Goal: Task Accomplishment & Management: Manage account settings

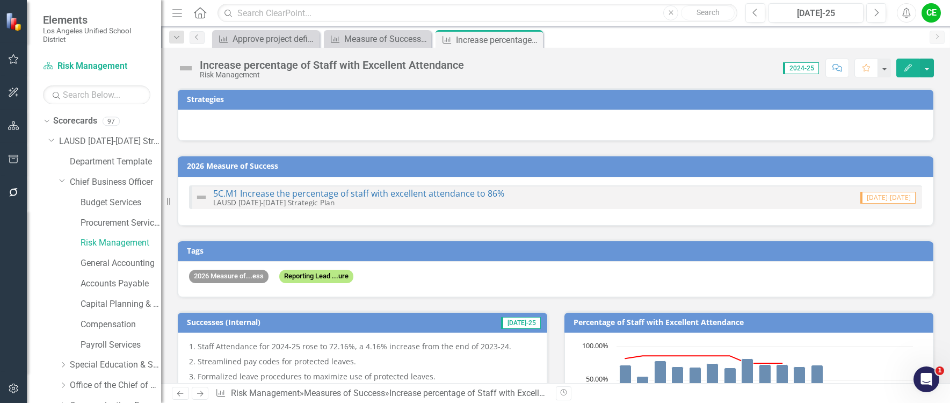
scroll to position [591, 0]
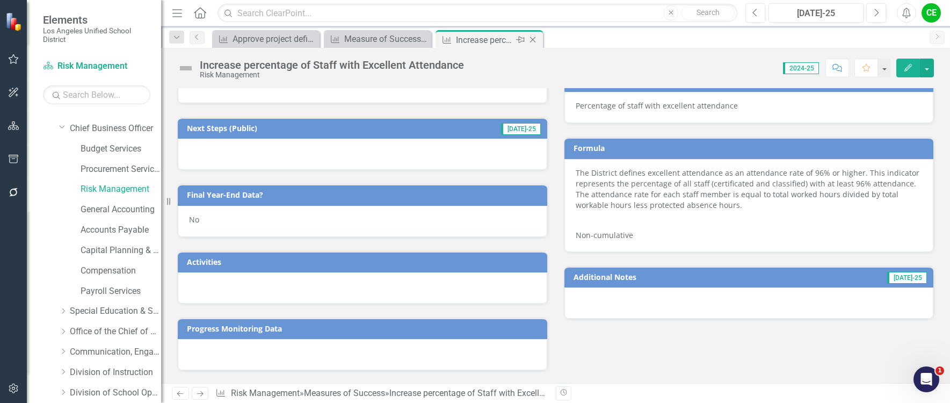
click at [532, 37] on icon "Close" at bounding box center [533, 39] width 11 height 9
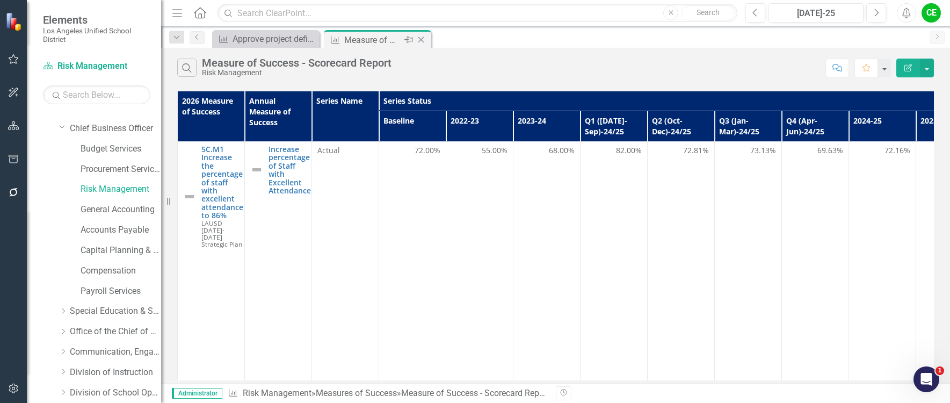
click at [424, 38] on icon "Close" at bounding box center [421, 39] width 11 height 9
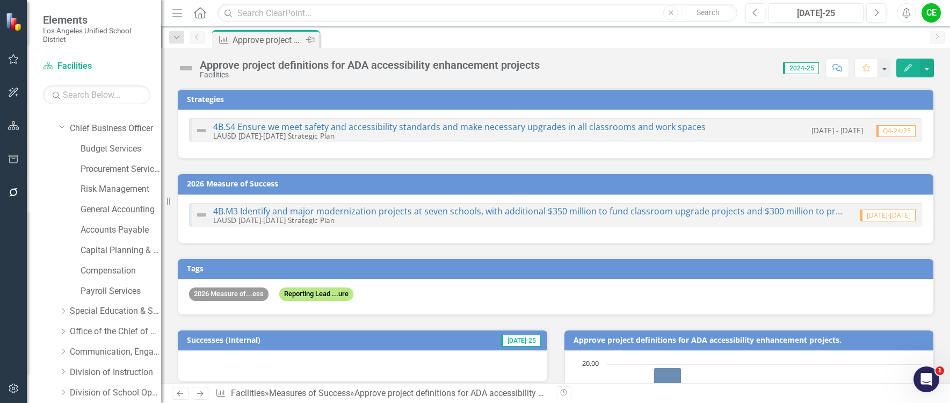
click at [310, 38] on icon "Pin" at bounding box center [310, 39] width 9 height 11
click at [308, 40] on icon "Pin" at bounding box center [309, 40] width 9 height 11
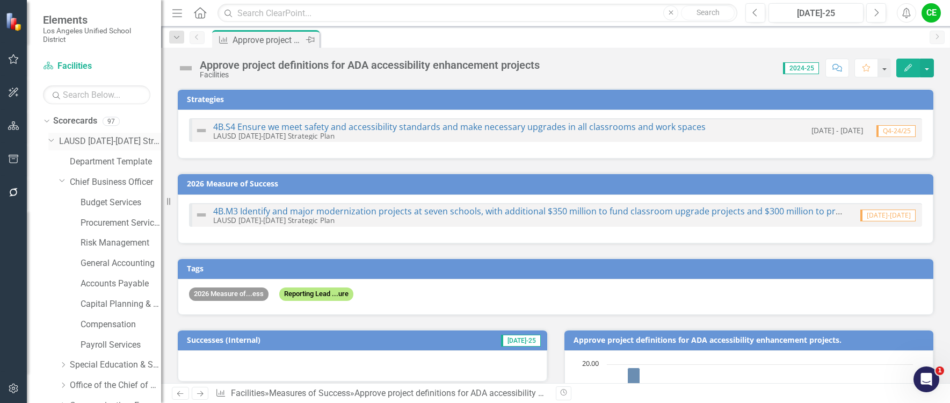
click at [52, 140] on icon "Dropdown" at bounding box center [51, 139] width 6 height 8
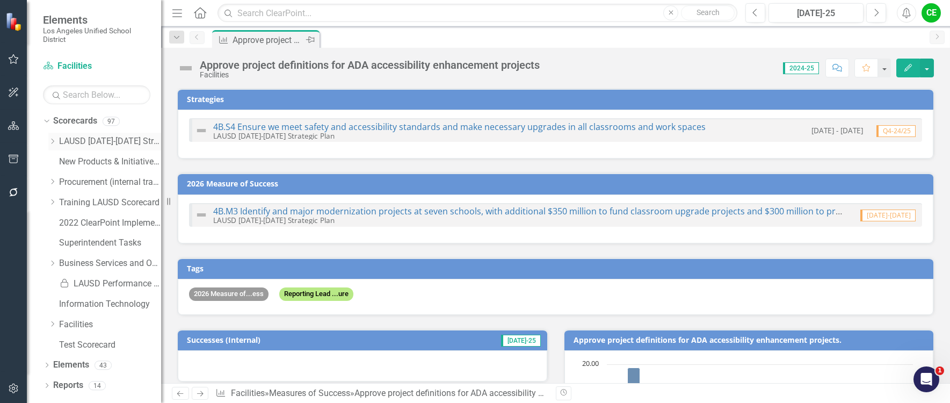
click at [51, 136] on div "Dropdown LAUSD 2022-2026 Strategic Plan" at bounding box center [104, 142] width 113 height 18
click at [51, 137] on div "Dropdown" at bounding box center [52, 141] width 8 height 9
click at [97, 261] on link "Division of Instruction" at bounding box center [115, 263] width 91 height 12
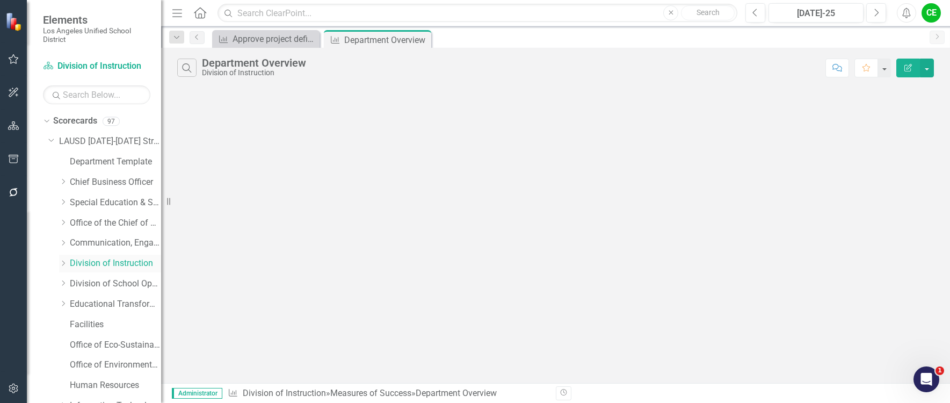
click at [63, 263] on icon "Dropdown" at bounding box center [63, 263] width 8 height 6
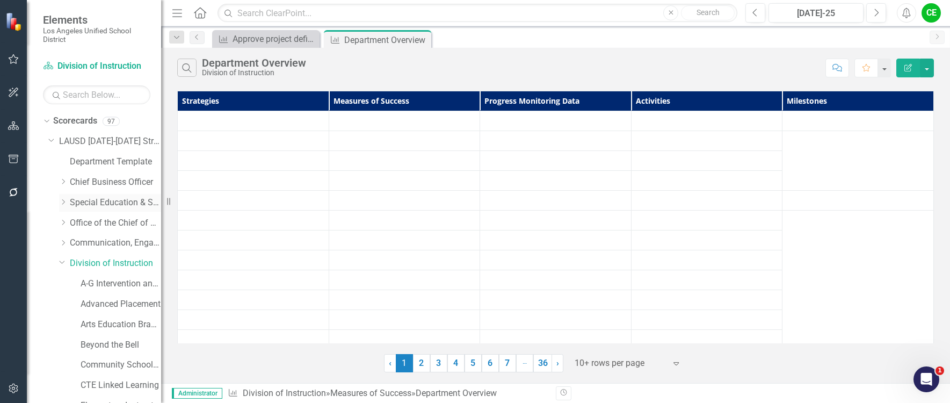
click at [62, 199] on icon "Dropdown" at bounding box center [63, 202] width 8 height 6
click at [95, 280] on link "Gifted/Talented Programs" at bounding box center [121, 284] width 81 height 12
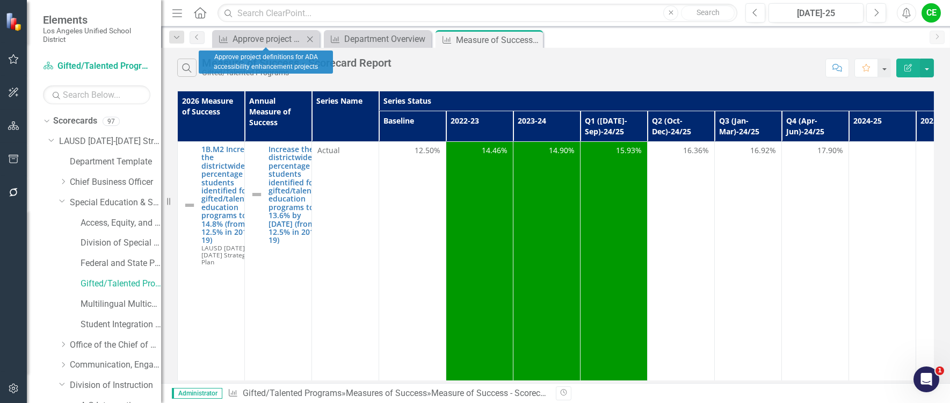
click at [309, 38] on icon at bounding box center [310, 39] width 6 height 6
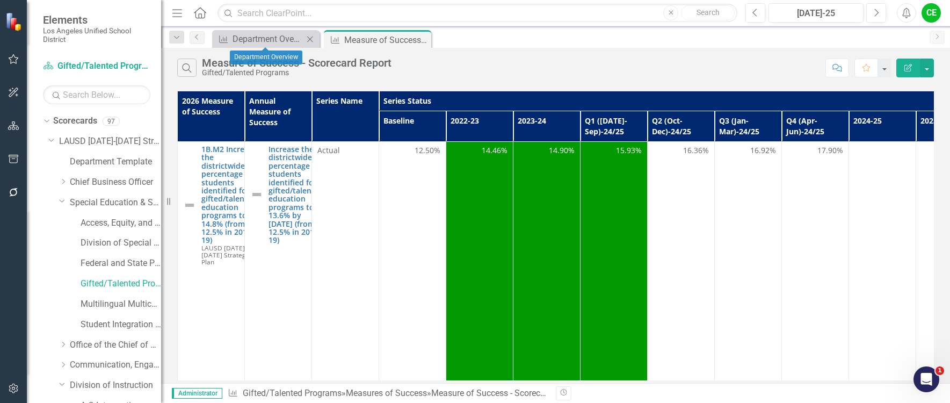
click at [308, 37] on icon "Close" at bounding box center [310, 39] width 11 height 9
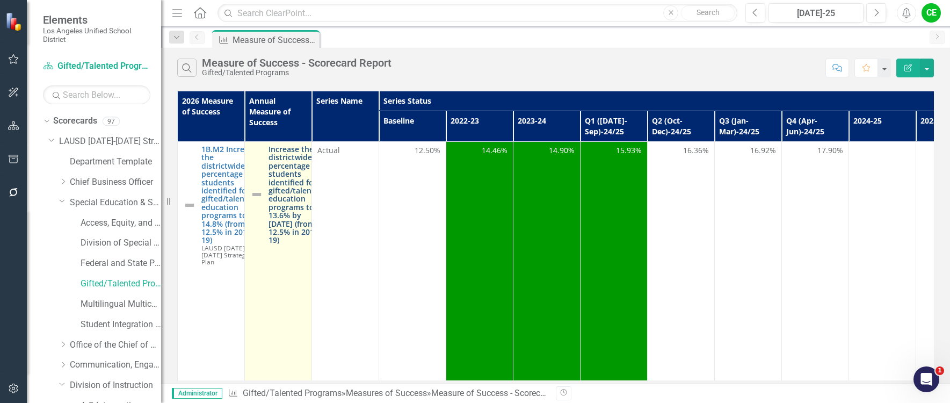
click at [276, 181] on link "Increase the districtwide percentage of students identified for gifted/talented…" at bounding box center [296, 194] width 55 height 99
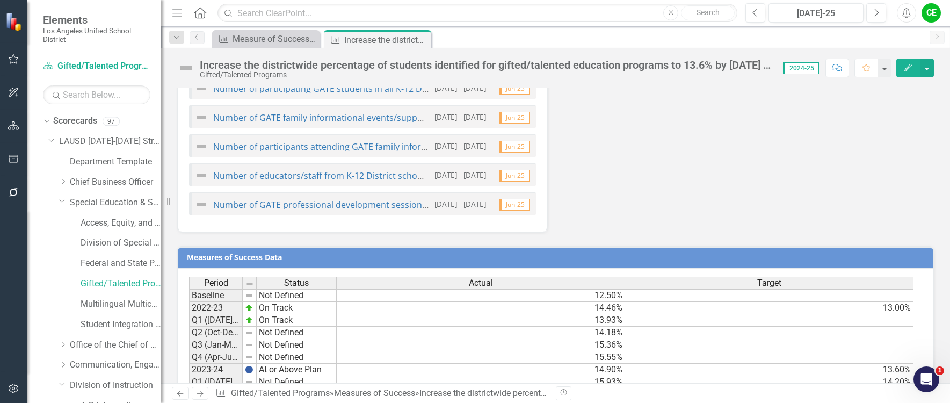
scroll to position [1165, 0]
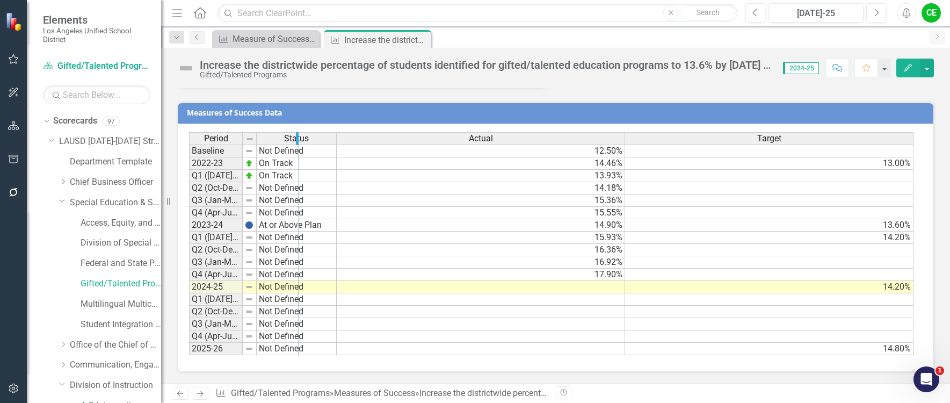
drag, startPoint x: 241, startPoint y: 140, endPoint x: 298, endPoint y: 140, distance: 56.4
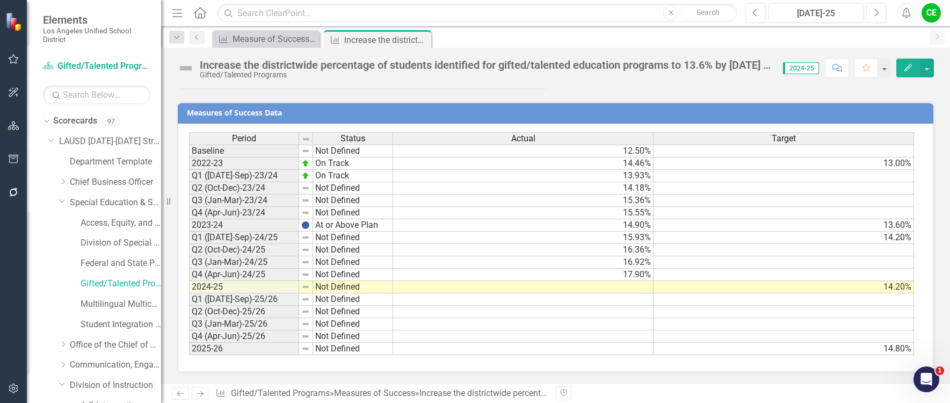
click at [642, 290] on td at bounding box center [523, 287] width 261 height 12
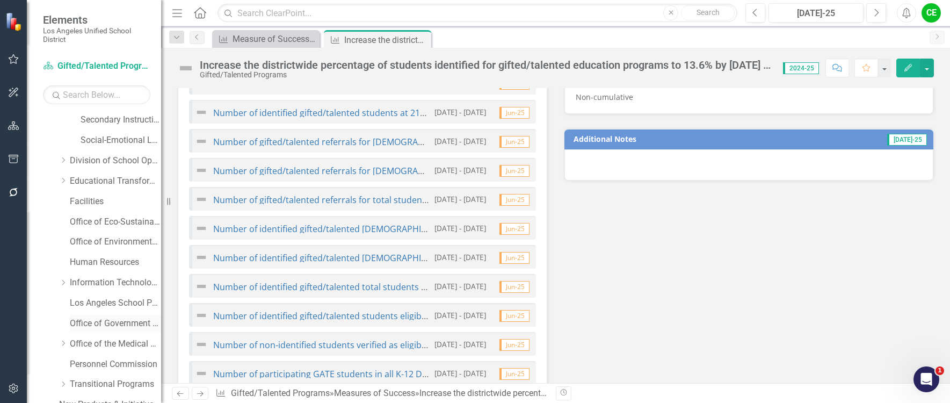
scroll to position [484, 0]
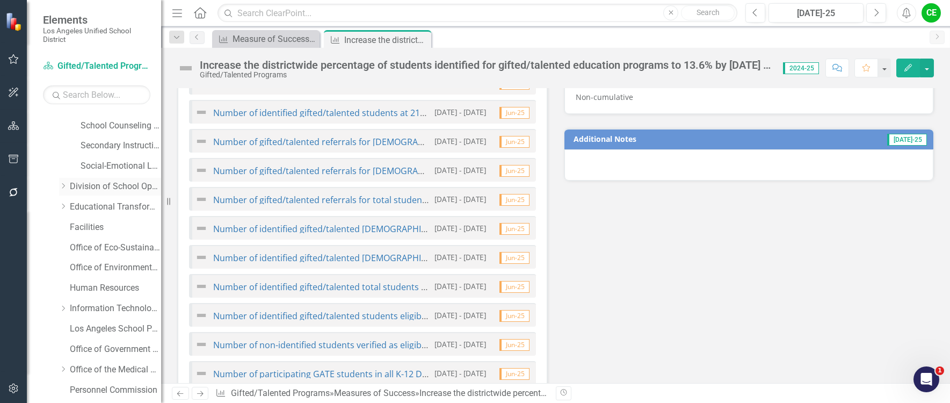
click at [62, 186] on icon "Dropdown" at bounding box center [63, 186] width 8 height 6
click at [103, 289] on link "Student Support & Attendance Services" at bounding box center [121, 288] width 81 height 12
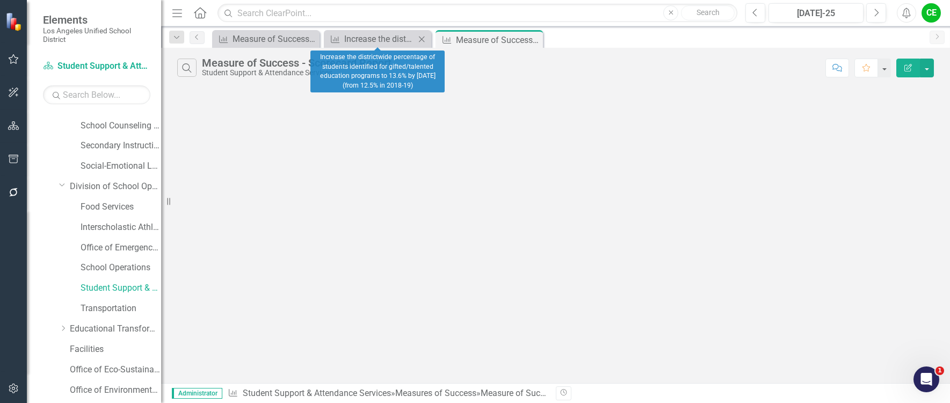
click at [424, 38] on icon "Close" at bounding box center [421, 39] width 11 height 9
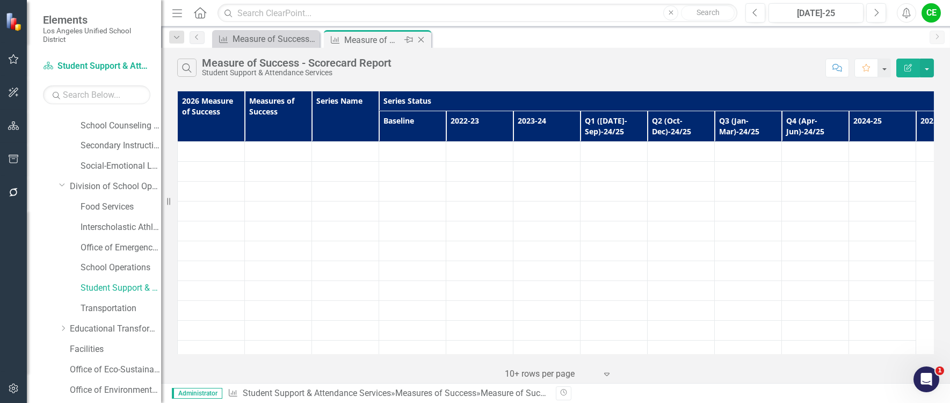
click at [376, 33] on div "Measure of Success - Scorecard Report" at bounding box center [372, 39] width 57 height 13
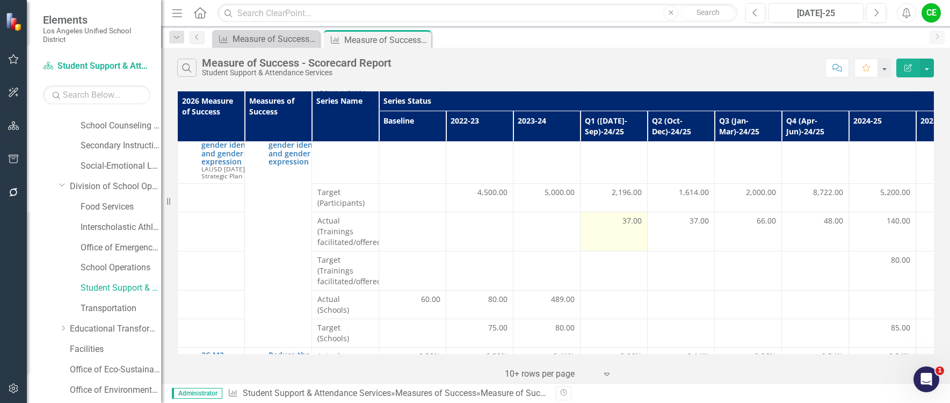
scroll to position [215, 0]
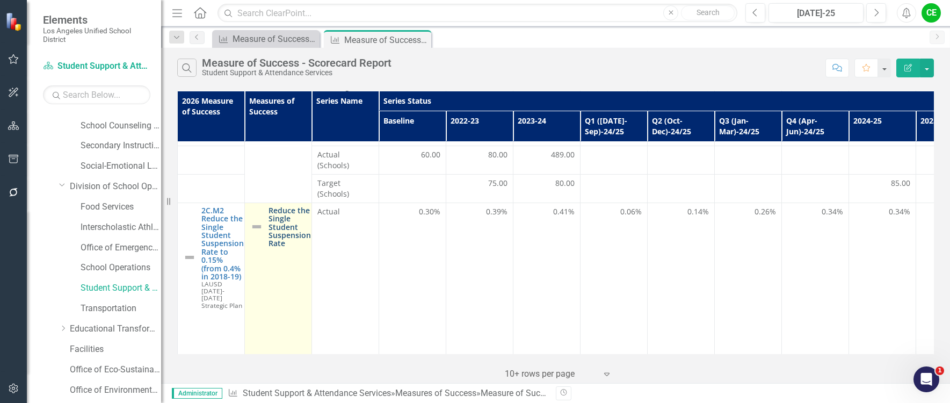
click at [283, 215] on link "Reduce the Single Student Suspension Rate" at bounding box center [290, 226] width 42 height 41
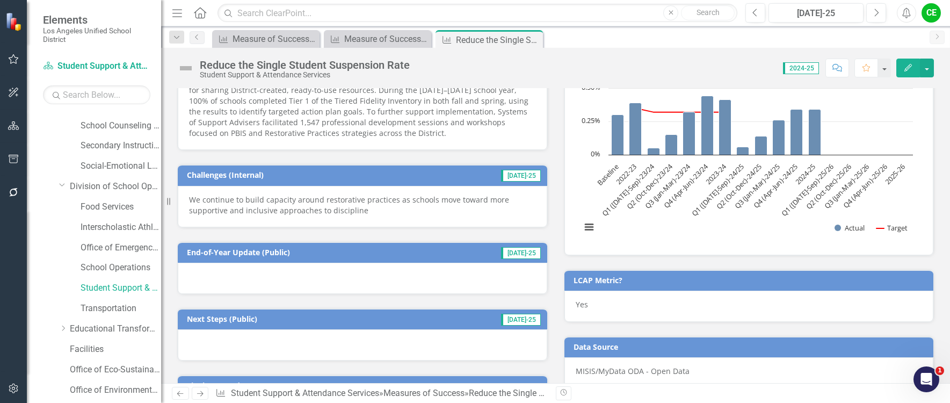
scroll to position [269, 0]
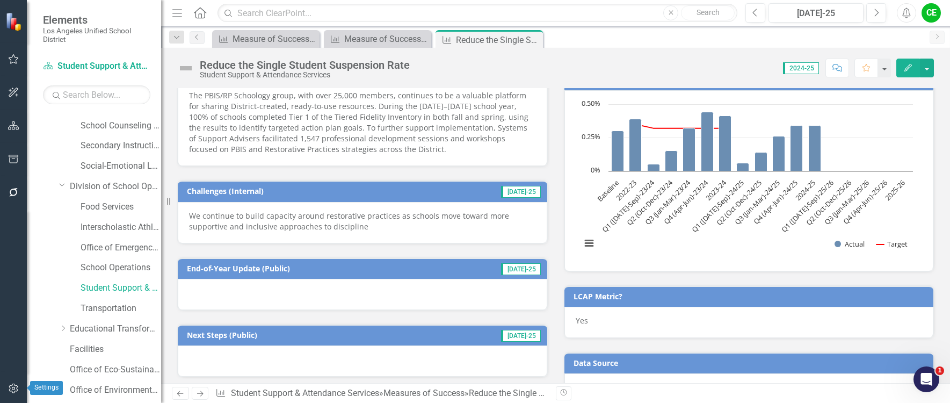
click at [13, 389] on icon "button" at bounding box center [13, 388] width 11 height 9
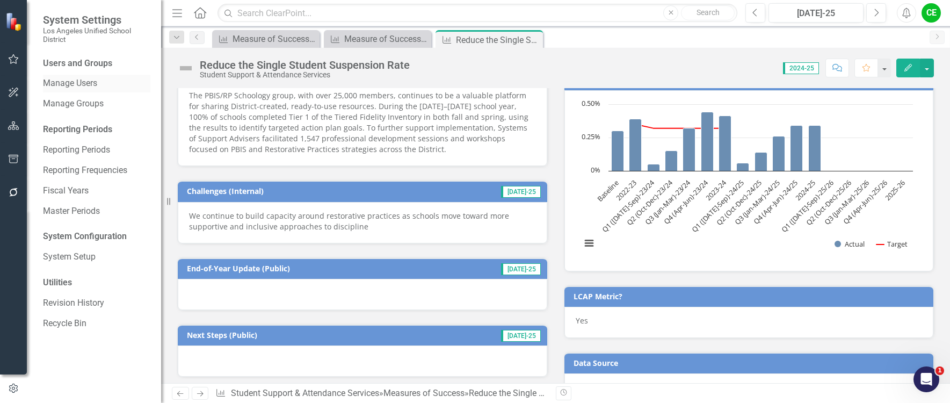
click at [74, 80] on link "Manage Users" at bounding box center [96, 83] width 107 height 12
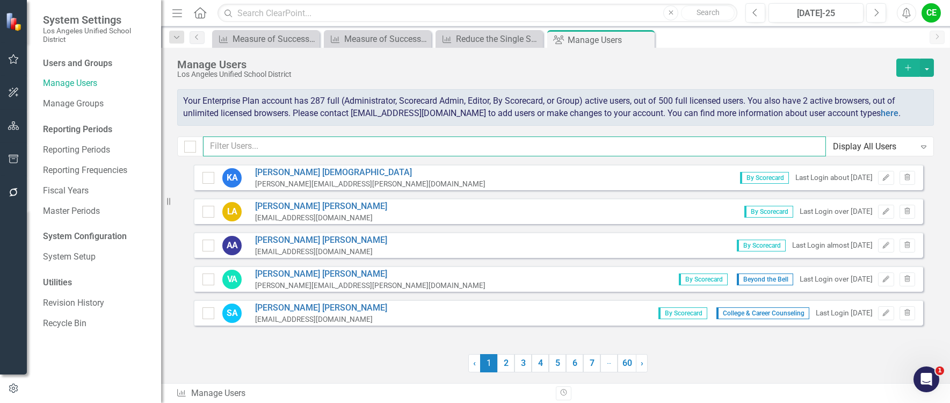
click at [266, 142] on input "text" at bounding box center [514, 146] width 623 height 20
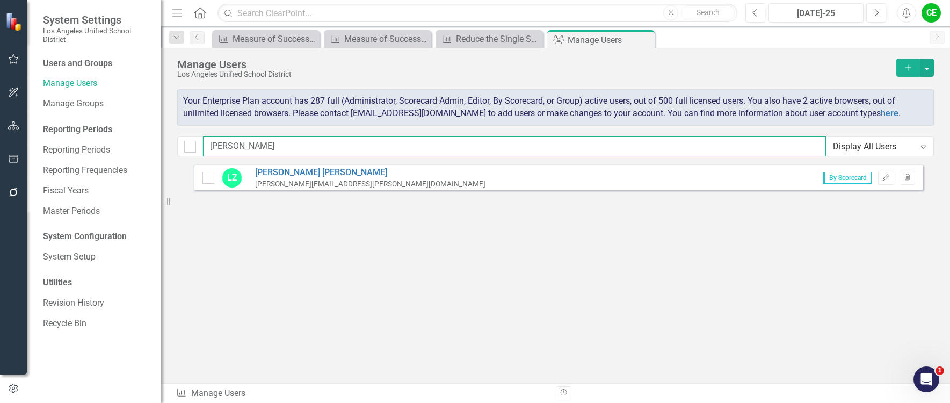
drag, startPoint x: 245, startPoint y: 145, endPoint x: 169, endPoint y: 146, distance: 76.3
click at [169, 146] on div "System Settings Los Angeles Unified School District Users and Groups Manage Use…" at bounding box center [475, 201] width 950 height 403
click at [906, 176] on icon "Trash" at bounding box center [908, 178] width 8 height 6
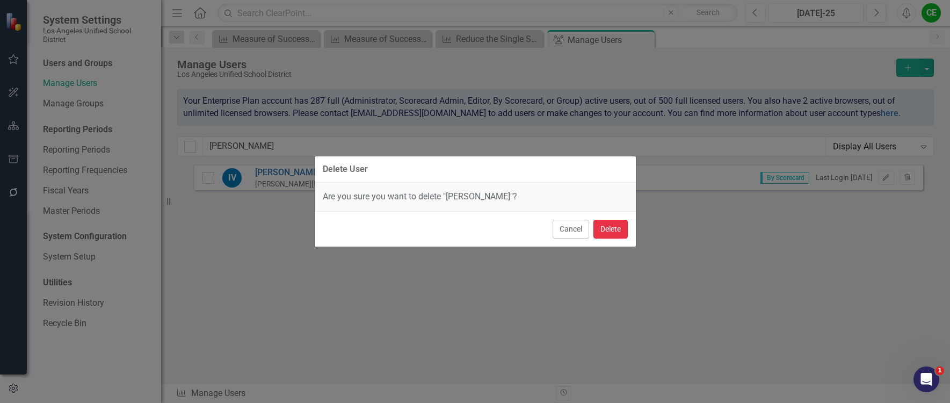
click at [611, 226] on button "Delete" at bounding box center [611, 229] width 34 height 19
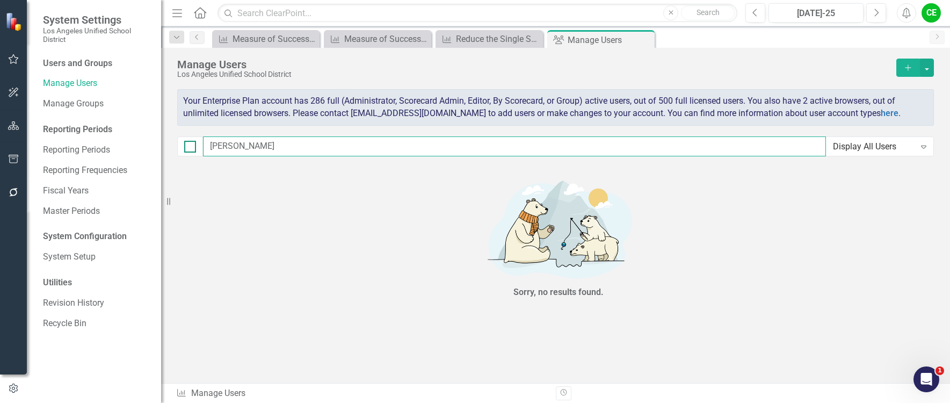
drag, startPoint x: 268, startPoint y: 147, endPoint x: 191, endPoint y: 150, distance: 76.9
click at [191, 150] on div "Villalobos Display All Users Expand" at bounding box center [555, 146] width 757 height 20
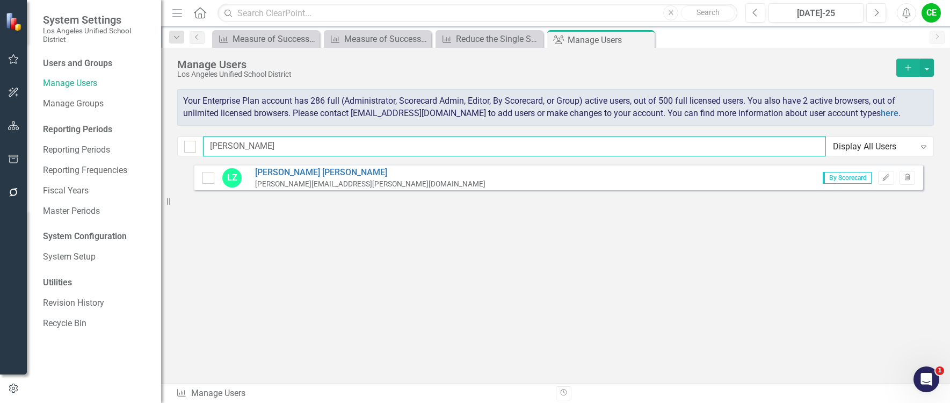
type input "Zeff"
click at [850, 228] on div "LZ Laura Zeff laura.zeff@lausd.net By Scorecard Edit Trash" at bounding box center [558, 253] width 730 height 179
click at [235, 146] on input "Zeff" at bounding box center [514, 146] width 623 height 20
click at [888, 175] on icon "Edit" at bounding box center [886, 178] width 8 height 6
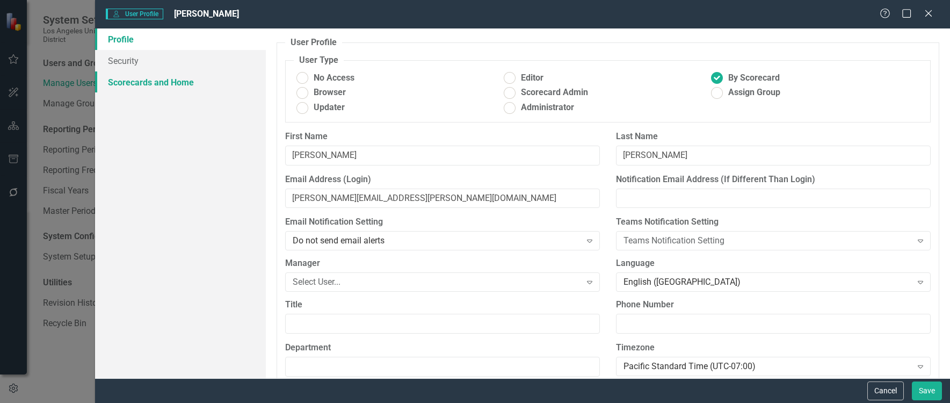
click at [155, 81] on link "Scorecards and Home" at bounding box center [180, 81] width 171 height 21
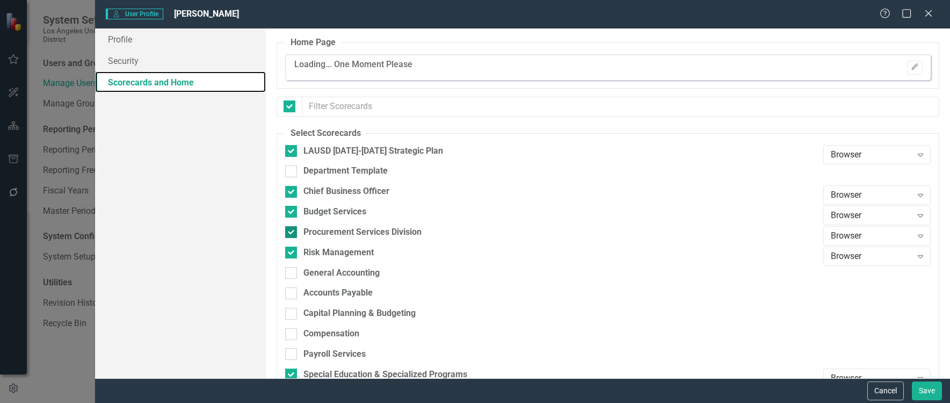
checkbox input "false"
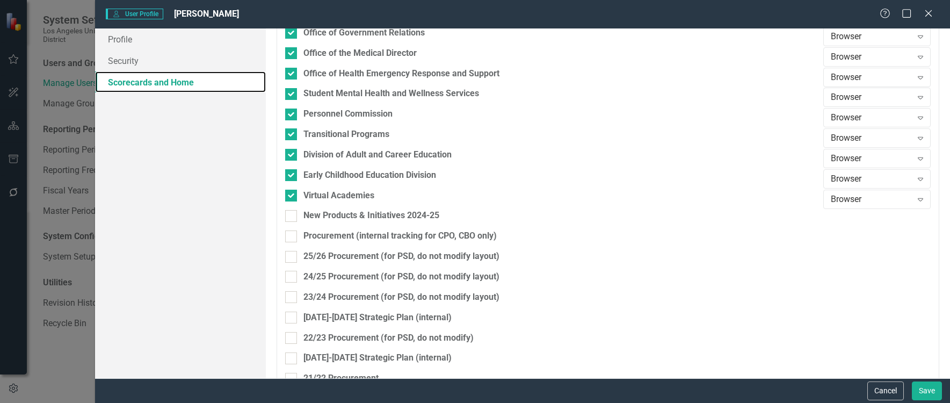
scroll to position [1504, 0]
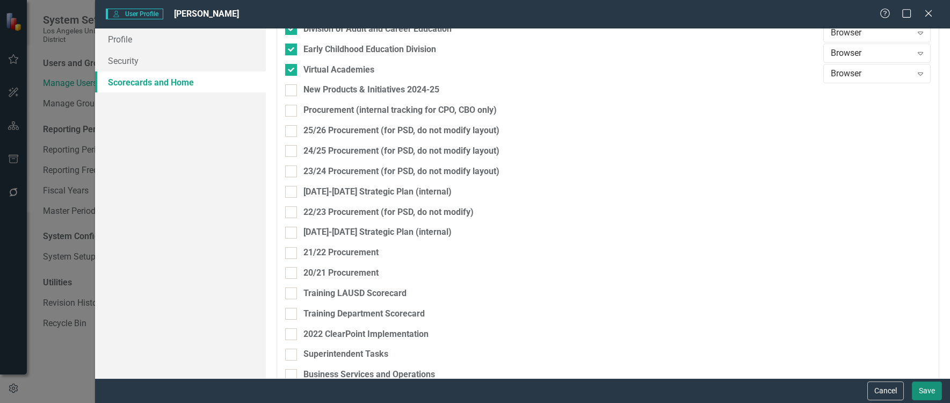
click at [925, 387] on button "Save" at bounding box center [927, 390] width 30 height 19
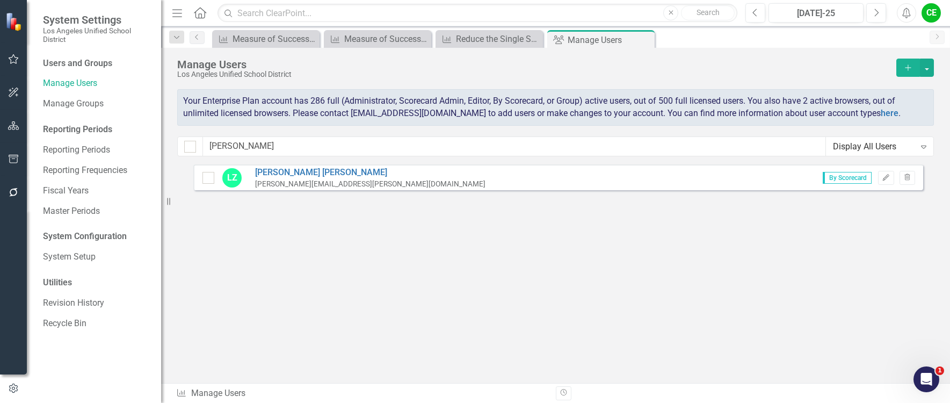
click at [755, 272] on div "LZ Laura Zeff laura.zeff@lausd.net By Scorecard Edit Trash" at bounding box center [558, 253] width 730 height 179
click at [16, 126] on icon "button" at bounding box center [13, 125] width 11 height 9
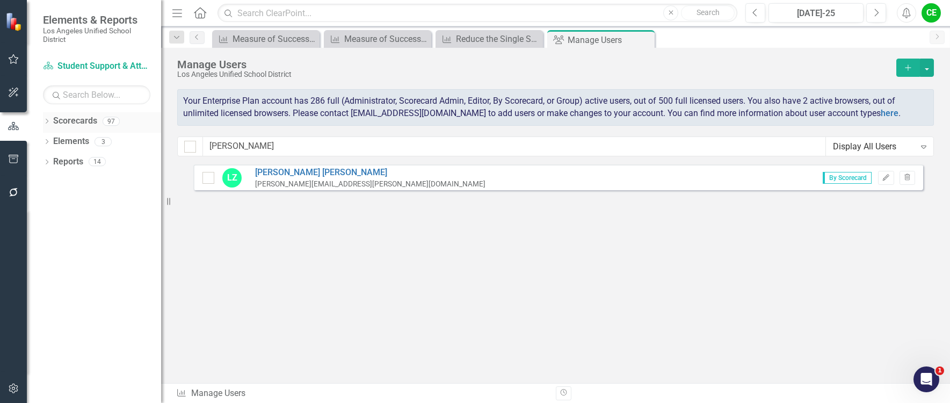
click at [44, 120] on icon "Dropdown" at bounding box center [47, 122] width 8 height 6
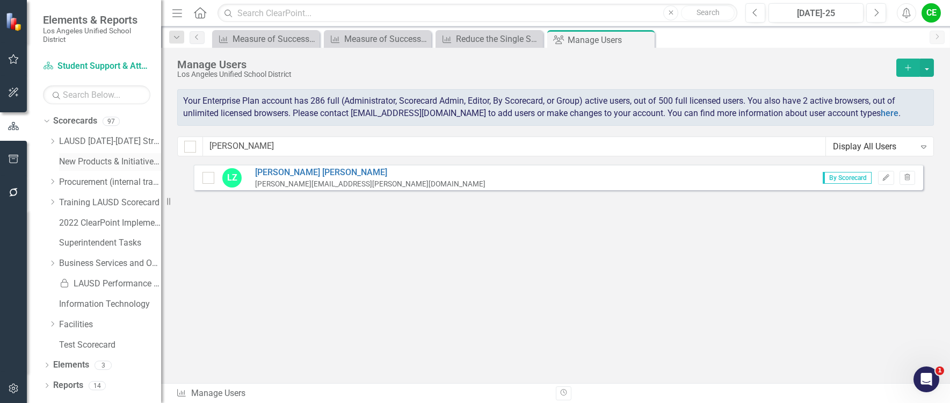
click at [81, 162] on link "New Products & Initiatives 2024-25" at bounding box center [110, 162] width 102 height 12
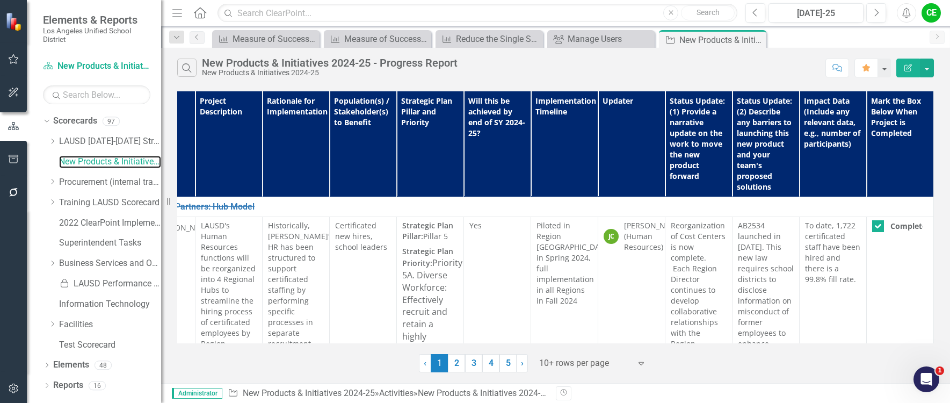
scroll to position [0, 125]
click at [12, 387] on icon "button" at bounding box center [13, 389] width 9 height 10
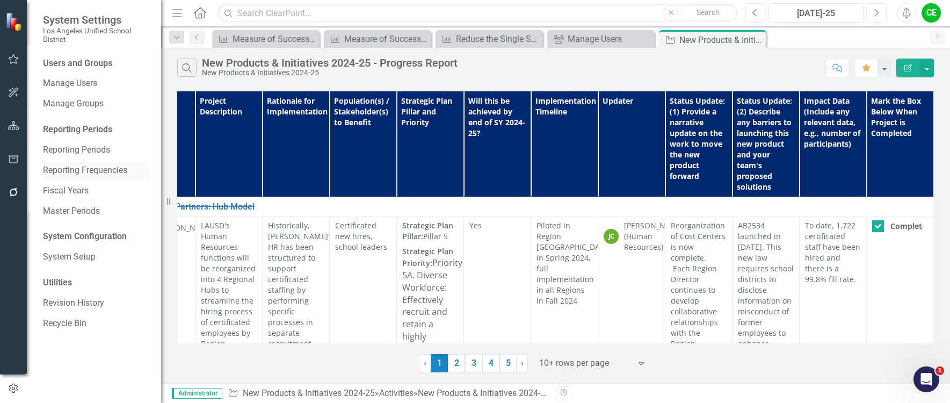
click at [93, 167] on link "Reporting Frequencies" at bounding box center [96, 170] width 107 height 12
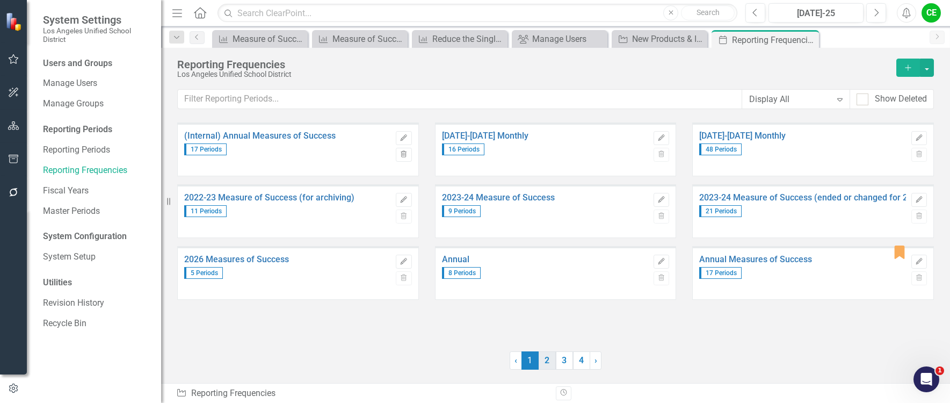
click at [547, 364] on link "2" at bounding box center [547, 360] width 17 height 18
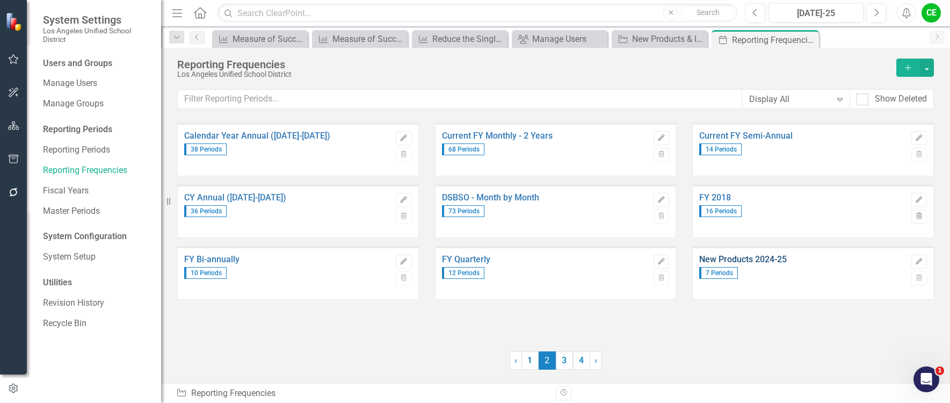
click at [767, 255] on link "New Products 2024-25" at bounding box center [803, 260] width 206 height 10
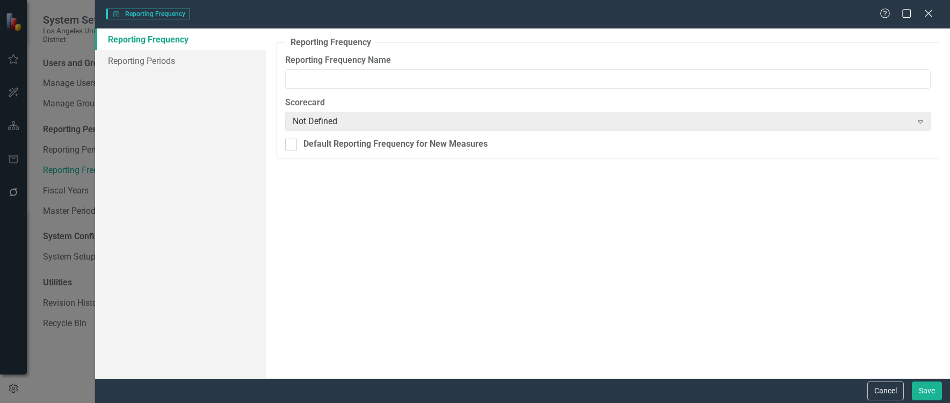
type input "New Products 2024-25"
click at [147, 62] on link "Reporting Periods" at bounding box center [180, 60] width 171 height 21
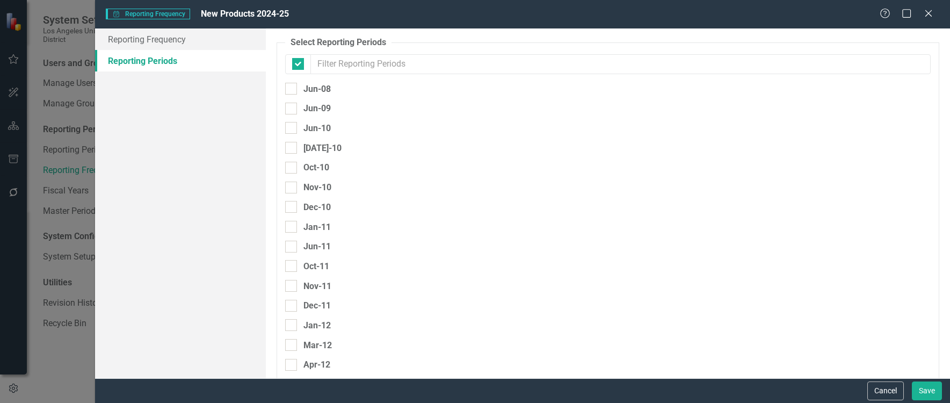
checkbox input "false"
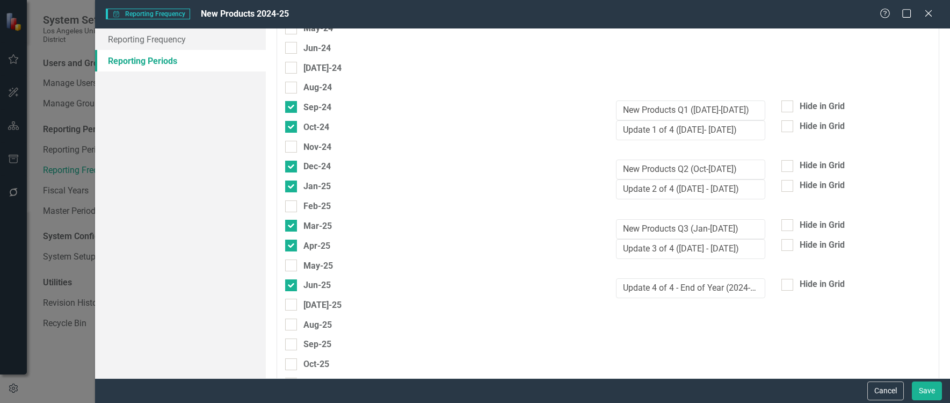
scroll to position [3170, 0]
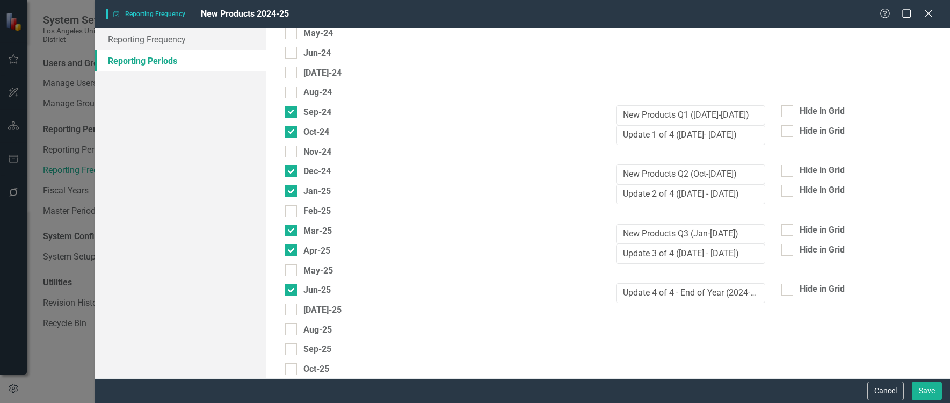
drag, startPoint x: 886, startPoint y: 389, endPoint x: 492, endPoint y: 21, distance: 539.1
click at [573, 284] on form "Manage Period Groups Reporting Frequency New Products 2024-25 Help Maximize Clo…" at bounding box center [522, 201] width 855 height 403
drag, startPoint x: 879, startPoint y: 391, endPoint x: 674, endPoint y: 228, distance: 261.6
click at [878, 394] on button "Cancel" at bounding box center [886, 390] width 37 height 19
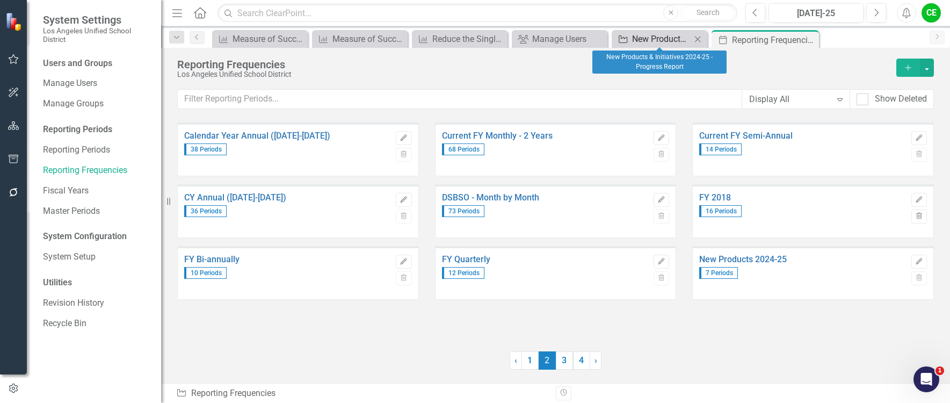
click at [666, 37] on div "New Products & Initiatives 2024-25 - Progress Report" at bounding box center [661, 38] width 59 height 13
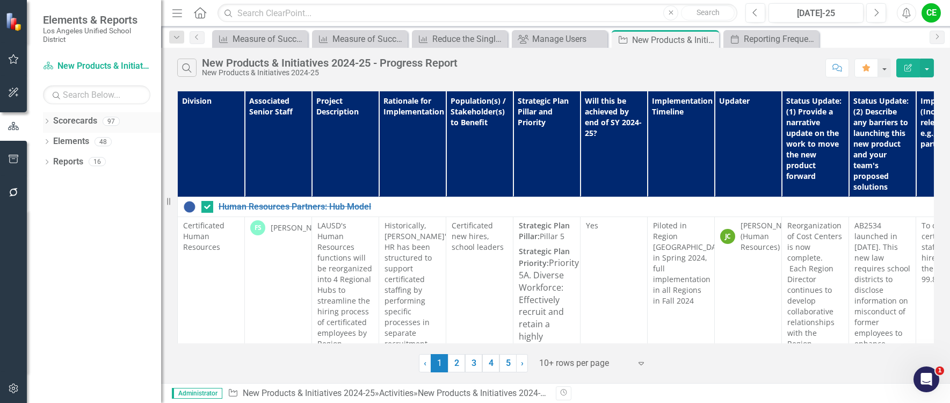
click at [48, 123] on icon "Dropdown" at bounding box center [47, 122] width 8 height 6
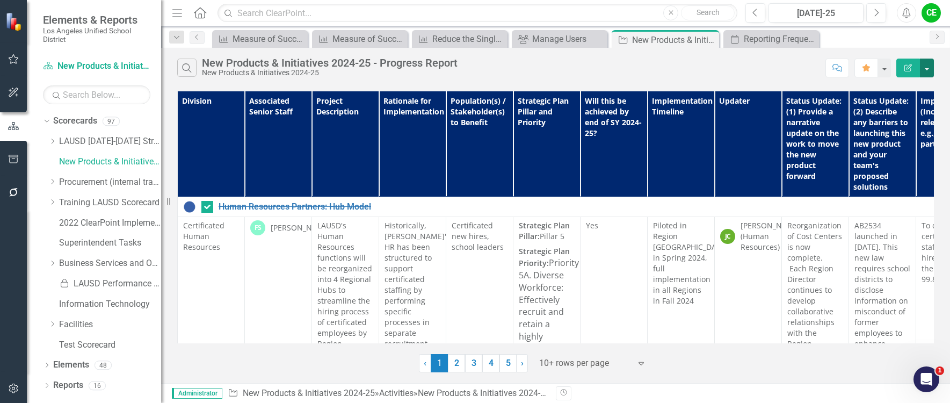
click at [927, 67] on button "button" at bounding box center [927, 68] width 14 height 19
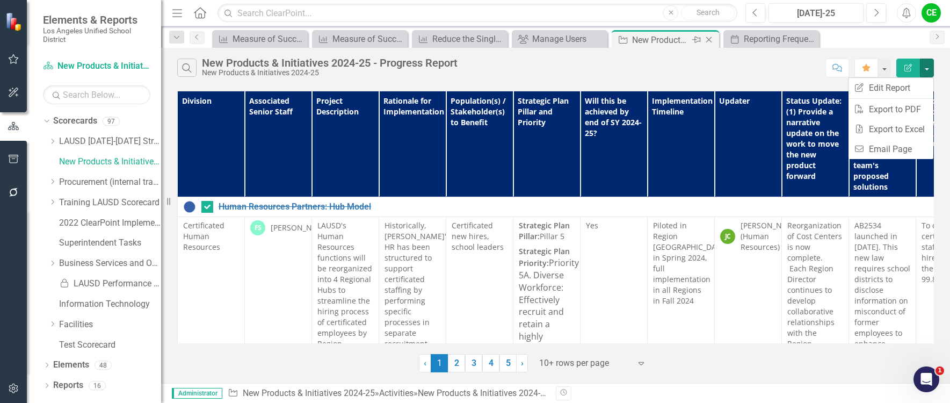
click at [665, 37] on div "New Products & Initiatives 2024-25 - Progress Report" at bounding box center [660, 39] width 57 height 13
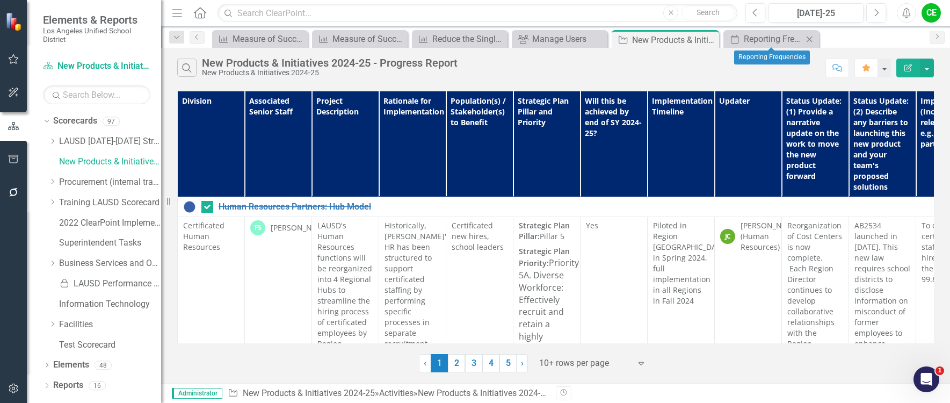
click at [812, 37] on icon at bounding box center [810, 39] width 6 height 6
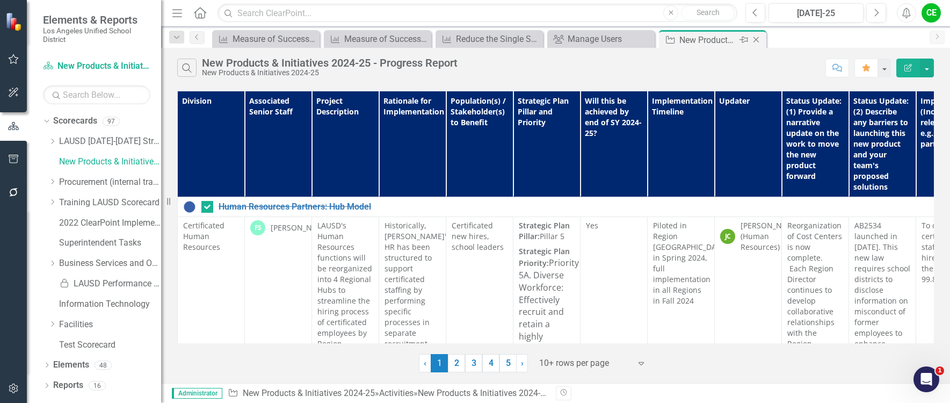
click at [758, 38] on icon "Close" at bounding box center [756, 39] width 11 height 9
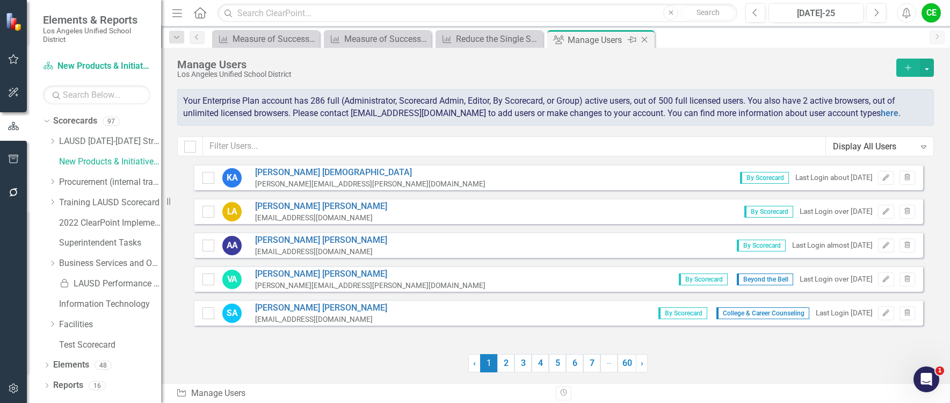
click at [646, 39] on icon "Close" at bounding box center [644, 39] width 11 height 9
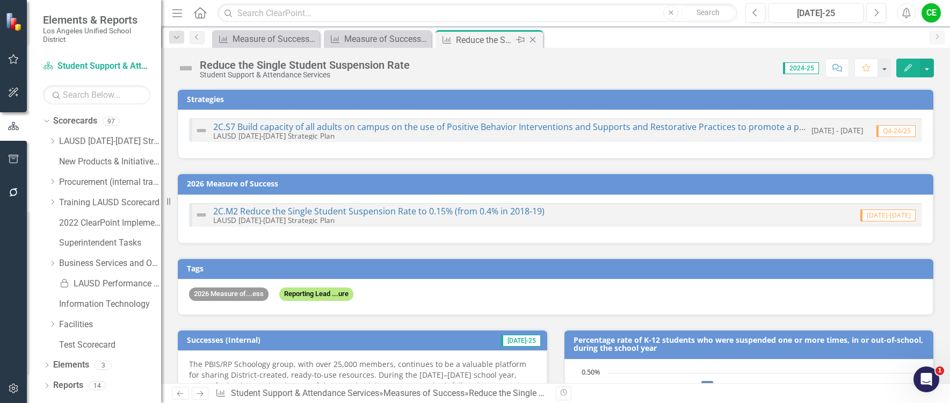
click at [530, 37] on icon "Close" at bounding box center [533, 39] width 11 height 9
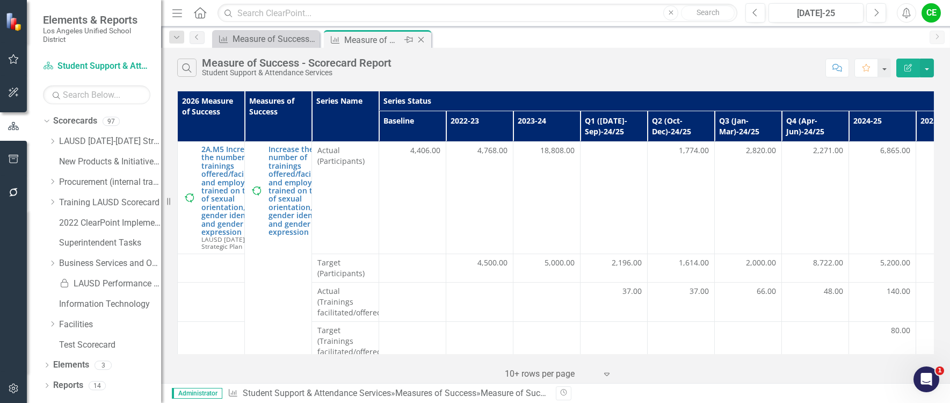
click at [420, 39] on icon at bounding box center [422, 40] width 6 height 6
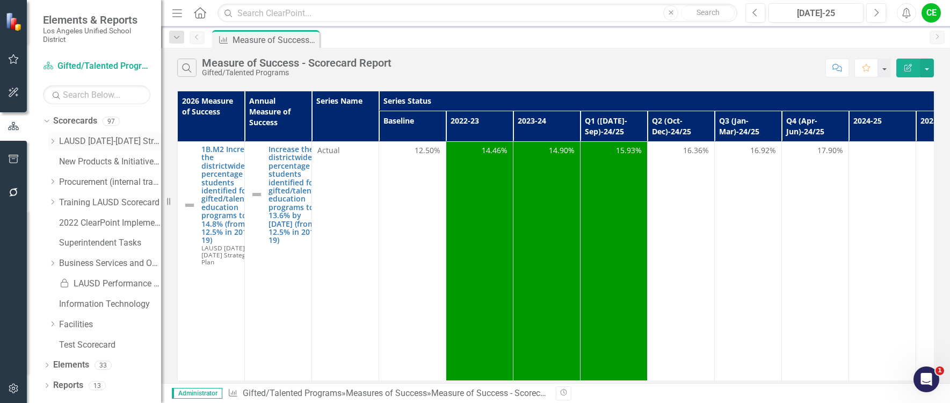
click at [53, 142] on icon at bounding box center [53, 141] width 3 height 5
click at [64, 262] on icon "Dropdown" at bounding box center [63, 263] width 8 height 6
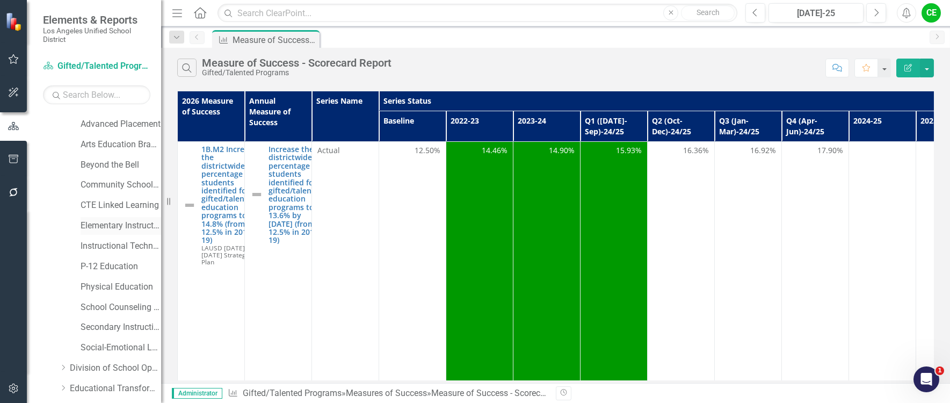
scroll to position [161, 0]
click at [112, 242] on link "Elementary Instruction" at bounding box center [121, 245] width 81 height 12
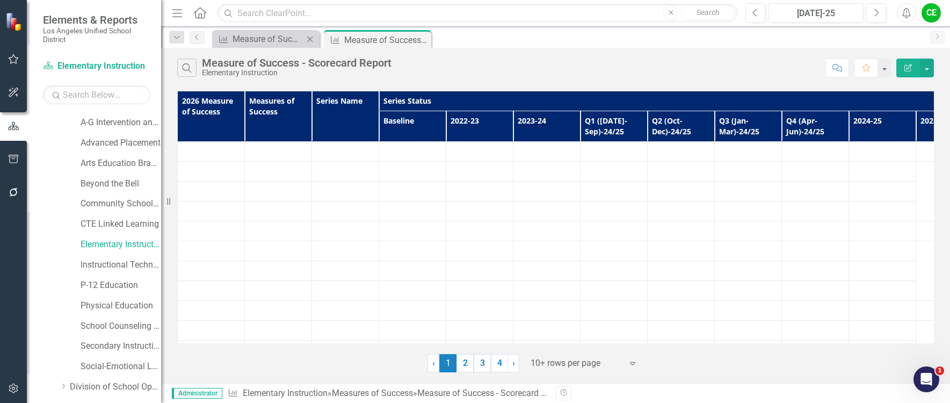
click at [311, 36] on icon "Close" at bounding box center [310, 39] width 11 height 9
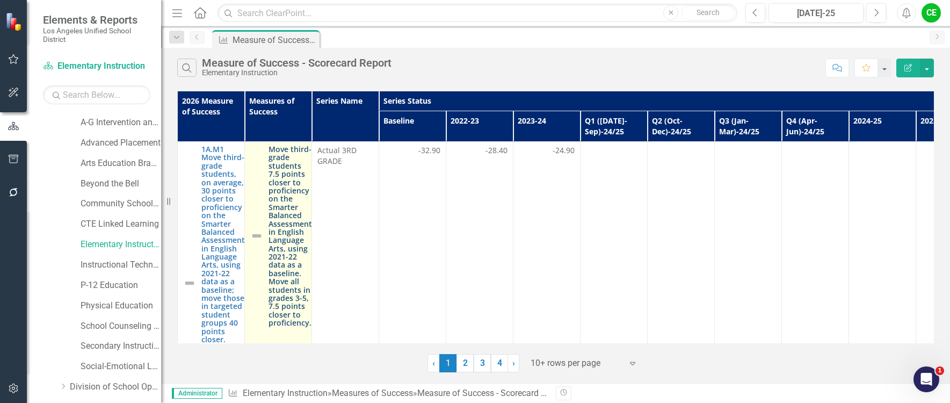
click at [287, 195] on link "Move third-grade students 7.5 points closer to proficiency on the Smarter Balan…" at bounding box center [291, 236] width 44 height 182
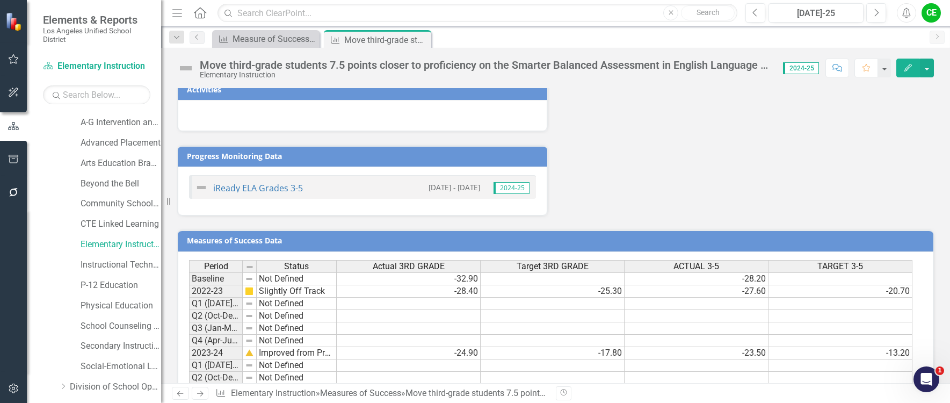
scroll to position [1547, 0]
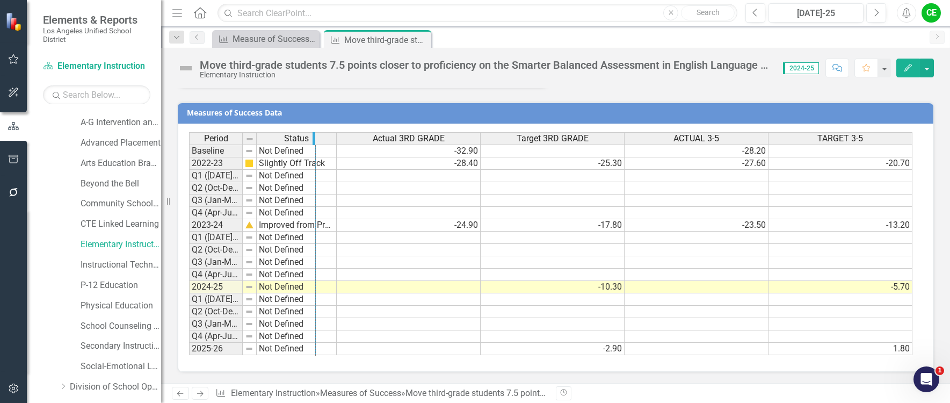
drag, startPoint x: 241, startPoint y: 136, endPoint x: 314, endPoint y: 136, distance: 73.1
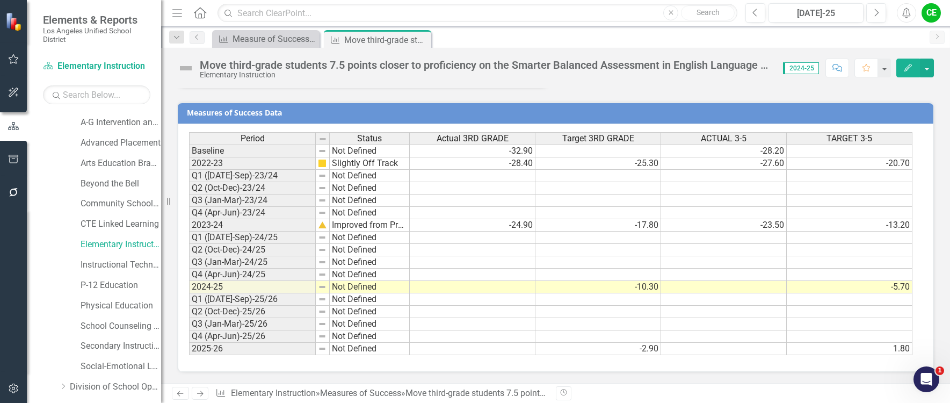
click at [457, 286] on td at bounding box center [473, 287] width 126 height 12
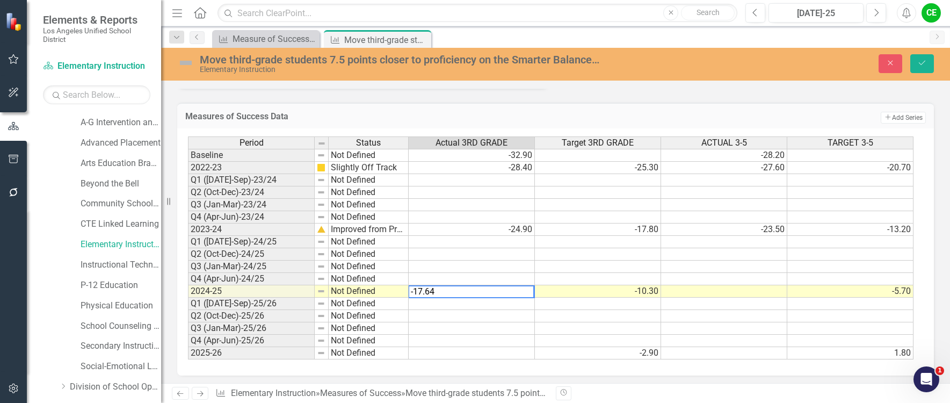
type textarea "-17.64"
click at [498, 307] on td at bounding box center [472, 304] width 126 height 12
click at [923, 59] on icon "Save" at bounding box center [923, 63] width 10 height 8
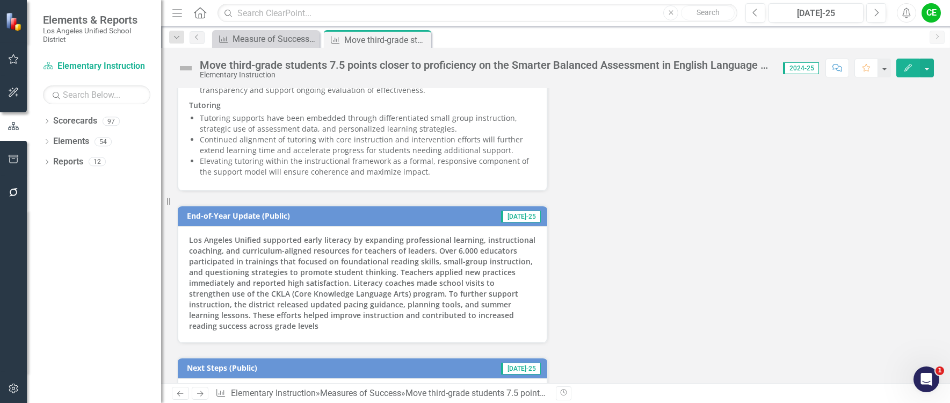
scroll to position [849, 0]
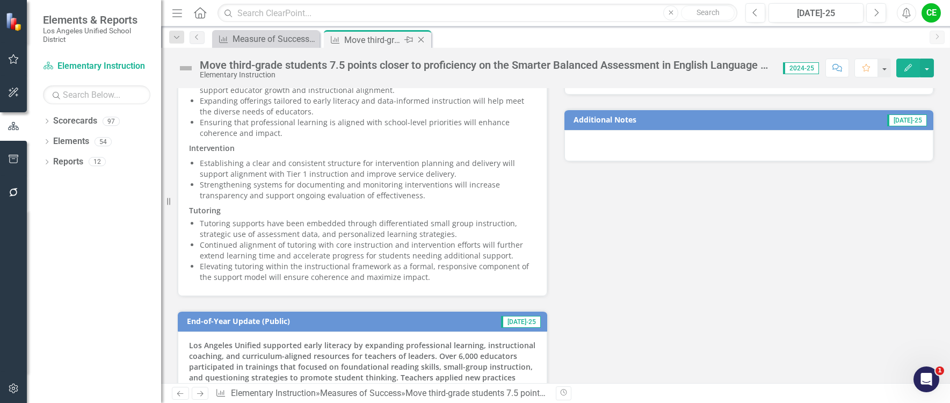
click at [419, 39] on icon "Close" at bounding box center [421, 39] width 11 height 9
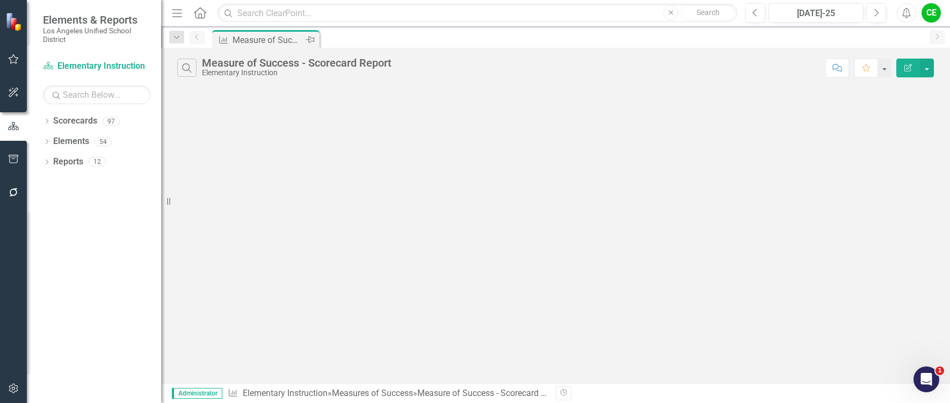
click at [263, 40] on div "Measure of Success - Scorecard Report" at bounding box center [268, 39] width 71 height 13
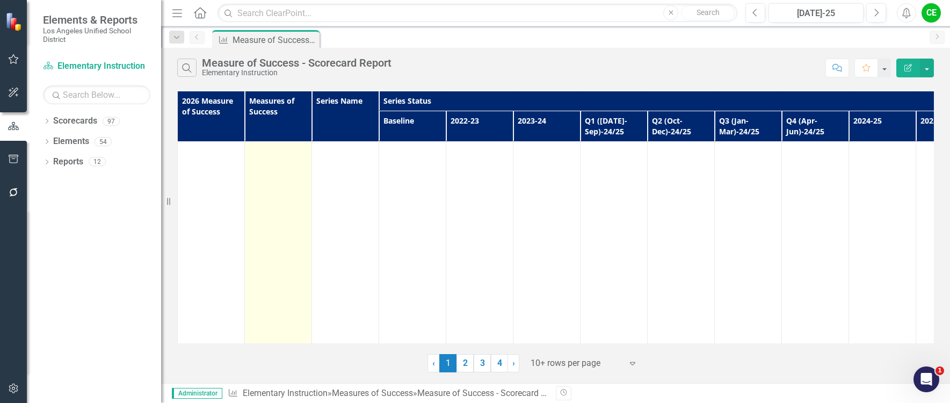
scroll to position [6931, 0]
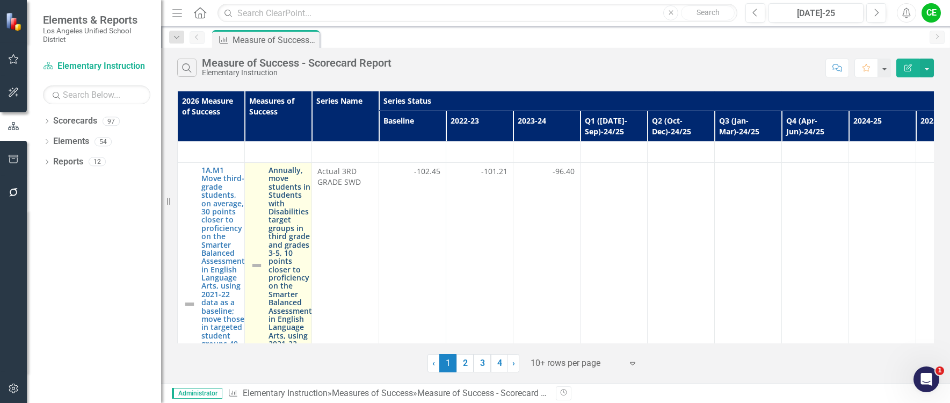
click at [274, 222] on link "Annually, move students in Students with Disabilities target groups in third gr…" at bounding box center [291, 265] width 44 height 198
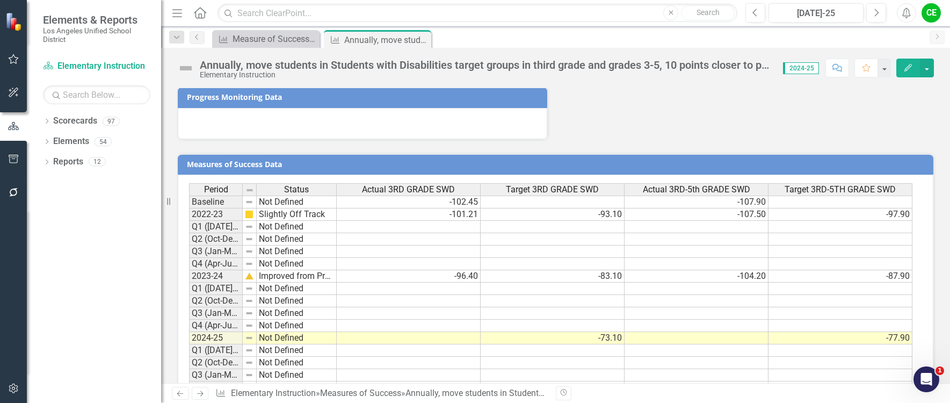
scroll to position [1233, 0]
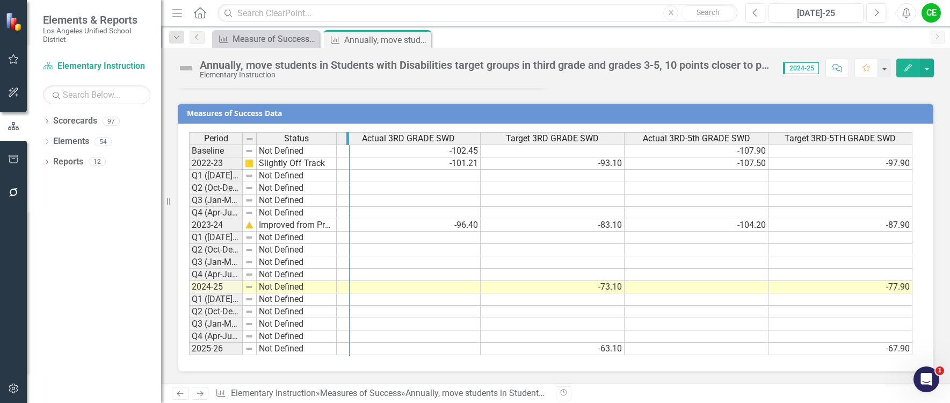
drag, startPoint x: 241, startPoint y: 143, endPoint x: 348, endPoint y: 142, distance: 106.9
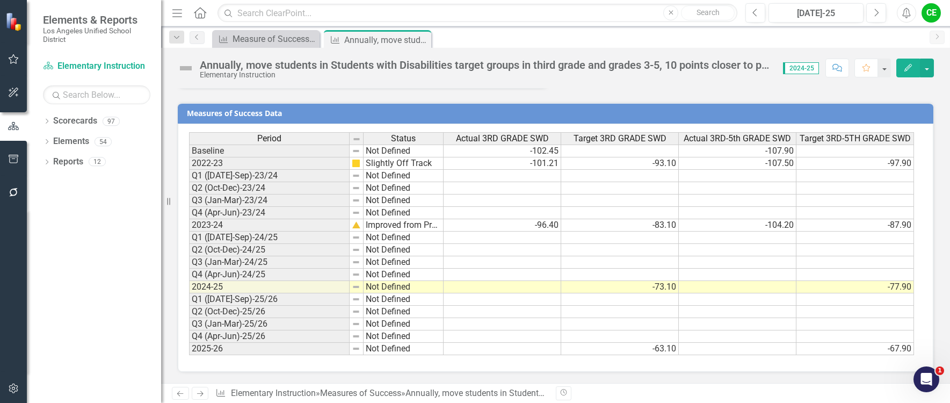
click at [514, 287] on td at bounding box center [503, 287] width 118 height 12
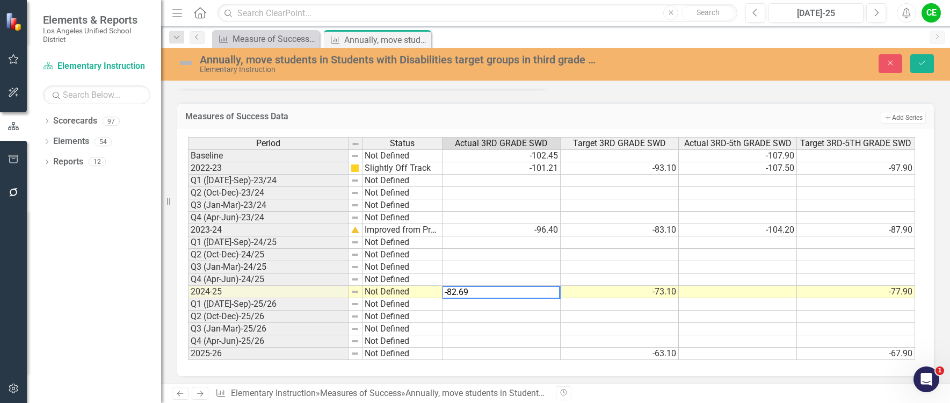
type textarea "-82.69"
click at [549, 307] on td at bounding box center [502, 304] width 118 height 12
click at [923, 57] on button "Save" at bounding box center [923, 63] width 24 height 19
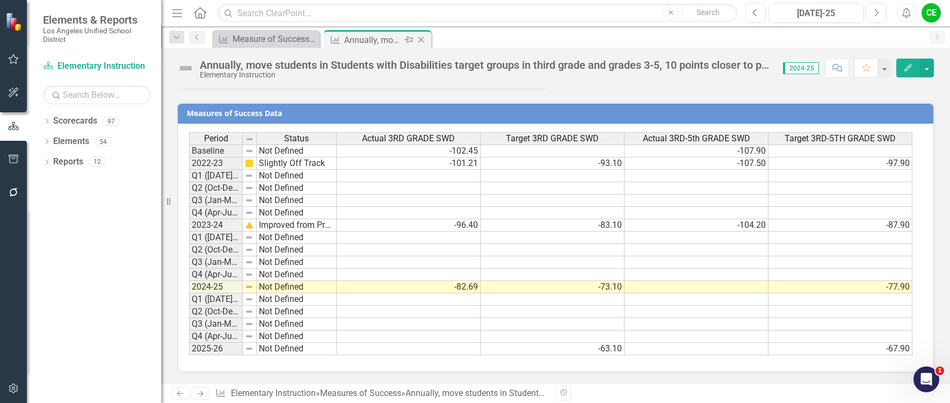
click at [423, 39] on icon "Close" at bounding box center [421, 39] width 11 height 9
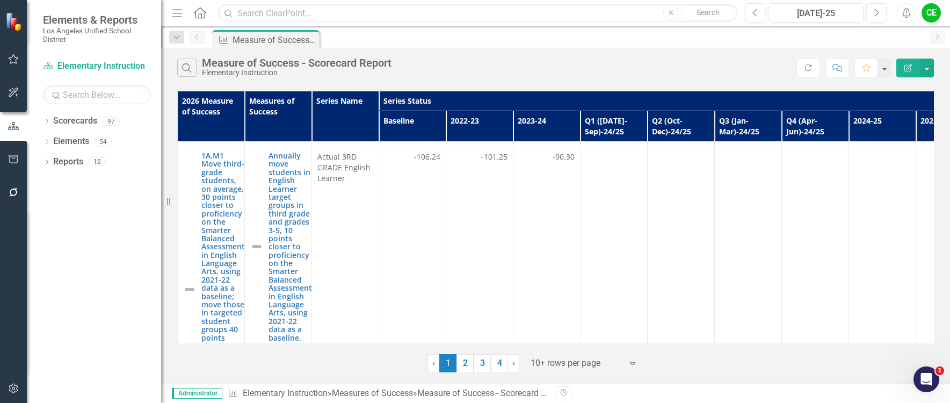
scroll to position [13002, 0]
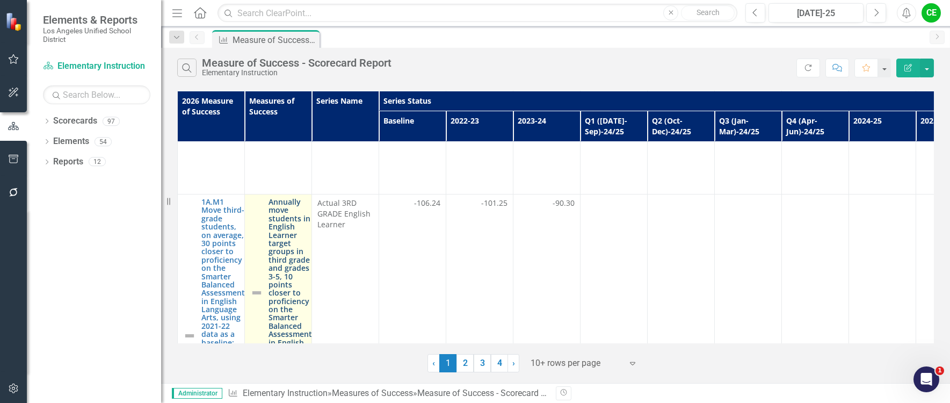
click at [283, 253] on link "Annually move students in English Learner target groups in third grade and grad…" at bounding box center [291, 293] width 44 height 190
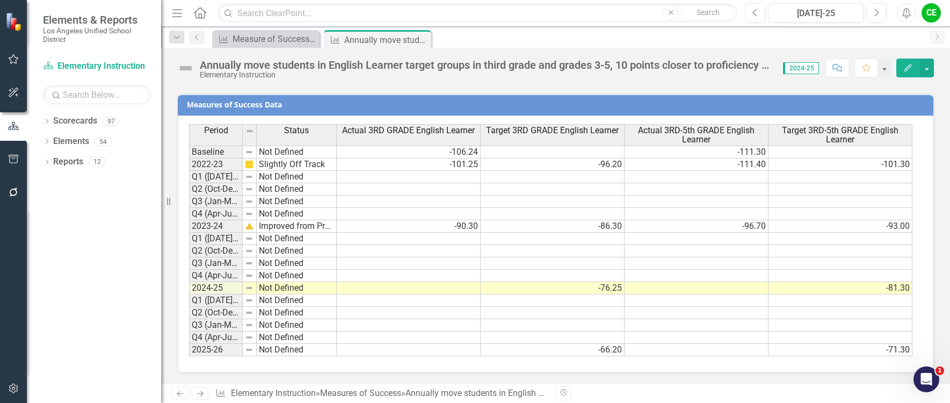
scroll to position [1249, 0]
drag, startPoint x: 240, startPoint y: 137, endPoint x: 282, endPoint y: 137, distance: 42.4
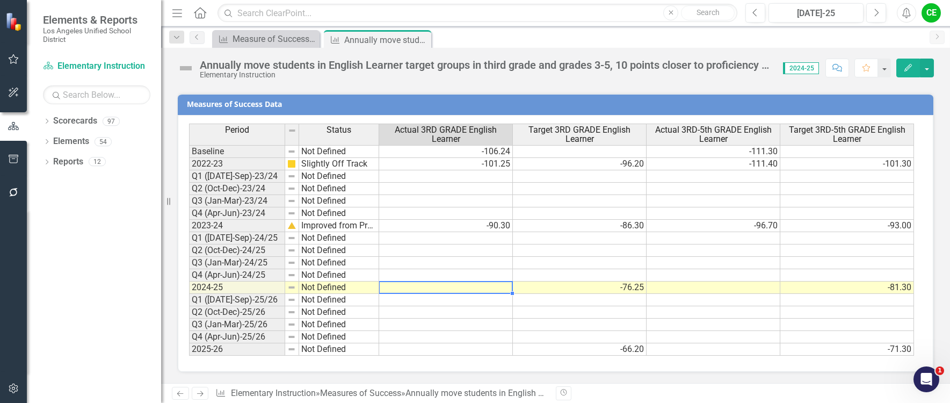
click at [401, 285] on td at bounding box center [446, 288] width 134 height 12
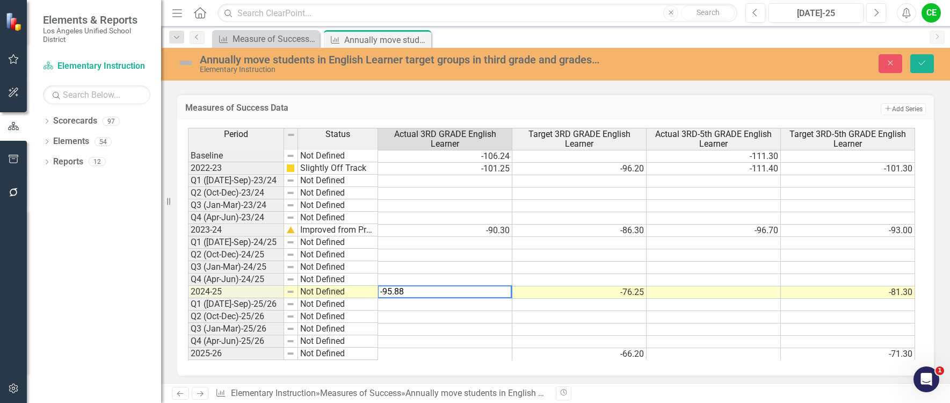
type textarea "-95.88"
click at [412, 305] on td at bounding box center [445, 305] width 134 height 12
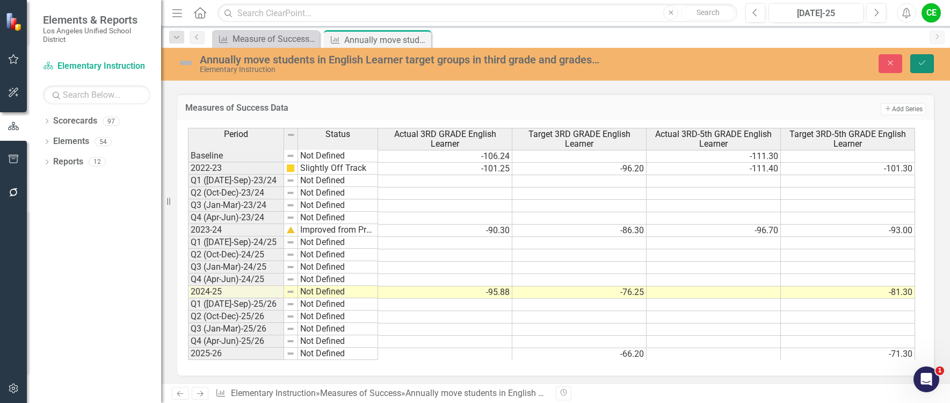
click at [921, 67] on button "Save" at bounding box center [923, 63] width 24 height 19
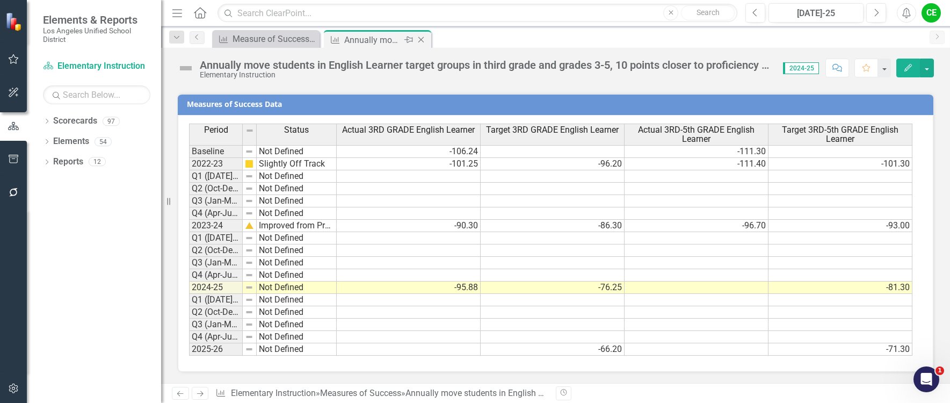
click at [421, 40] on icon at bounding box center [422, 40] width 6 height 6
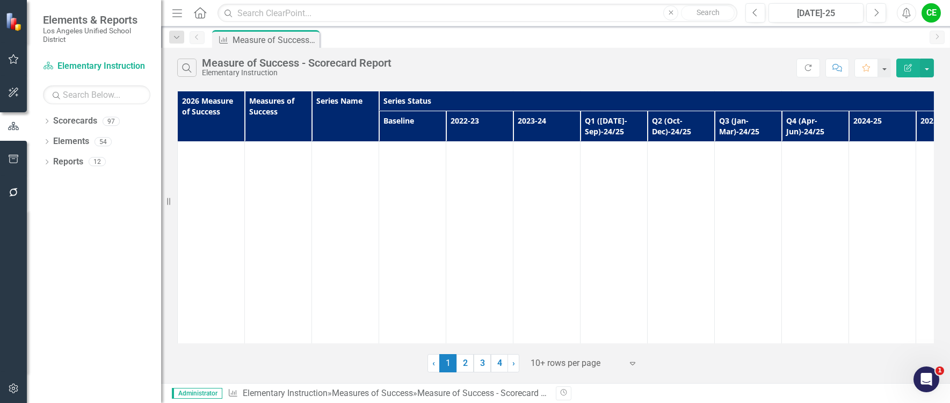
scroll to position [18932, 0]
click at [467, 368] on link "2" at bounding box center [465, 363] width 17 height 18
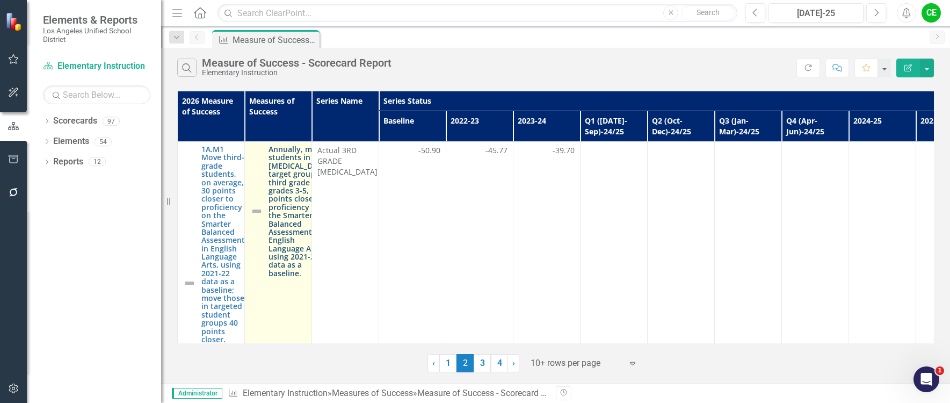
click at [283, 237] on link "Annually, move students in [MEDICAL_DATA] target groups in third grade and grad…" at bounding box center [299, 211] width 61 height 132
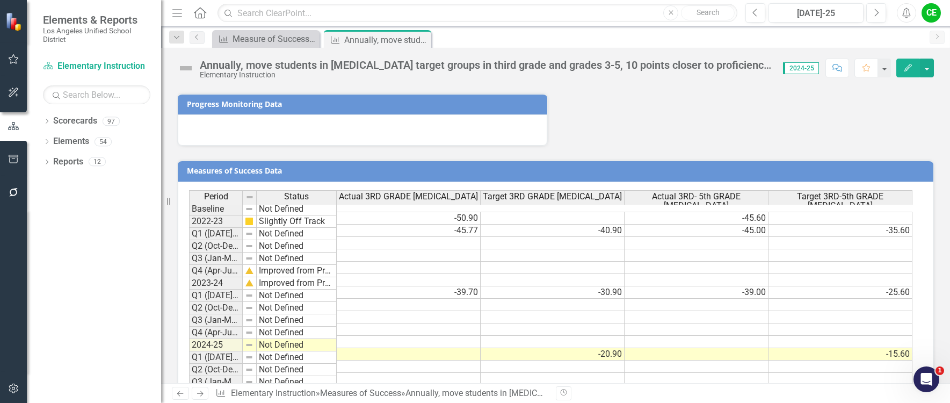
scroll to position [1219, 0]
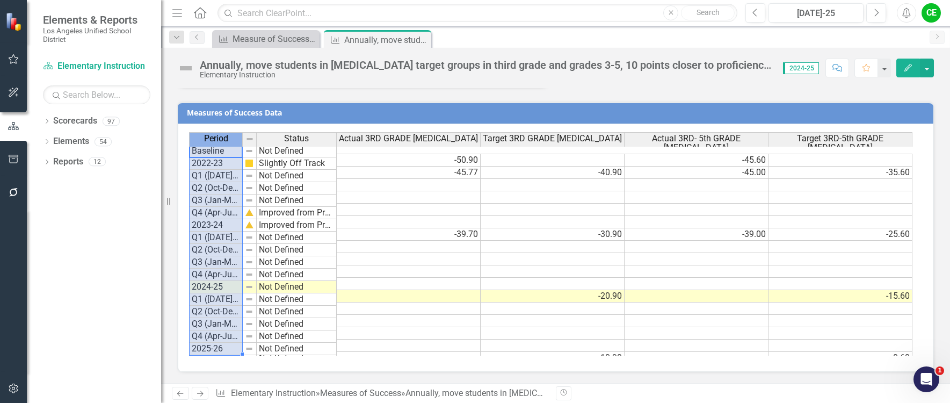
click at [242, 139] on th "Period" at bounding box center [216, 138] width 54 height 12
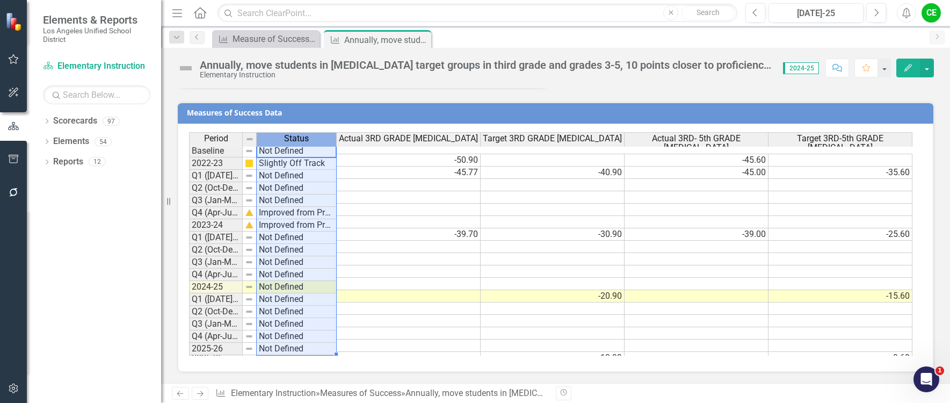
click at [286, 137] on span "Status" at bounding box center [296, 139] width 25 height 10
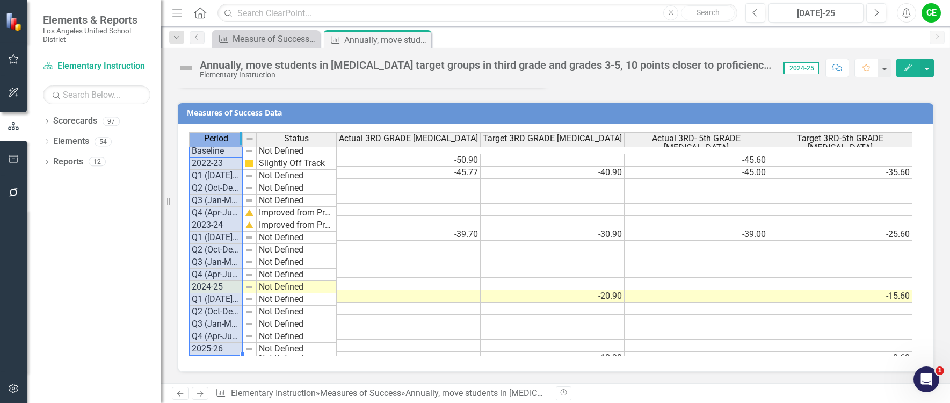
click at [240, 137] on div "Period Status Actual 3RD GRADE Low Income Target 3RD GRADE Low Income Actual 3R…" at bounding box center [551, 244] width 725 height 224
drag, startPoint x: 241, startPoint y: 138, endPoint x: 290, endPoint y: 142, distance: 49.1
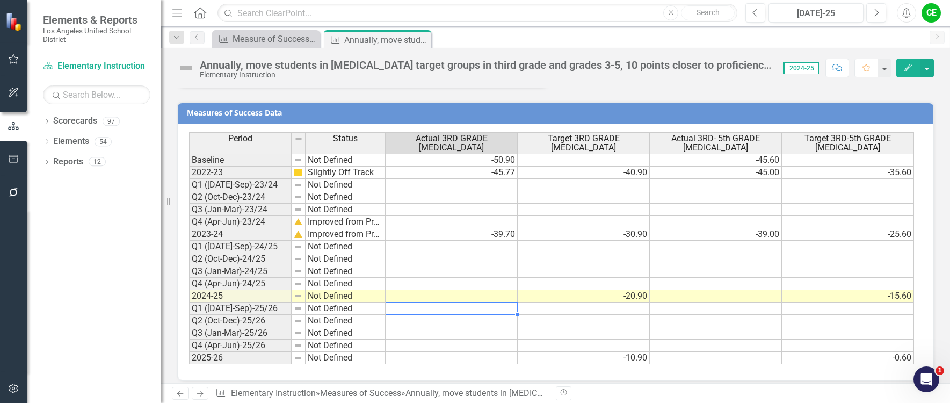
click at [511, 308] on td at bounding box center [452, 308] width 132 height 12
click at [477, 296] on td at bounding box center [452, 296] width 132 height 12
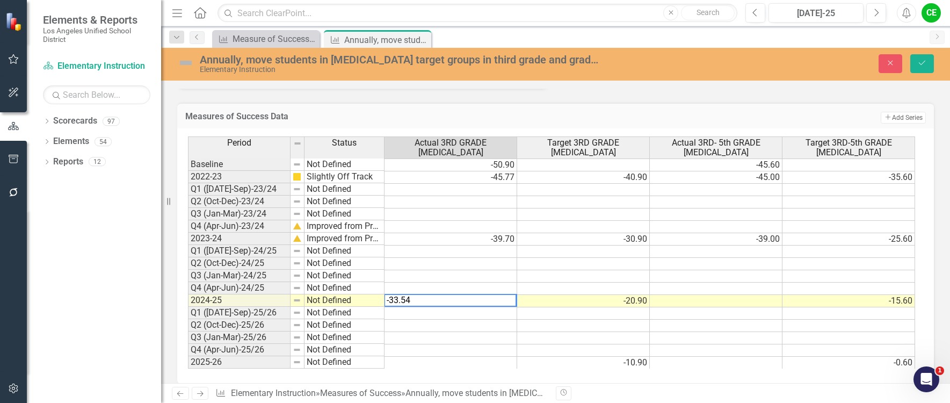
type textarea "-33.54"
click at [488, 311] on td at bounding box center [451, 313] width 133 height 12
click at [927, 60] on icon "Save" at bounding box center [923, 63] width 10 height 8
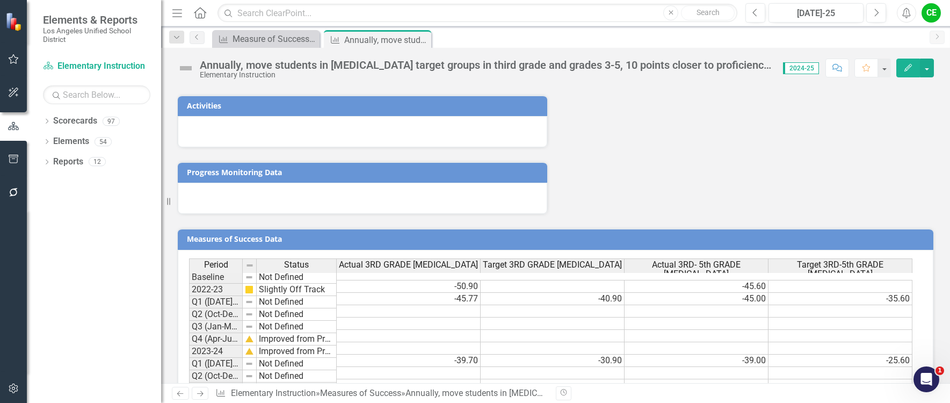
scroll to position [1219, 0]
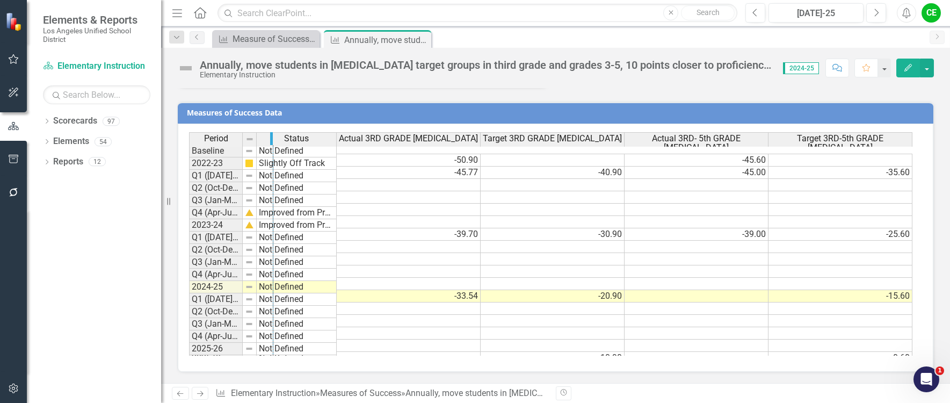
drag, startPoint x: 241, startPoint y: 139, endPoint x: 271, endPoint y: 140, distance: 30.6
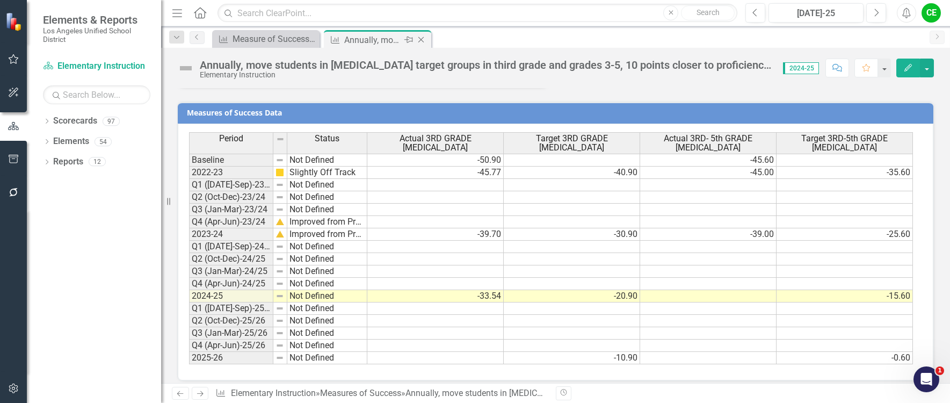
click at [422, 39] on icon "Close" at bounding box center [421, 39] width 11 height 9
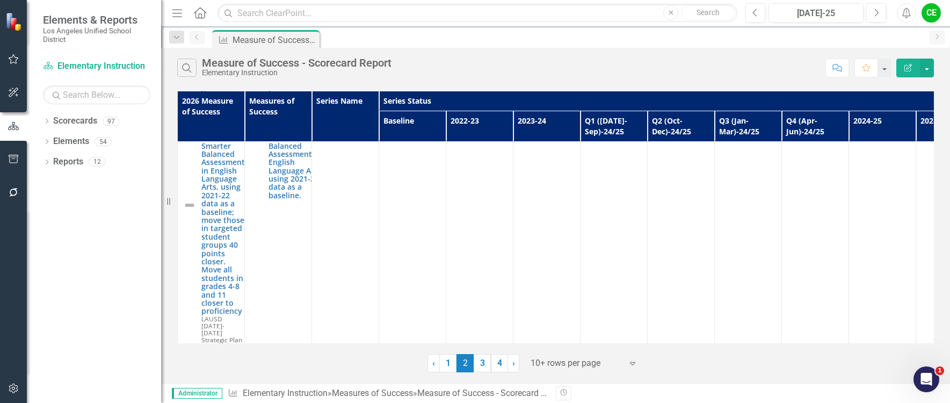
scroll to position [6071, 0]
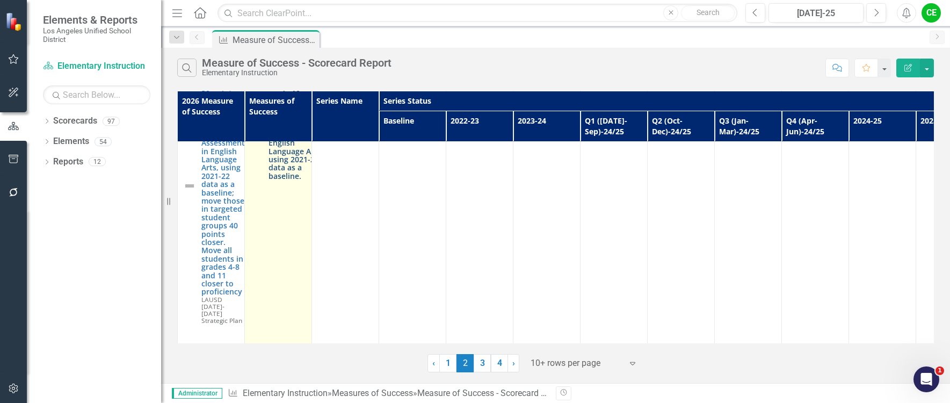
click at [284, 180] on link "Annually move students in [PERSON_NAME] Youth target groups in third grade 10 p…" at bounding box center [299, 114] width 61 height 132
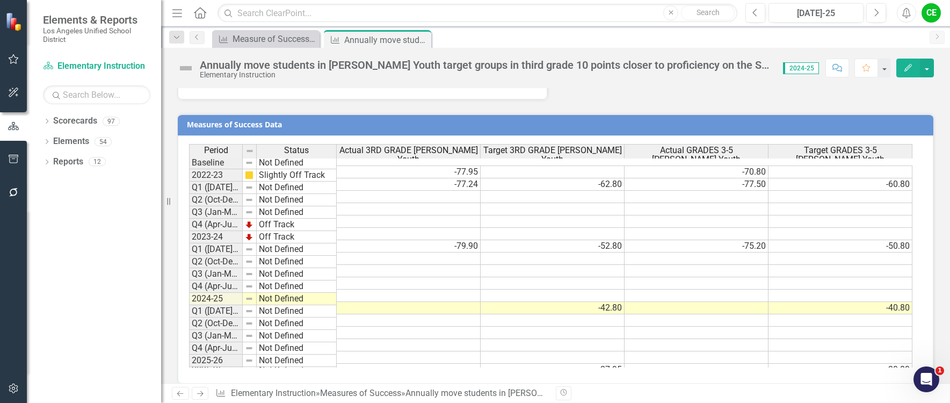
scroll to position [1273, 0]
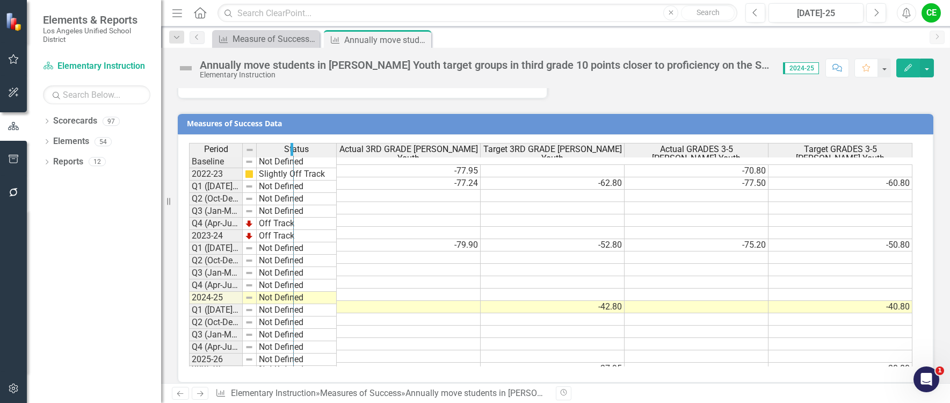
drag, startPoint x: 241, startPoint y: 138, endPoint x: 292, endPoint y: 139, distance: 51.1
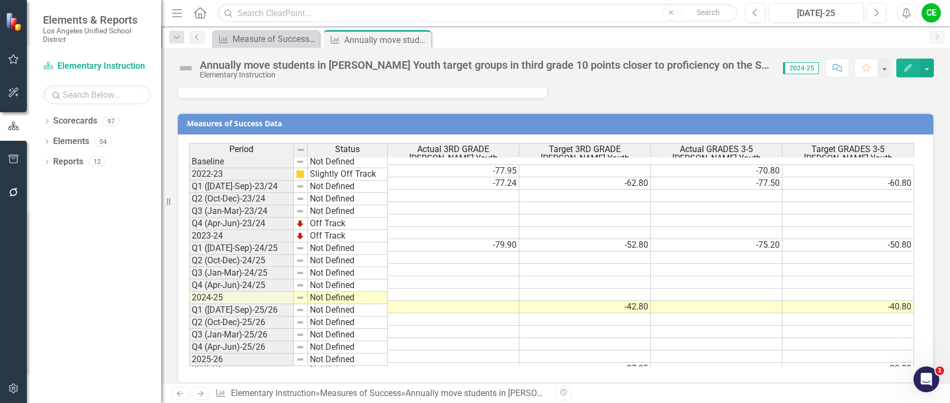
click at [429, 301] on td at bounding box center [454, 307] width 132 height 12
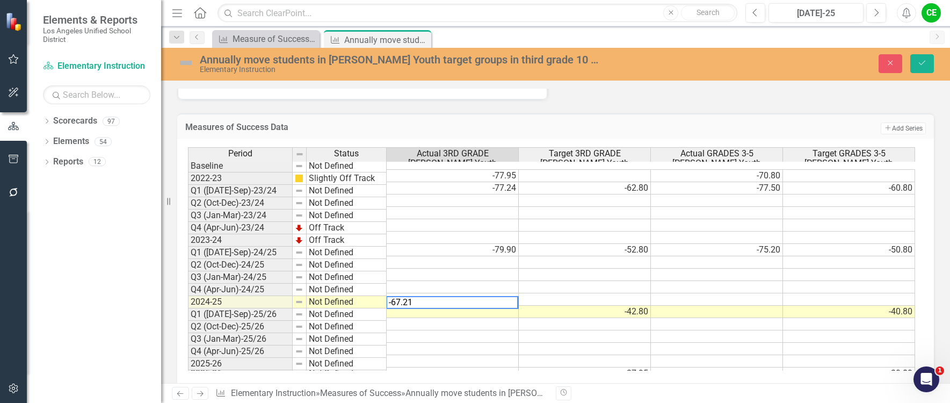
type textarea "-67.21"
click at [452, 318] on td at bounding box center [453, 324] width 132 height 12
click at [926, 61] on icon "Save" at bounding box center [923, 63] width 10 height 8
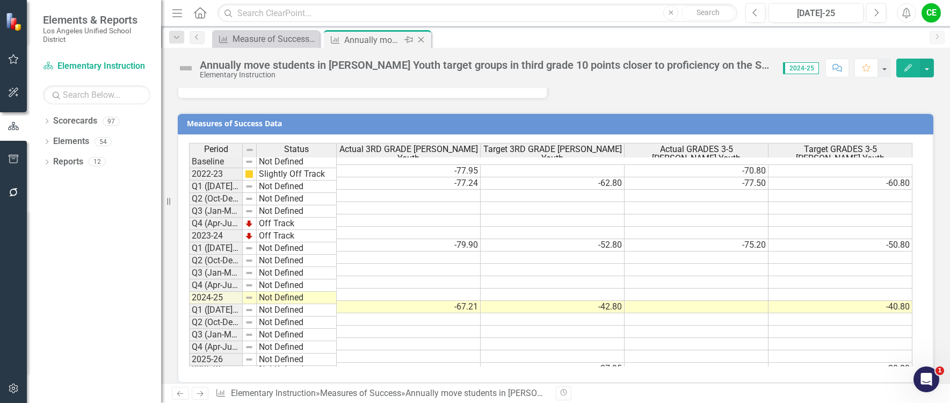
click at [419, 38] on icon "Close" at bounding box center [421, 39] width 11 height 9
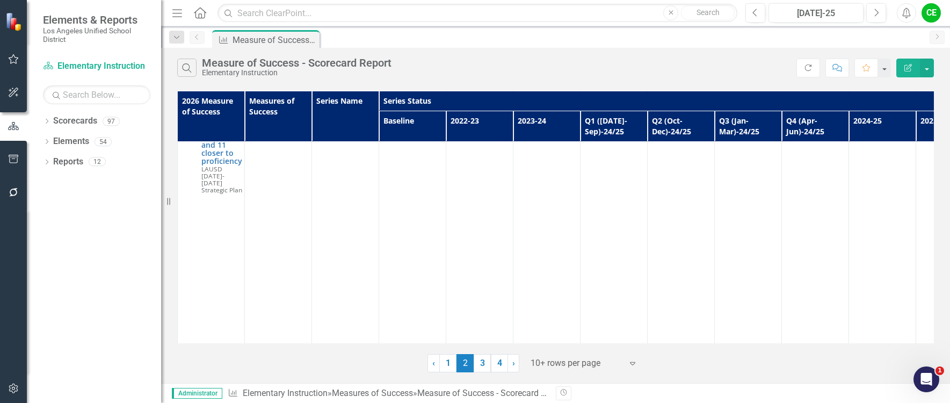
scroll to position [12143, 0]
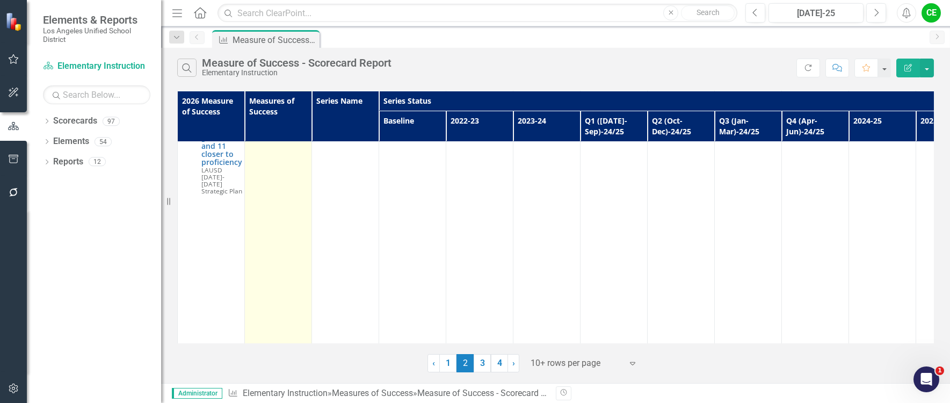
click at [274, 100] on link "Annually, move students in Latinx target groups in third grade and grades 3-5, …" at bounding box center [291, 9] width 44 height 182
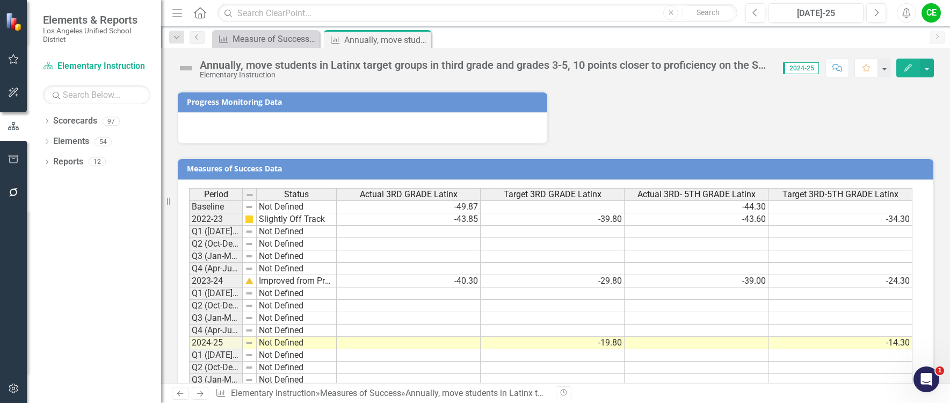
scroll to position [1222, 0]
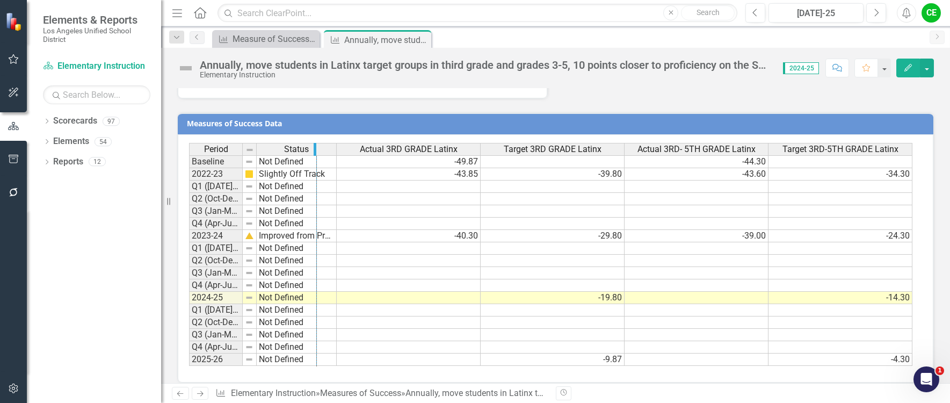
drag, startPoint x: 241, startPoint y: 140, endPoint x: 315, endPoint y: 141, distance: 74.2
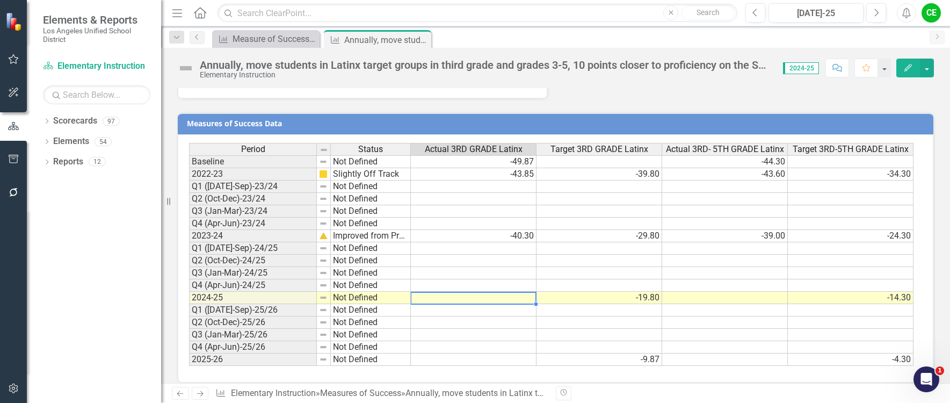
click at [478, 292] on td at bounding box center [474, 298] width 126 height 12
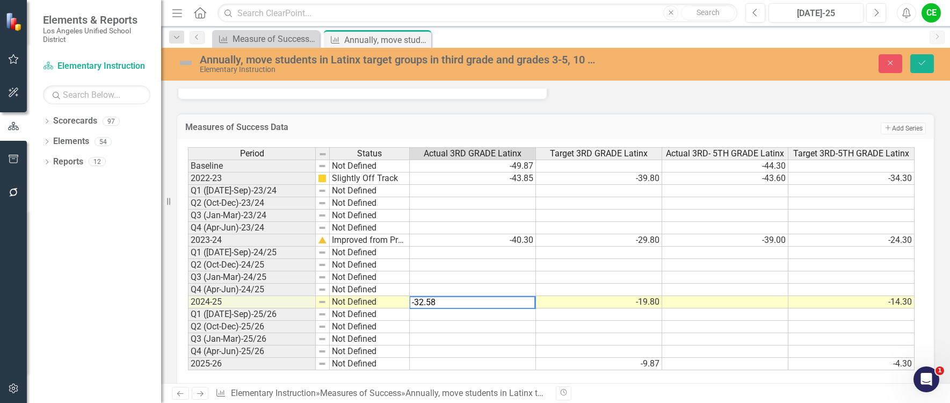
type textarea "-32.58"
click at [469, 308] on td at bounding box center [473, 314] width 126 height 12
click at [916, 66] on button "Save" at bounding box center [923, 63] width 24 height 19
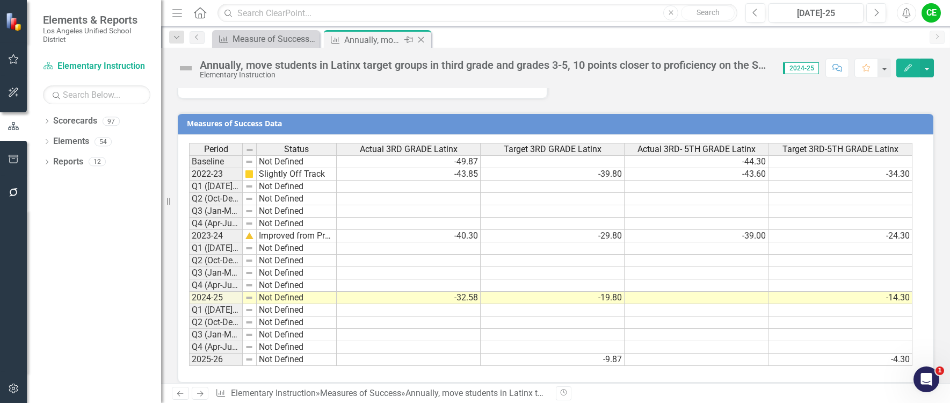
click at [421, 42] on icon "Close" at bounding box center [421, 39] width 11 height 9
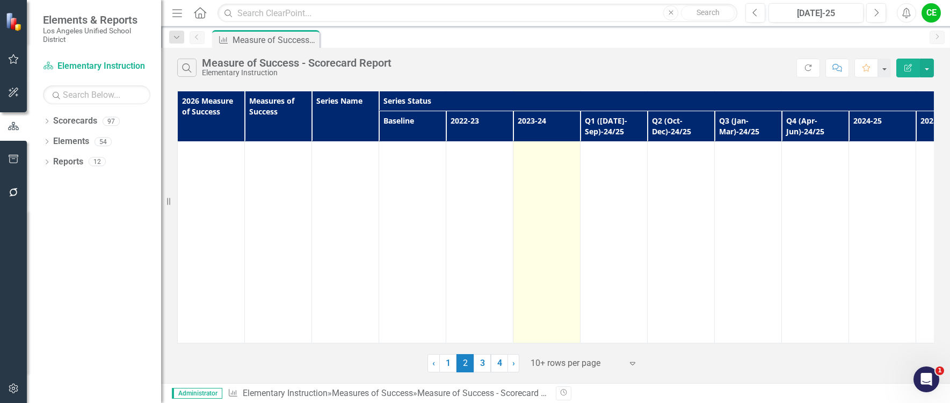
scroll to position [18137, 0]
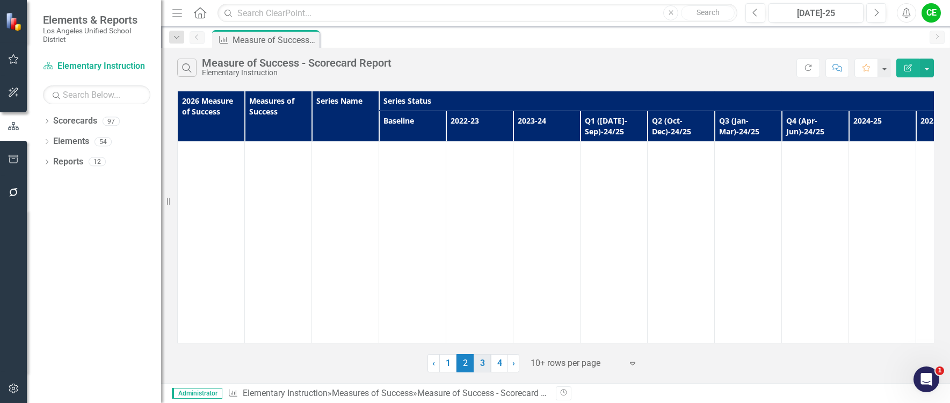
click at [480, 370] on link "3" at bounding box center [482, 363] width 17 height 18
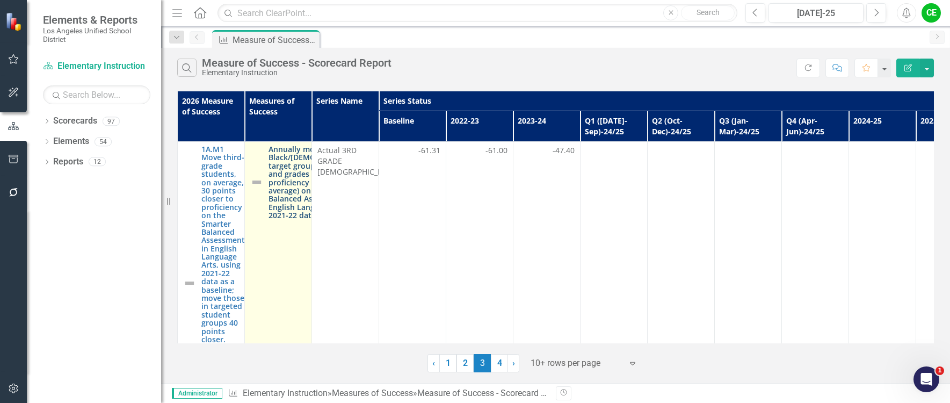
click at [291, 192] on link "Annually move students in Black/[DEMOGRAPHIC_DATA] target groups in third grade…" at bounding box center [321, 182] width 105 height 75
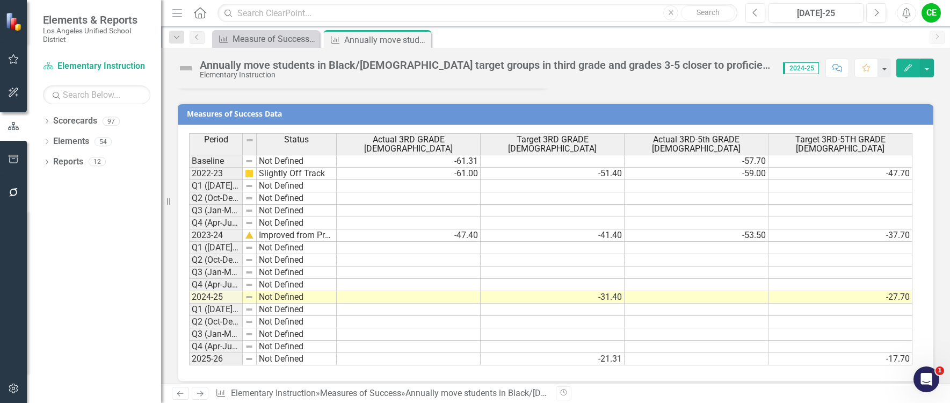
scroll to position [1249, 0]
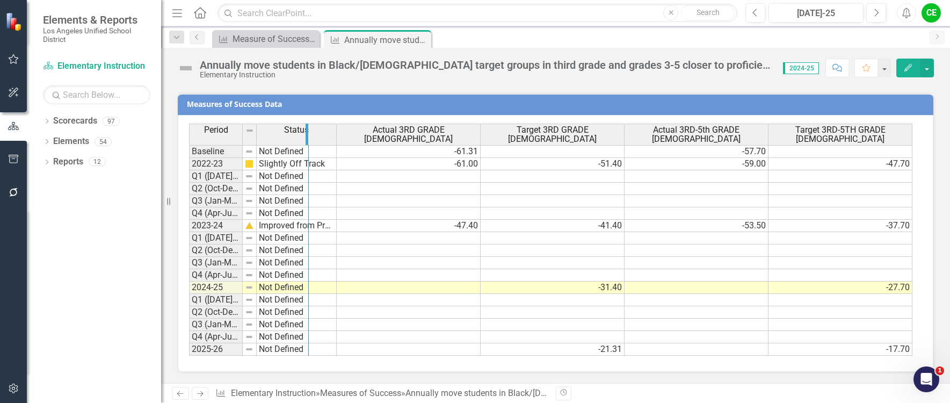
drag, startPoint x: 242, startPoint y: 135, endPoint x: 308, endPoint y: 140, distance: 66.2
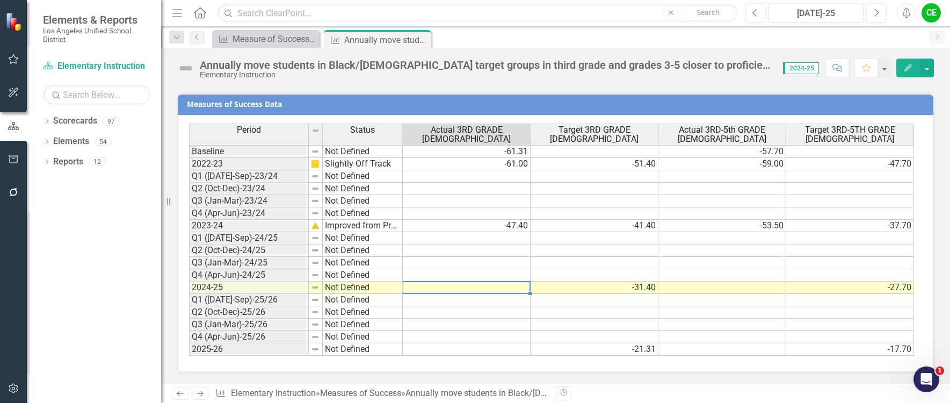
click at [513, 288] on td at bounding box center [467, 288] width 128 height 12
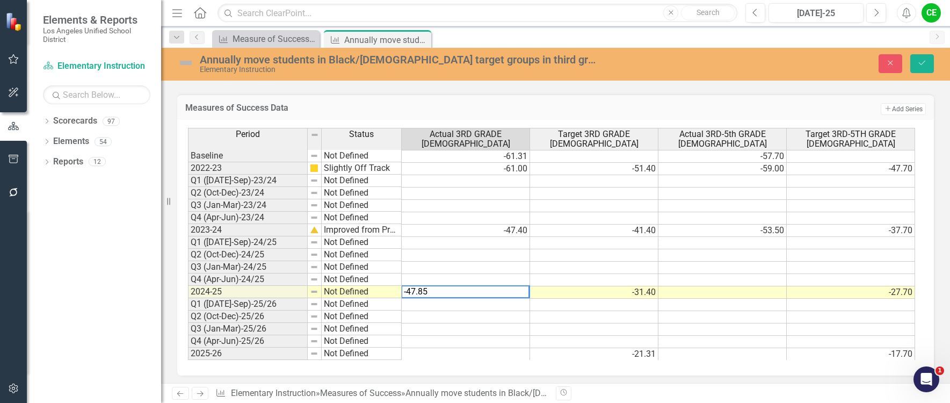
type textarea "-47.85"
click at [509, 307] on td at bounding box center [466, 305] width 128 height 12
click at [925, 60] on icon "Save" at bounding box center [923, 63] width 10 height 8
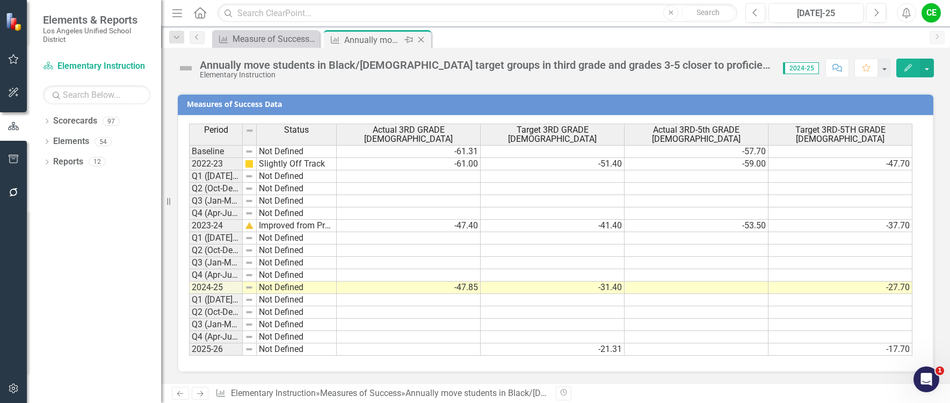
click at [419, 39] on icon "Close" at bounding box center [421, 39] width 11 height 9
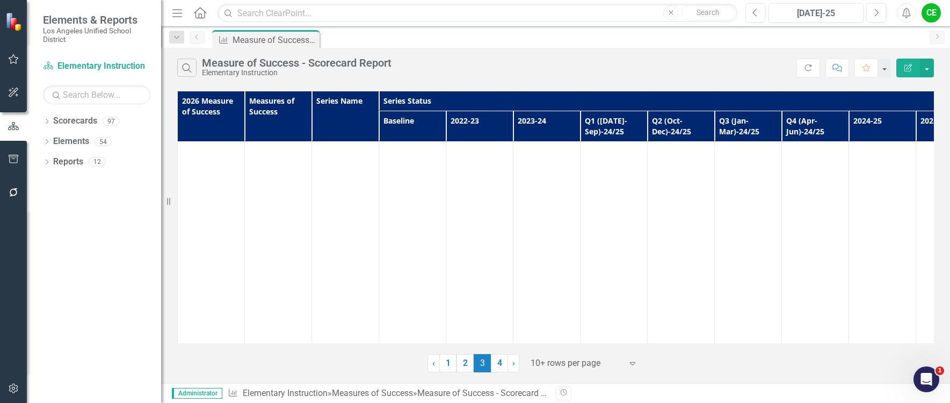
scroll to position [6179, 0]
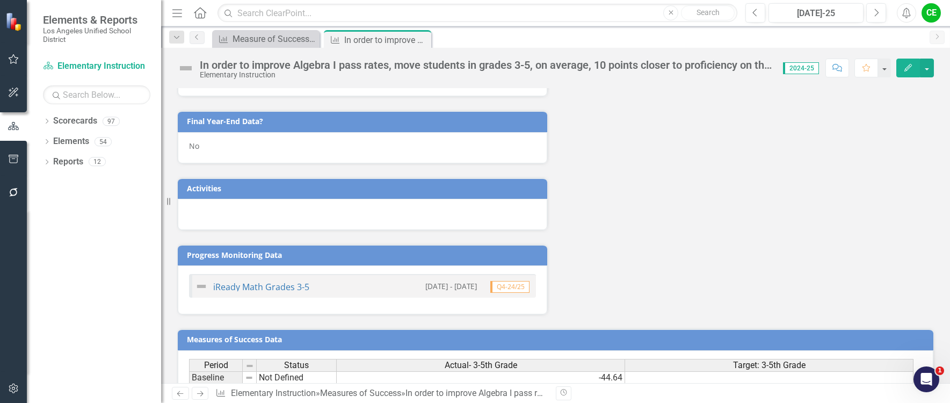
scroll to position [1409, 0]
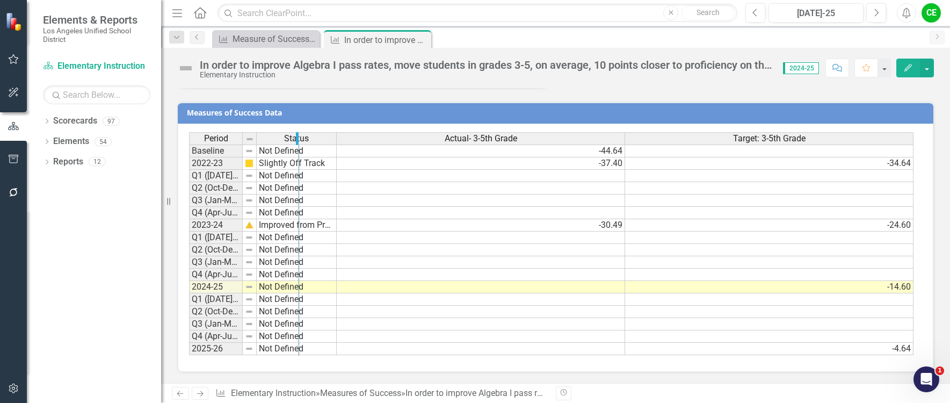
drag, startPoint x: 240, startPoint y: 141, endPoint x: 296, endPoint y: 141, distance: 56.4
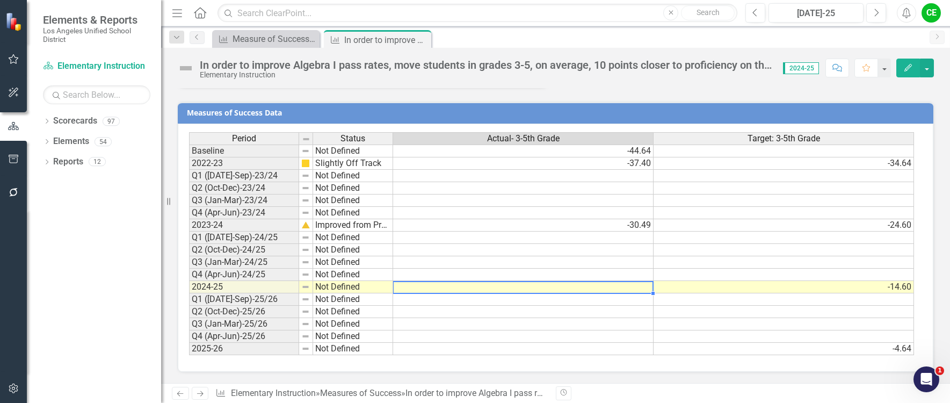
click at [608, 286] on td at bounding box center [523, 287] width 261 height 12
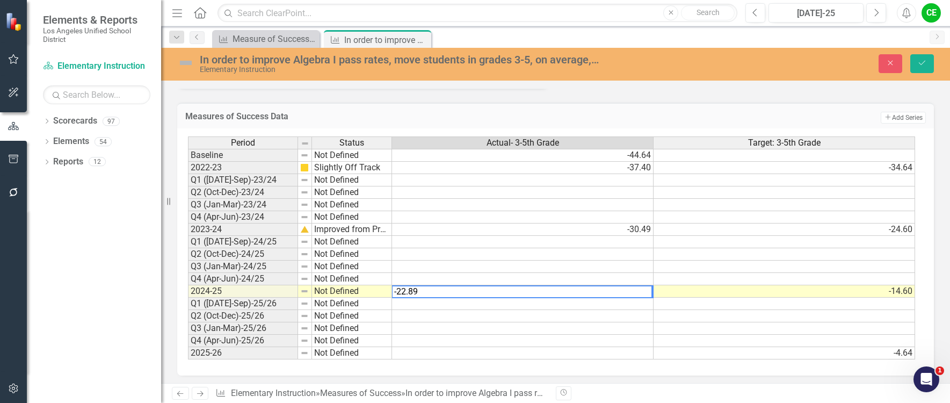
type textarea "-22.89"
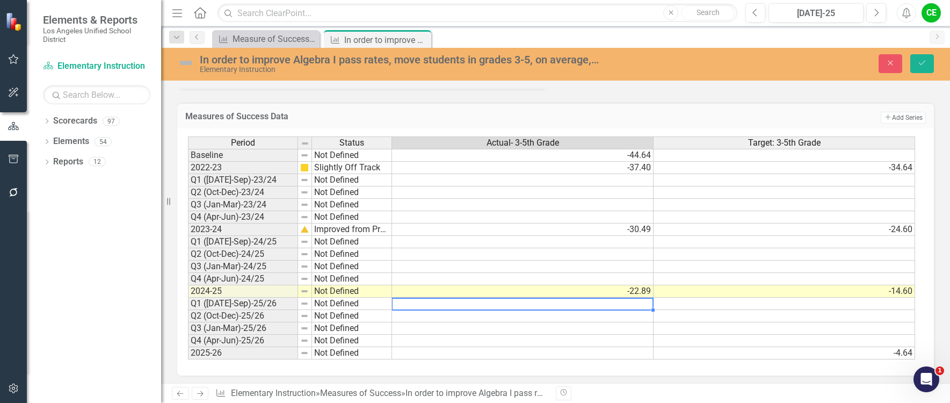
click at [617, 306] on td at bounding box center [523, 304] width 262 height 12
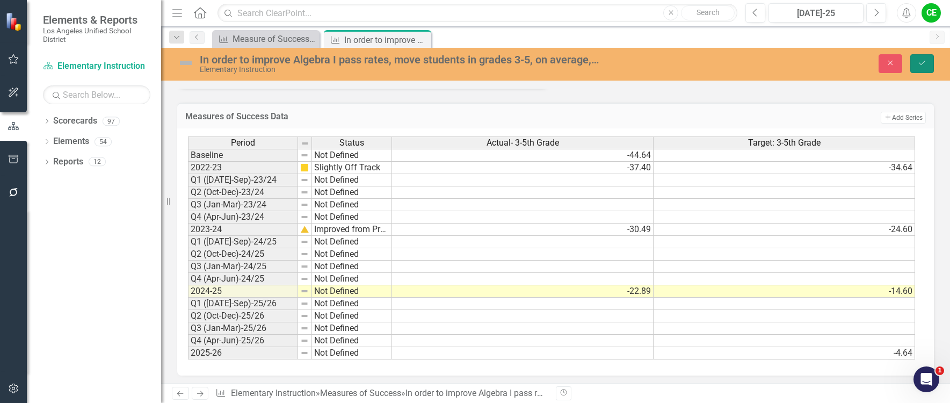
click at [920, 67] on icon "Save" at bounding box center [923, 63] width 10 height 8
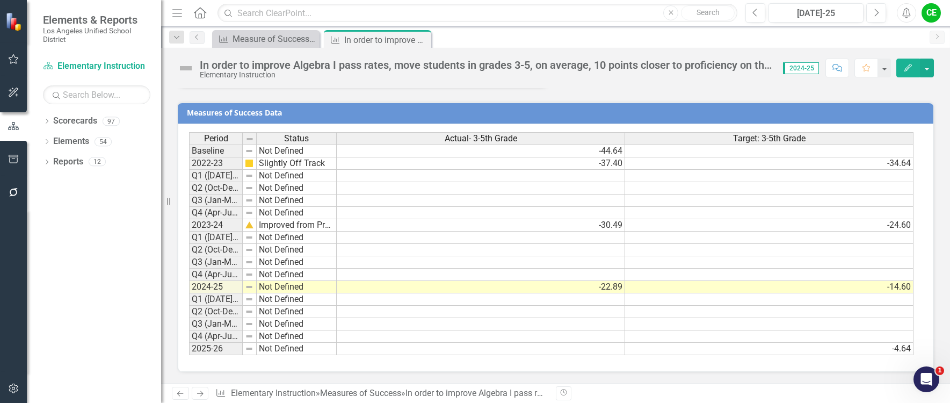
scroll to position [1355, 0]
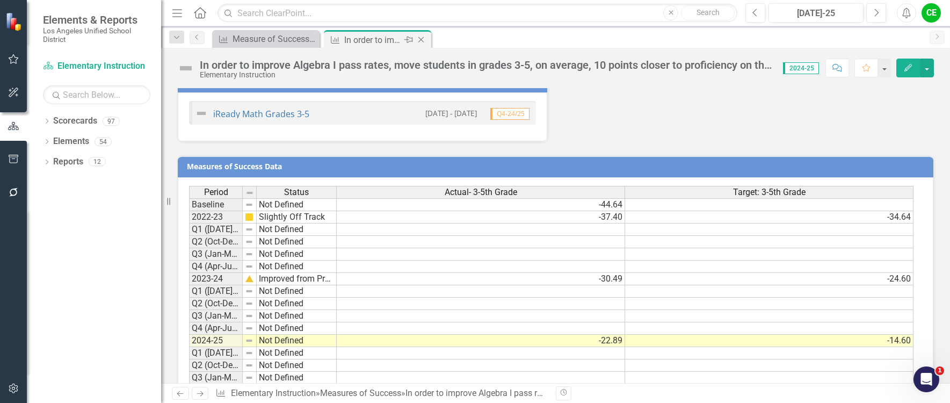
click at [418, 39] on icon "Close" at bounding box center [421, 39] width 11 height 9
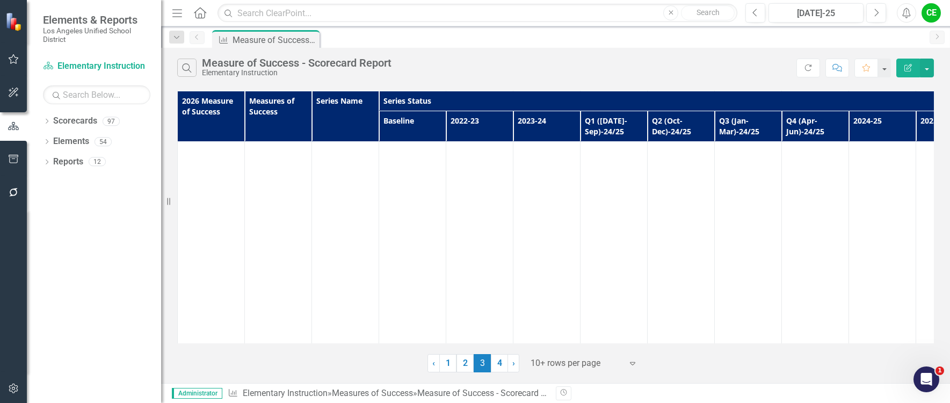
scroll to position [15366, 0]
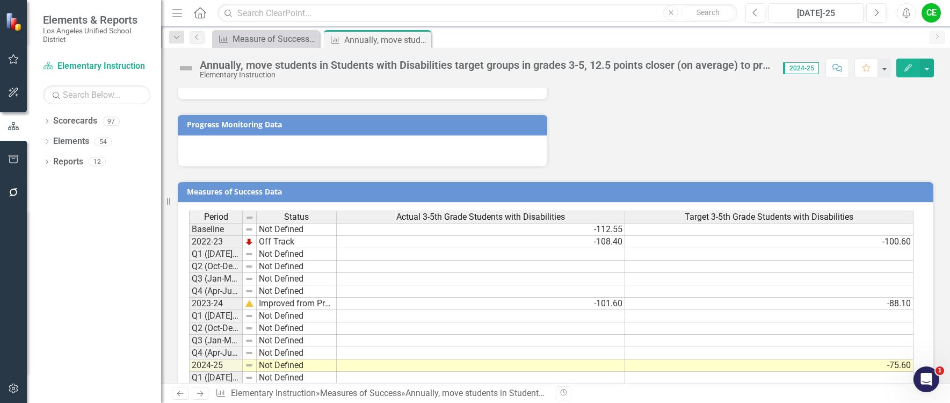
scroll to position [1234, 0]
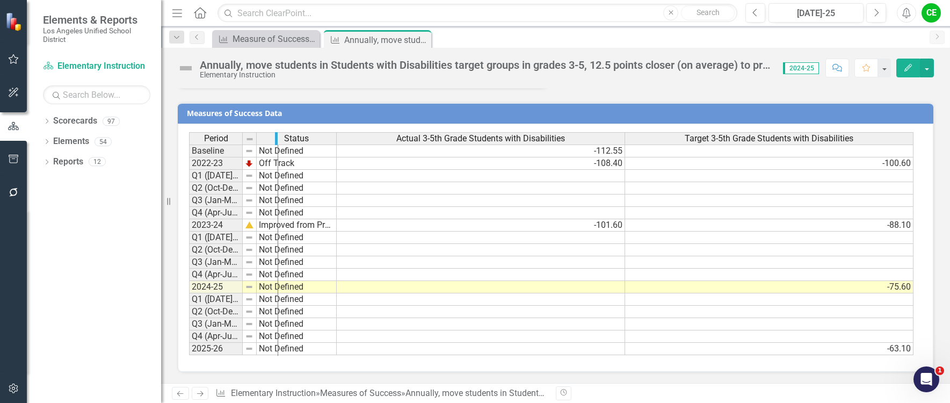
drag, startPoint x: 240, startPoint y: 142, endPoint x: 276, endPoint y: 141, distance: 35.5
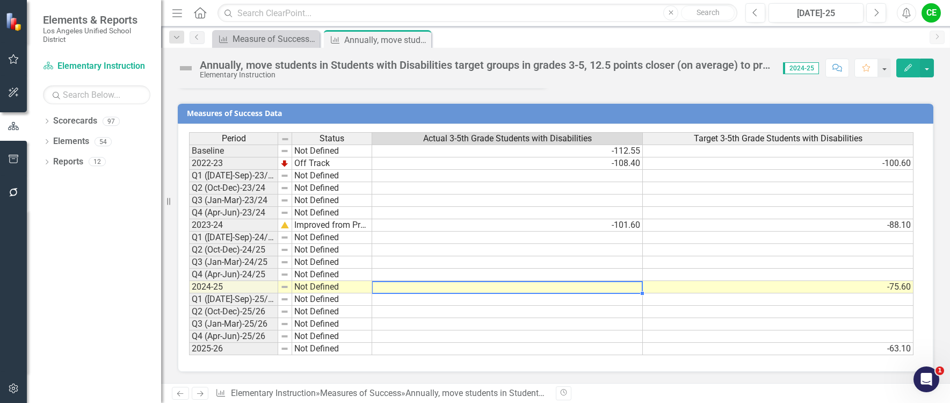
click at [497, 285] on td at bounding box center [507, 287] width 271 height 12
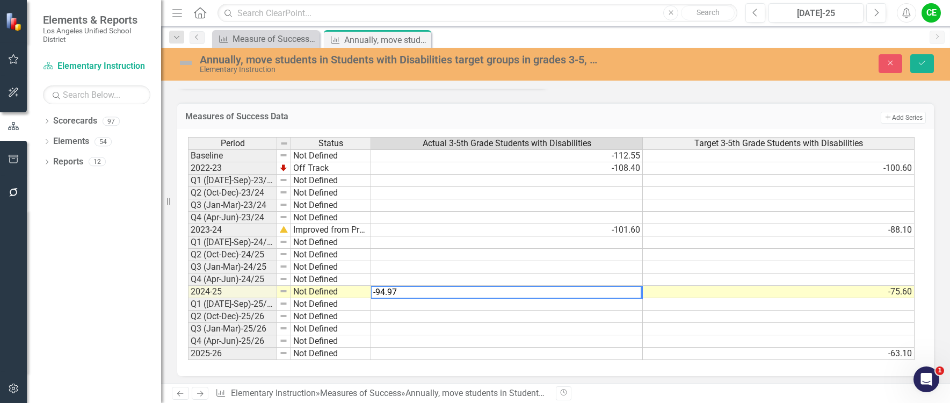
type textarea "-94.97"
click at [469, 304] on td at bounding box center [507, 304] width 272 height 12
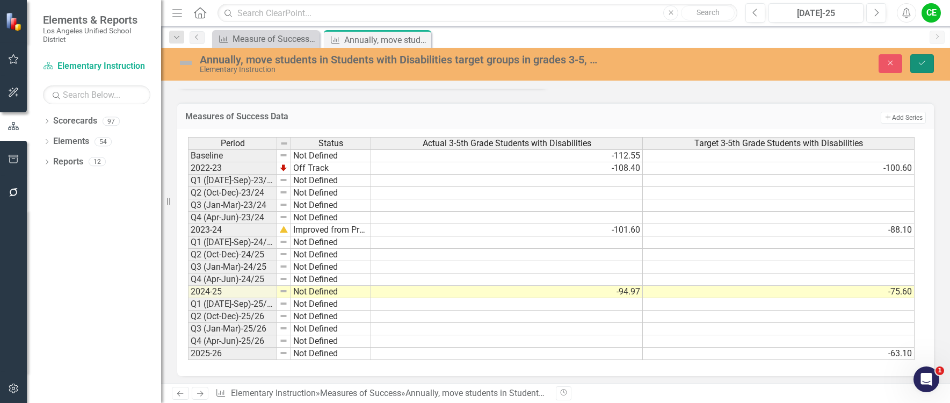
click at [929, 64] on button "Save" at bounding box center [923, 63] width 24 height 19
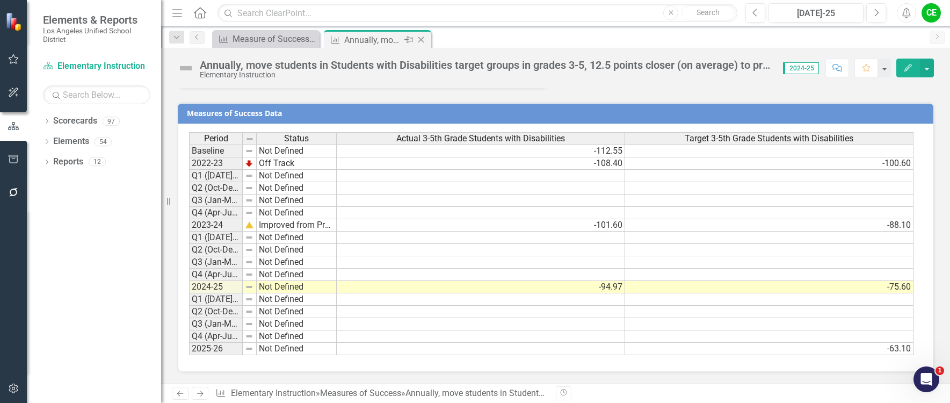
click at [424, 39] on icon "Close" at bounding box center [421, 39] width 11 height 9
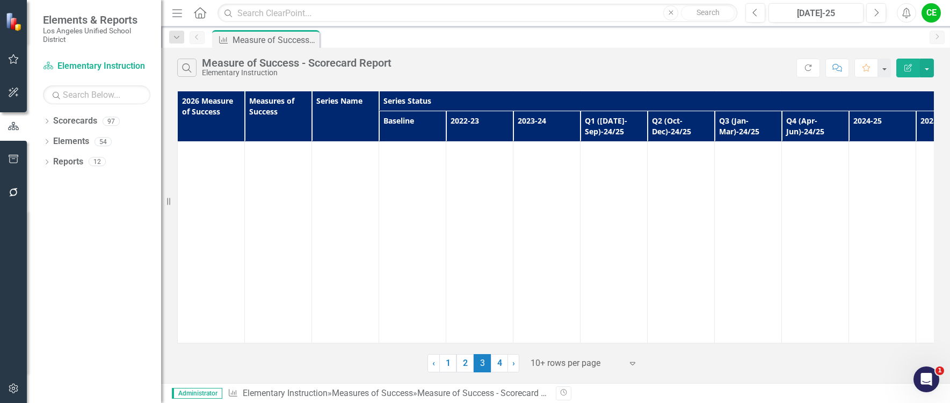
scroll to position [18644, 0]
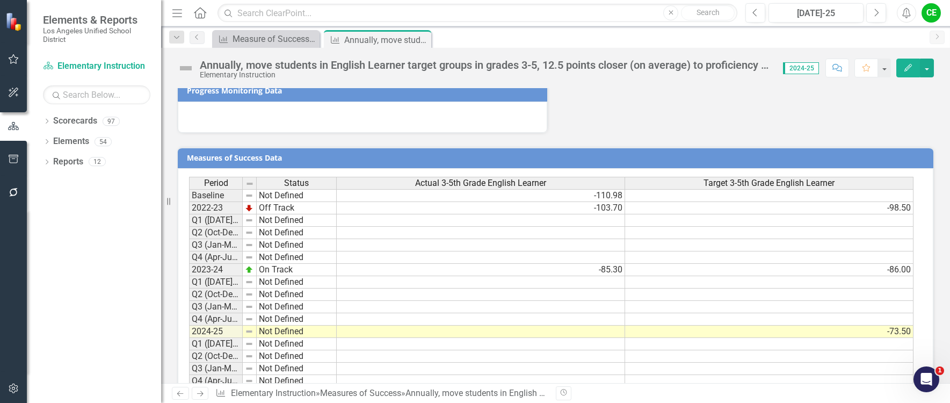
scroll to position [1255, 0]
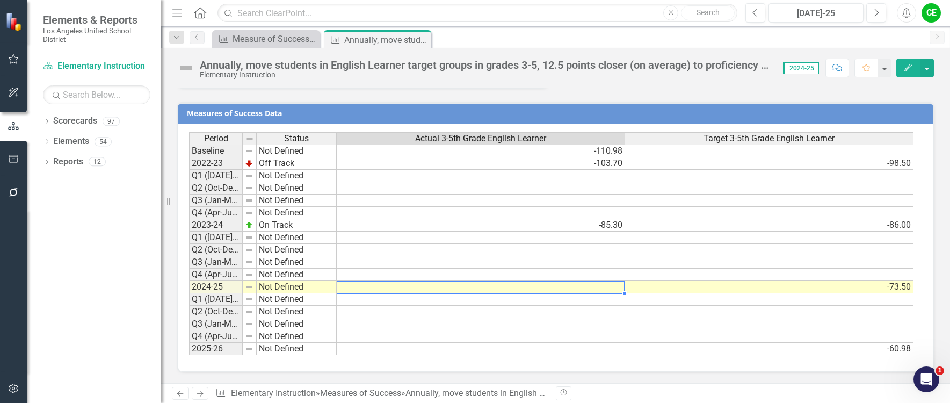
click at [451, 288] on td at bounding box center [481, 287] width 289 height 12
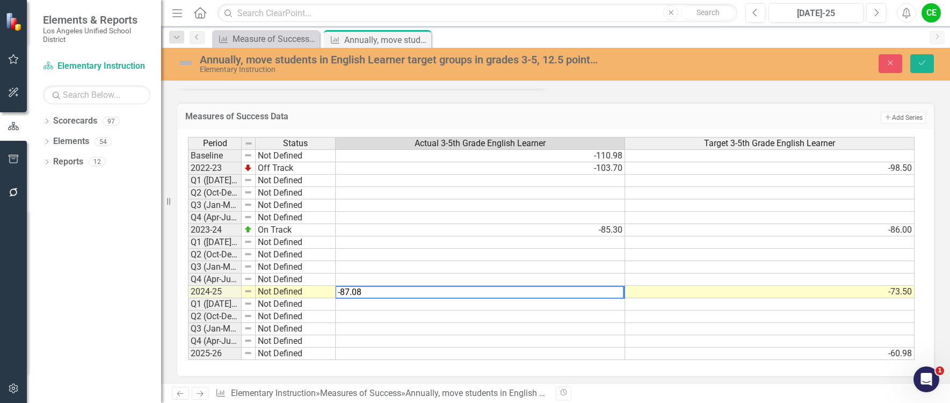
type textarea "-87.08"
click at [455, 303] on td at bounding box center [481, 304] width 290 height 12
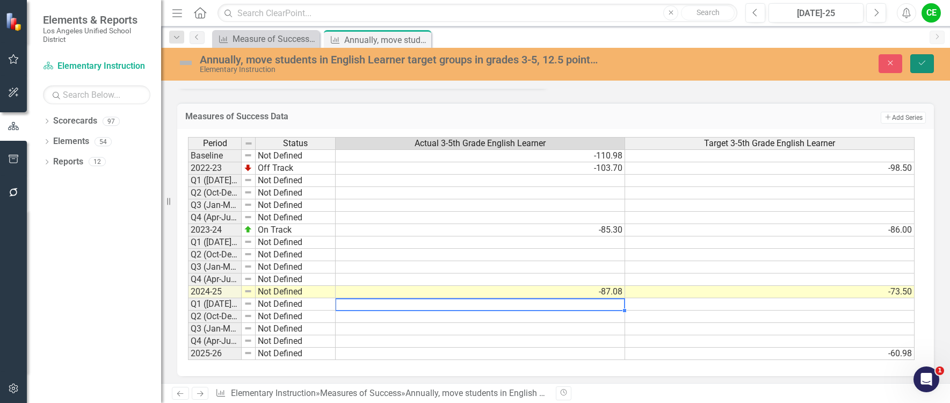
click at [928, 66] on button "Save" at bounding box center [923, 63] width 24 height 19
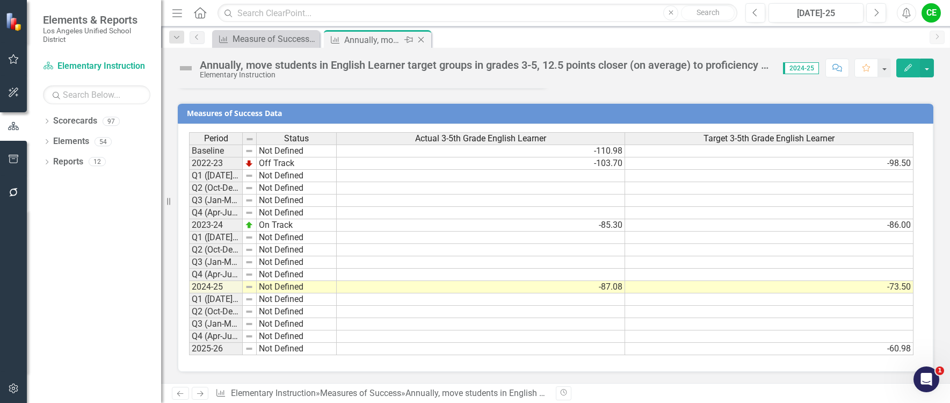
click at [420, 39] on icon "Close" at bounding box center [421, 39] width 11 height 9
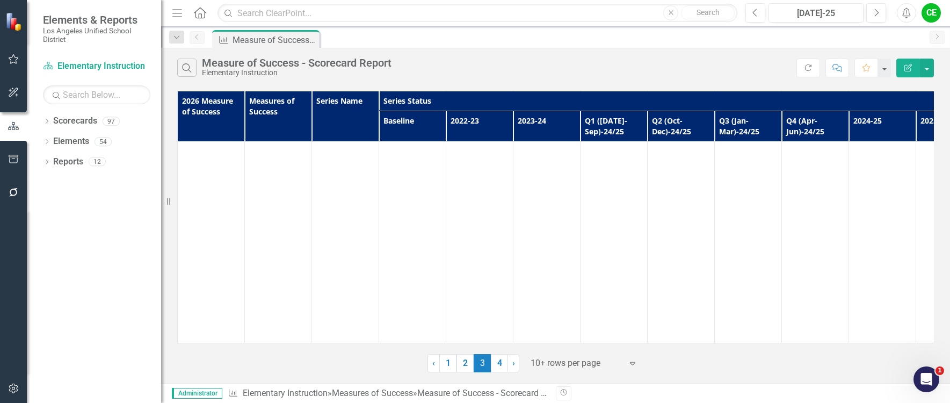
scroll to position [21801, 0]
click at [503, 365] on link "4" at bounding box center [499, 363] width 17 height 18
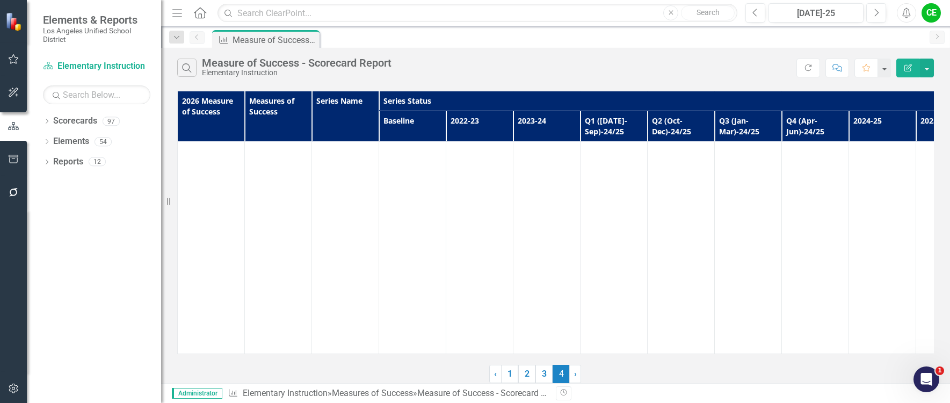
scroll to position [0, 0]
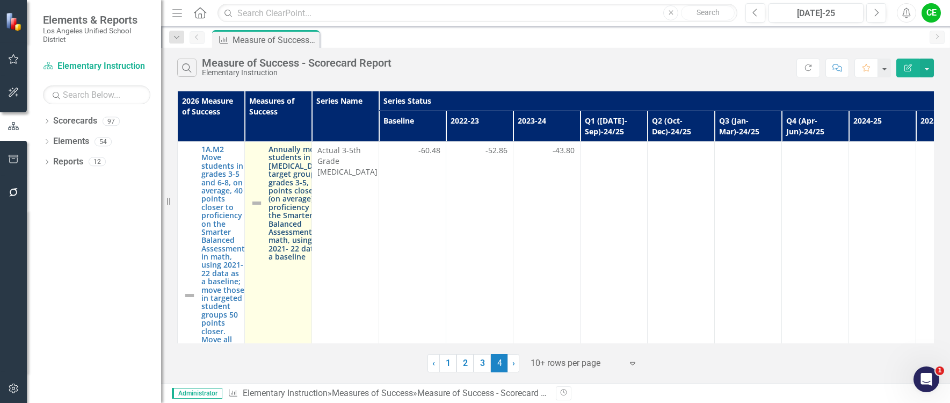
click at [280, 232] on link "Annually move students in [MEDICAL_DATA] target groups in grades 3-5, 12.5 poin…" at bounding box center [299, 203] width 61 height 116
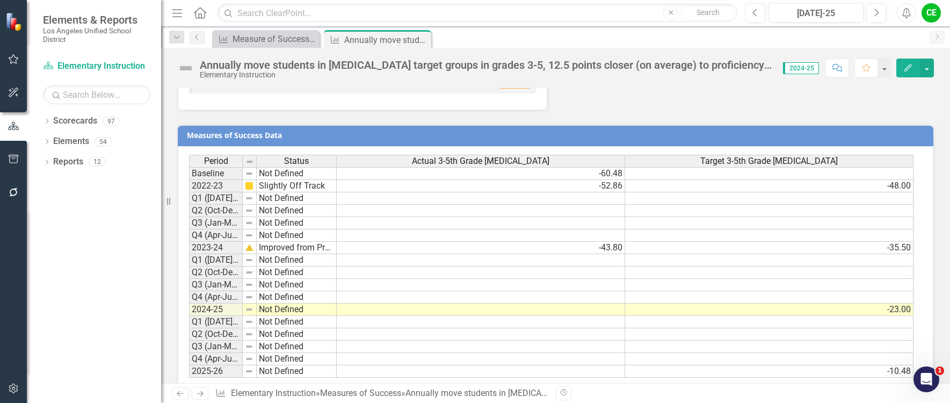
scroll to position [1312, 0]
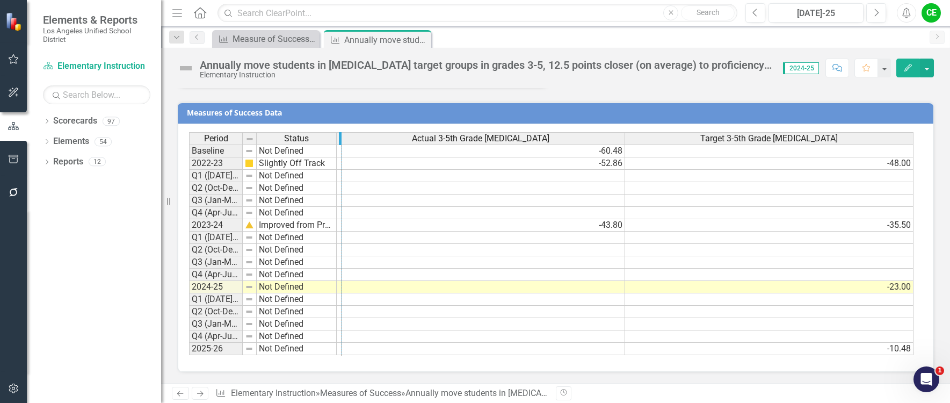
drag, startPoint x: 241, startPoint y: 138, endPoint x: 358, endPoint y: 148, distance: 117.6
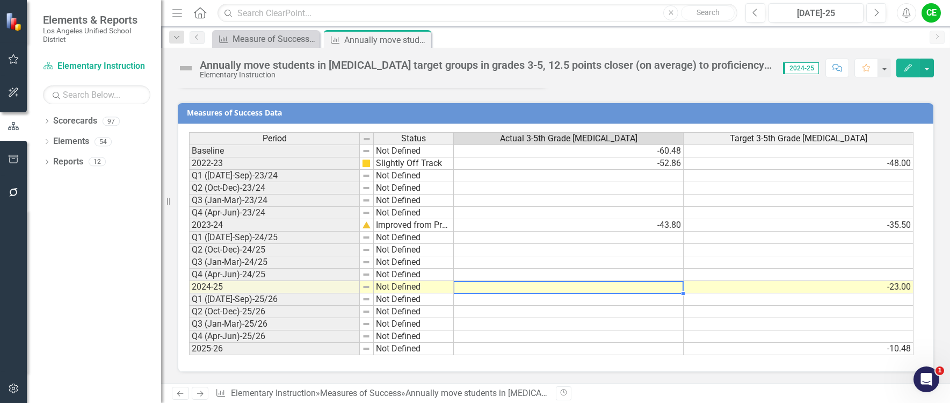
click at [662, 289] on td at bounding box center [569, 287] width 230 height 12
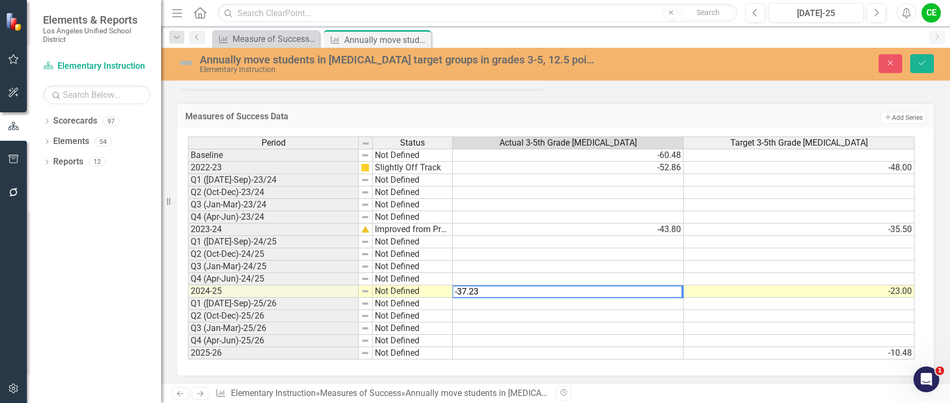
type textarea "-37.23"
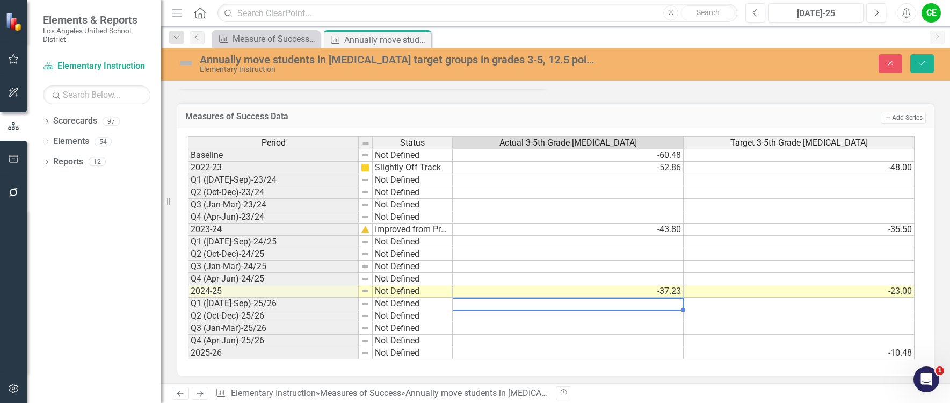
click at [657, 308] on td at bounding box center [568, 304] width 231 height 12
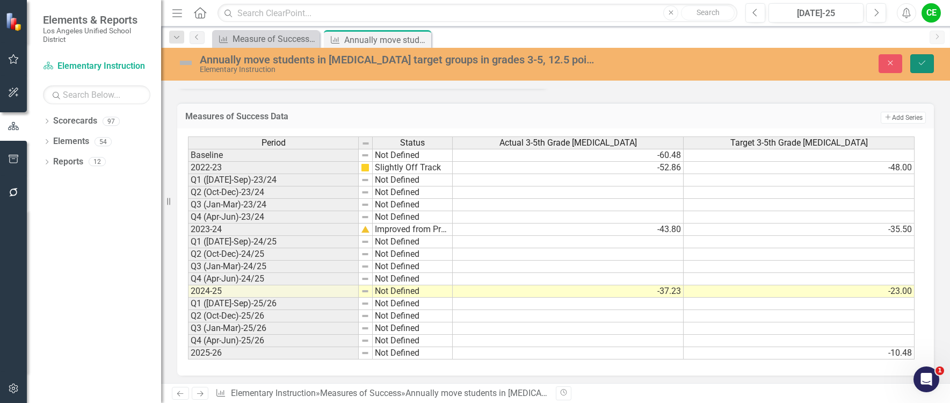
click at [915, 58] on button "Save" at bounding box center [923, 63] width 24 height 19
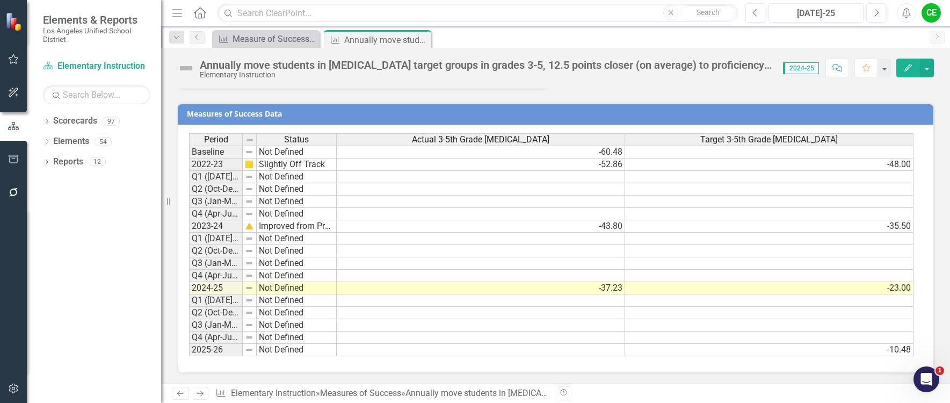
scroll to position [1312, 0]
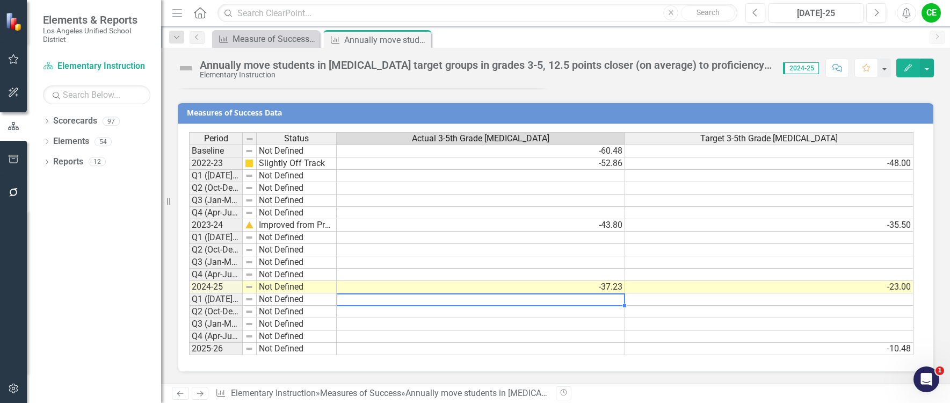
click at [619, 299] on td at bounding box center [481, 299] width 289 height 12
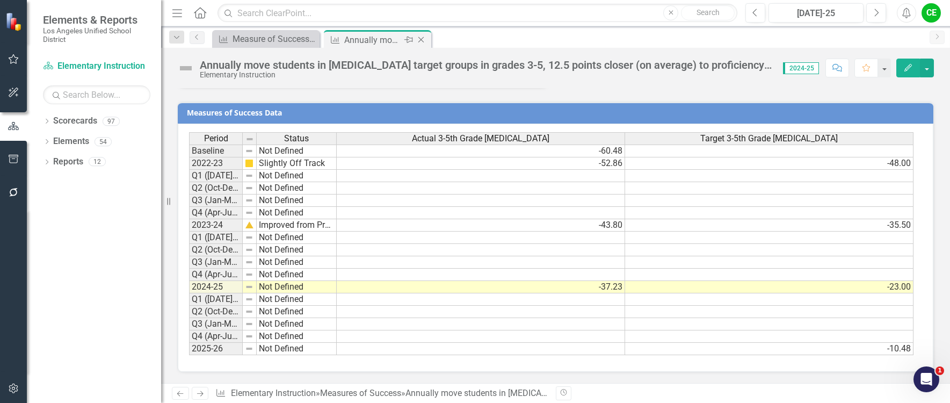
click at [421, 39] on icon "Close" at bounding box center [421, 39] width 11 height 9
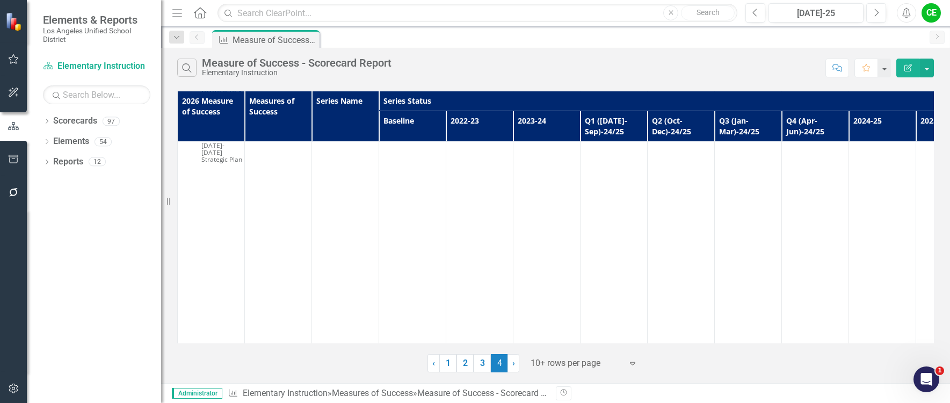
scroll to position [3224, 0]
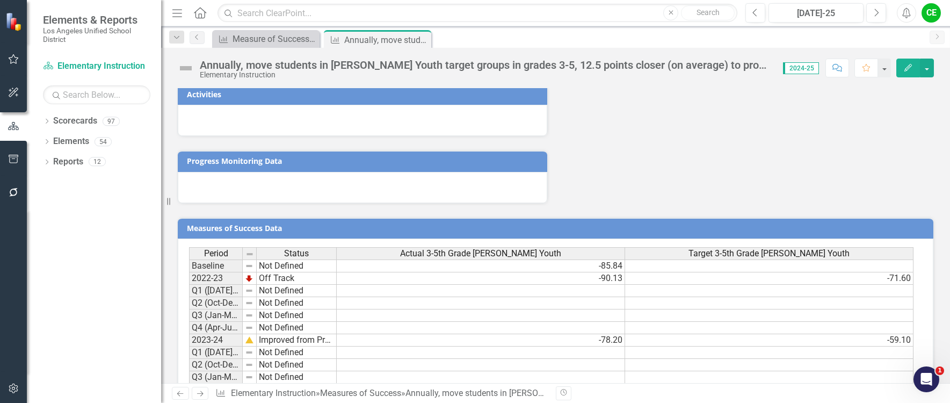
scroll to position [1212, 0]
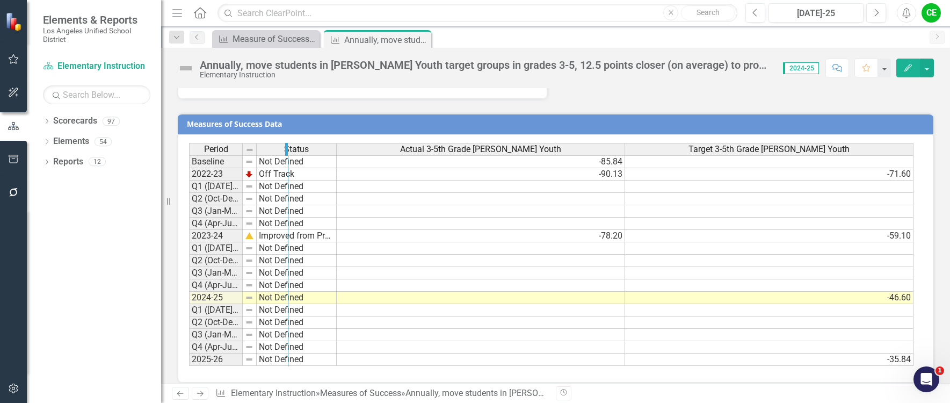
drag, startPoint x: 241, startPoint y: 139, endPoint x: 287, endPoint y: 139, distance: 45.7
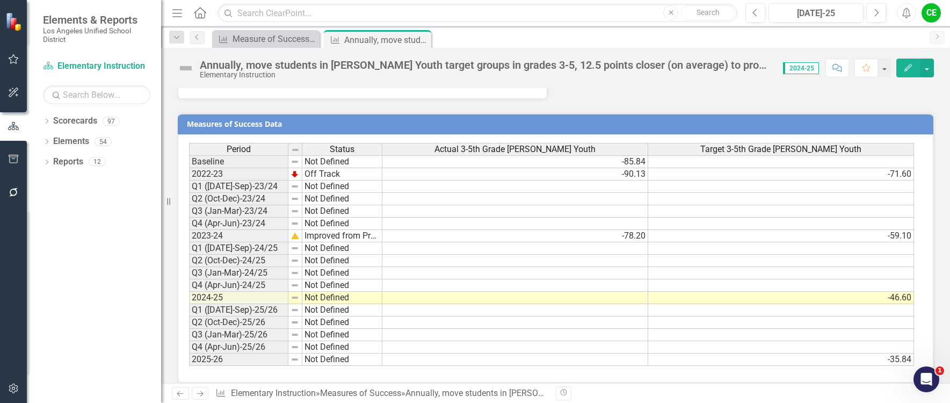
click at [189, 293] on div "Period Status Actual 3-5th Grade Foster Youth Target 3-5th Grade Foster Youth B…" at bounding box center [189, 254] width 0 height 223
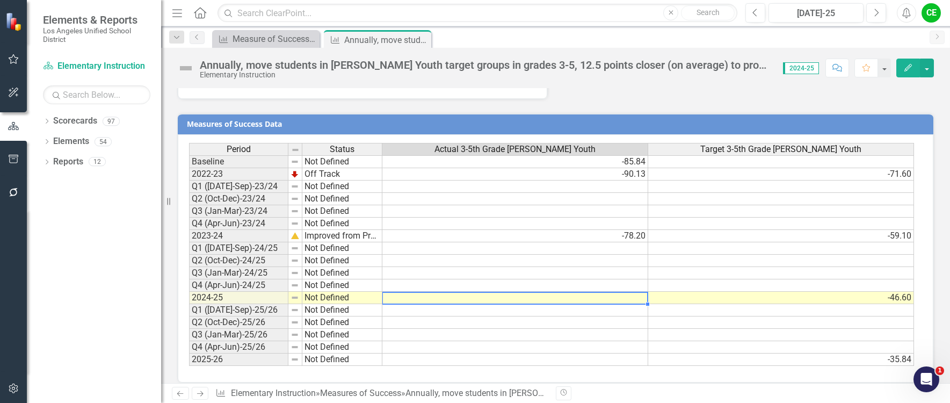
click at [508, 292] on td at bounding box center [516, 298] width 266 height 12
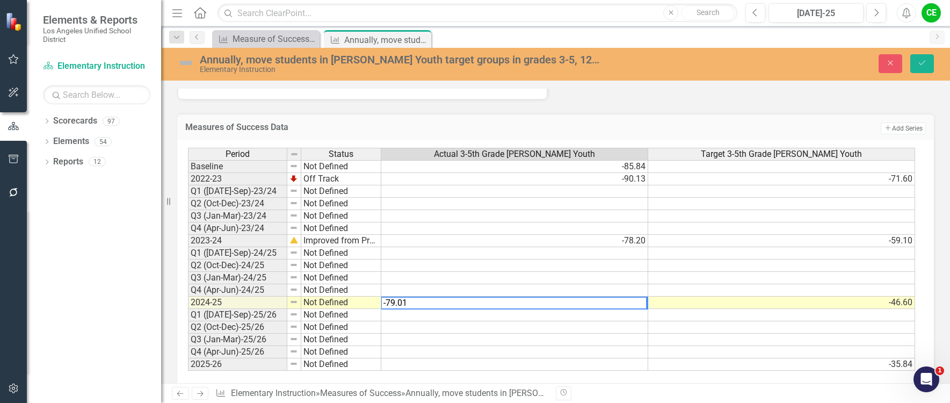
type textarea "-79.01"
click at [607, 309] on td at bounding box center [514, 315] width 267 height 12
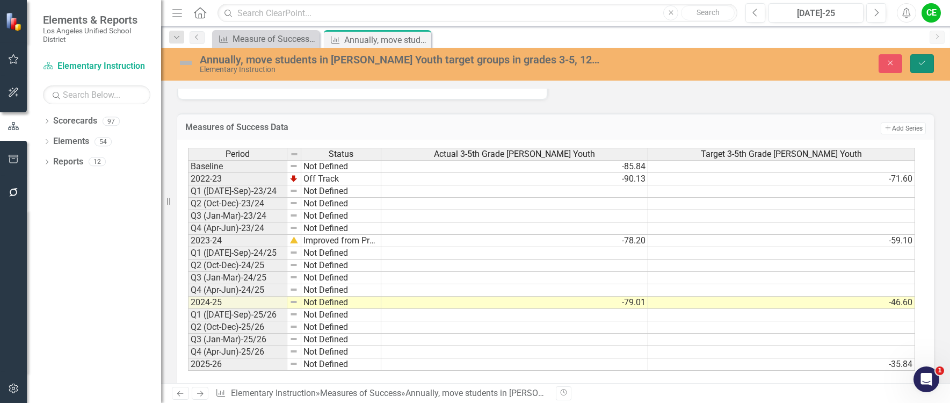
click at [926, 63] on icon "Save" at bounding box center [923, 63] width 10 height 8
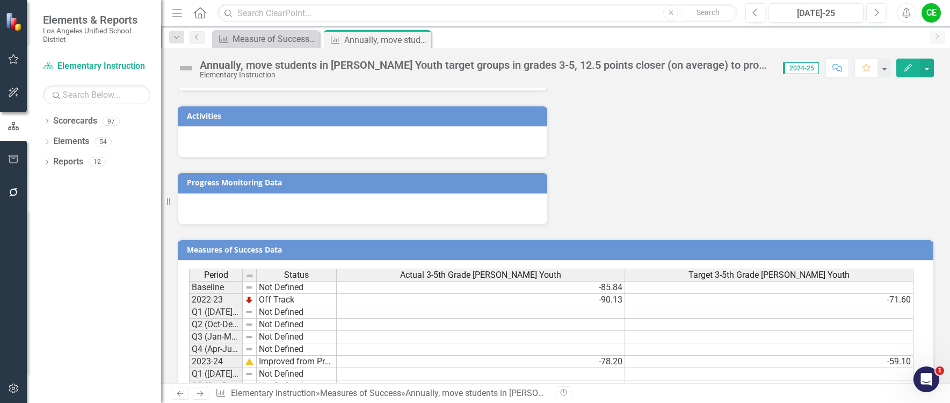
scroll to position [1212, 0]
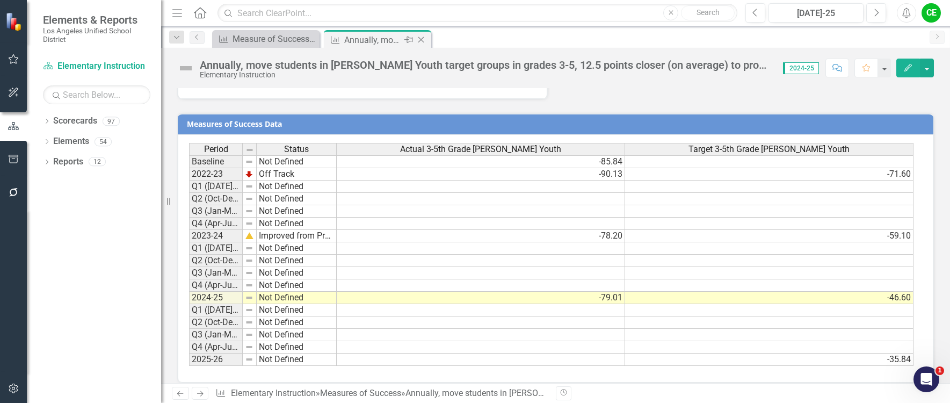
click at [424, 38] on icon "Close" at bounding box center [421, 39] width 11 height 9
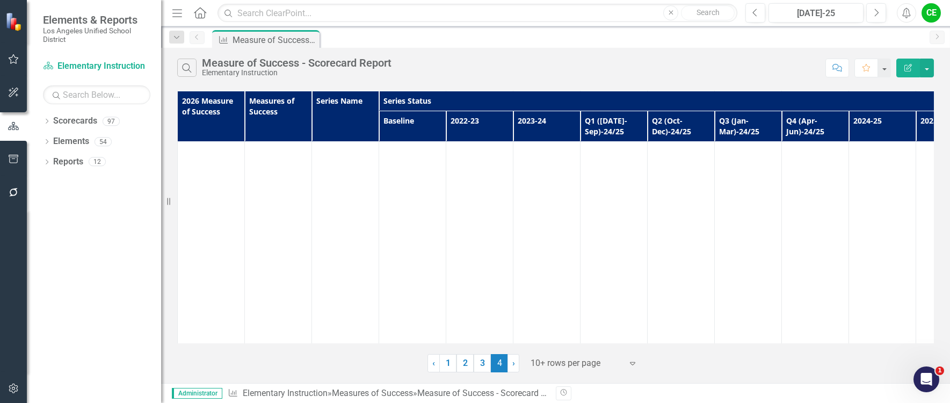
scroll to position [6233, 0]
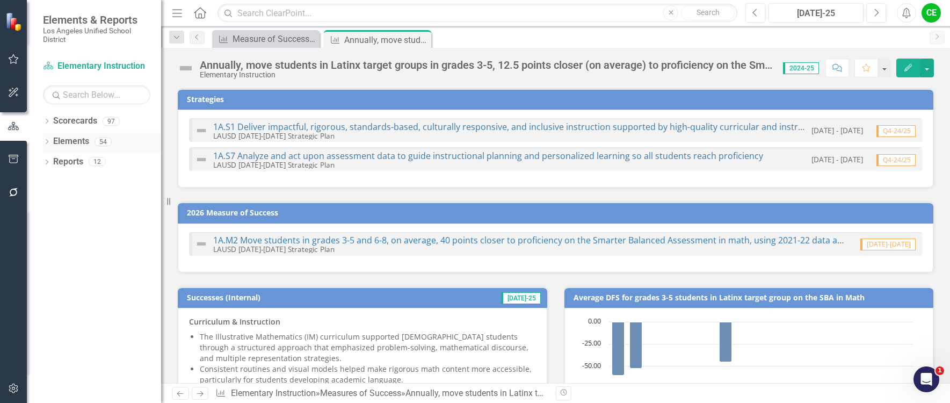
click at [63, 140] on link "Elements" at bounding box center [71, 141] width 36 height 12
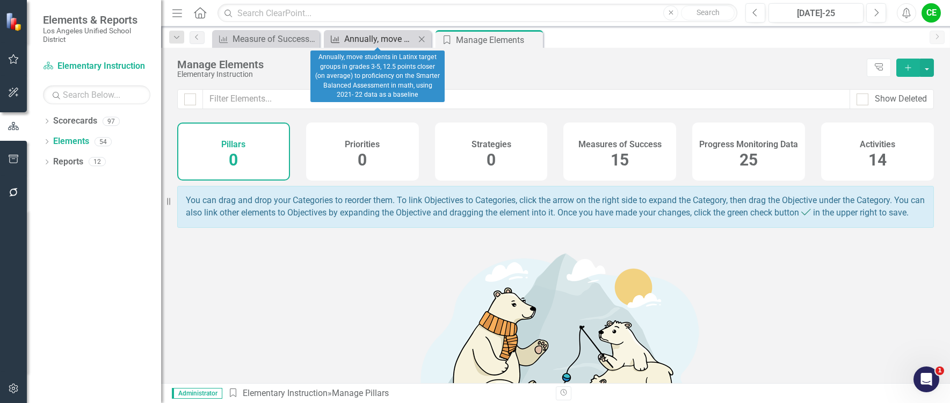
click at [361, 35] on div "Annually, move students in Latinx target groups in grades 3-5, 12.5 points clos…" at bounding box center [379, 38] width 71 height 13
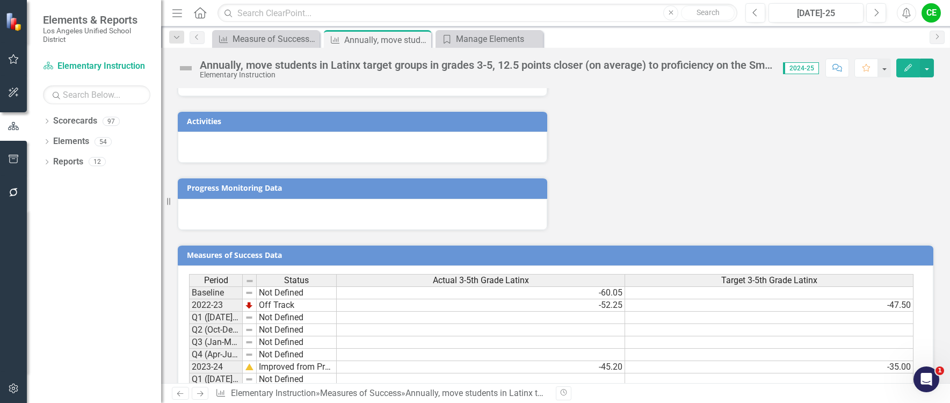
scroll to position [1255, 0]
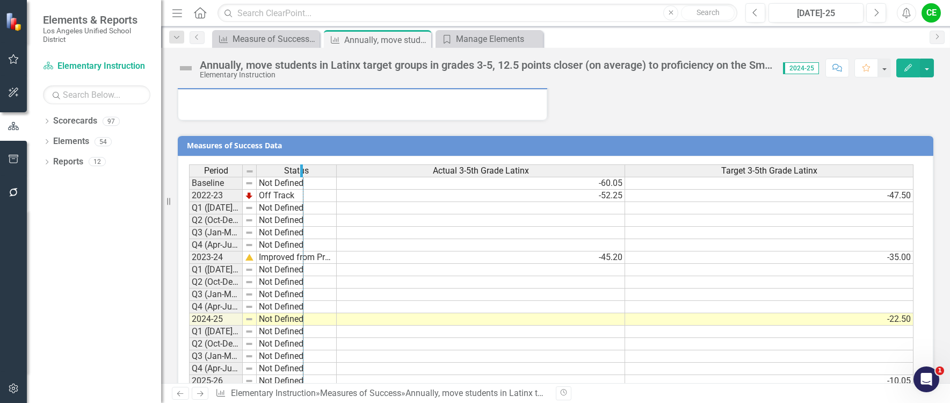
drag, startPoint x: 241, startPoint y: 140, endPoint x: 302, endPoint y: 141, distance: 60.7
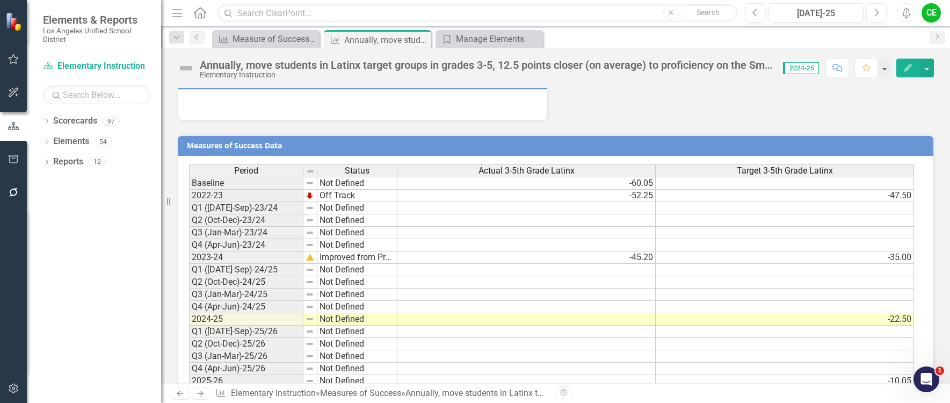
click at [458, 313] on td at bounding box center [527, 319] width 258 height 12
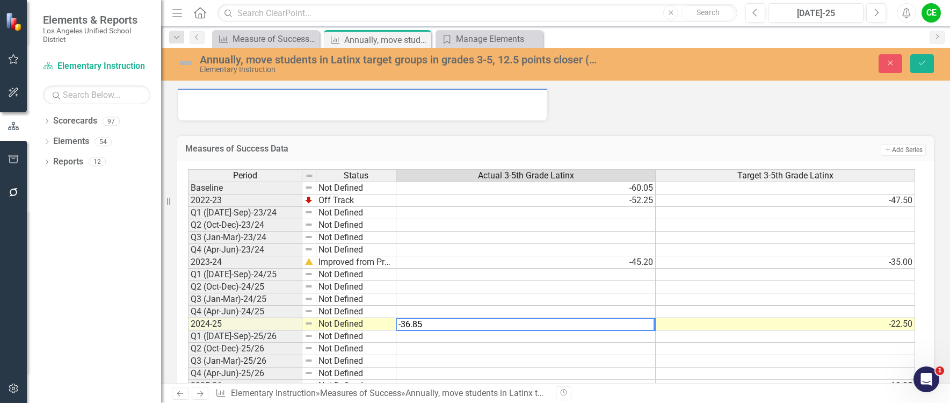
type textarea "-36.85"
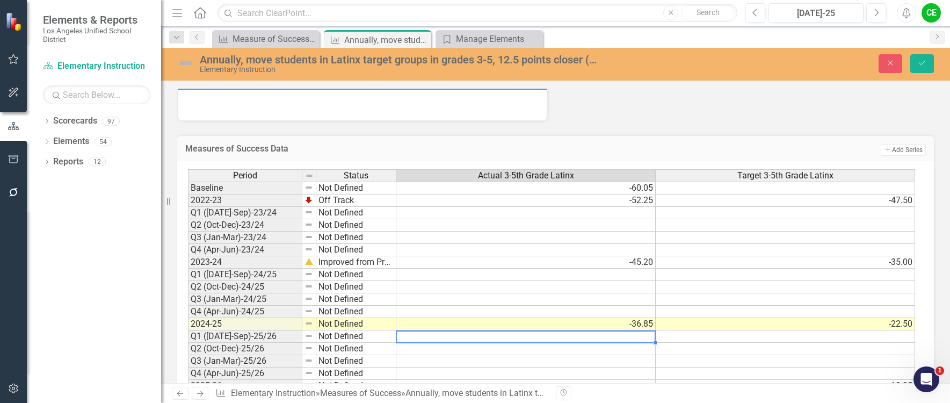
click at [457, 330] on td at bounding box center [527, 336] width 260 height 12
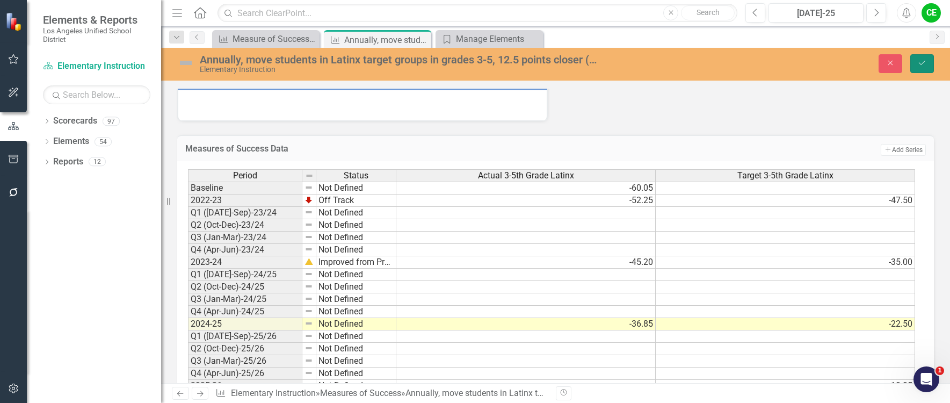
click at [924, 63] on icon "submit" at bounding box center [922, 63] width 6 height 4
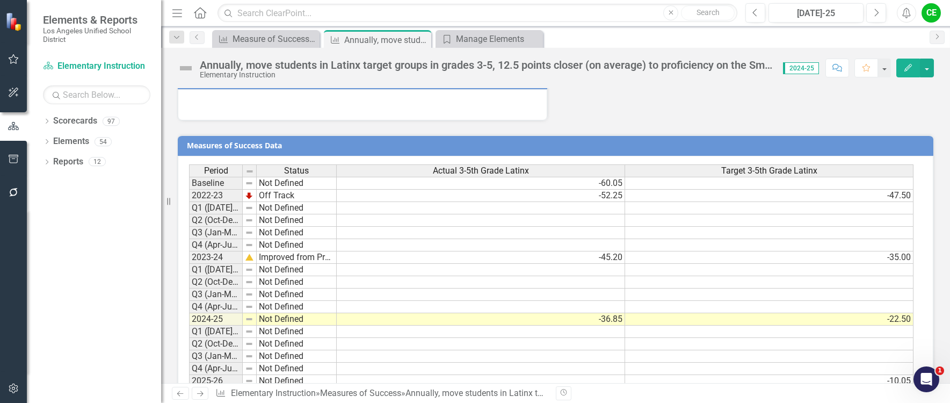
click at [609, 326] on td at bounding box center [481, 332] width 289 height 12
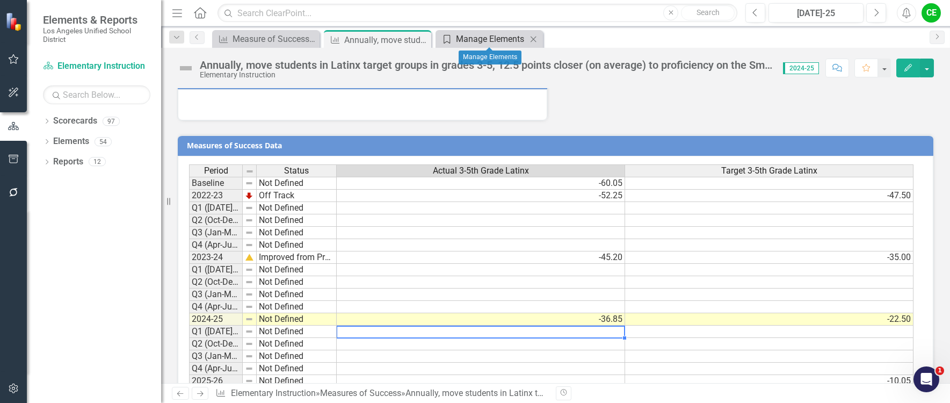
click at [487, 37] on div "Manage Elements" at bounding box center [491, 38] width 71 height 13
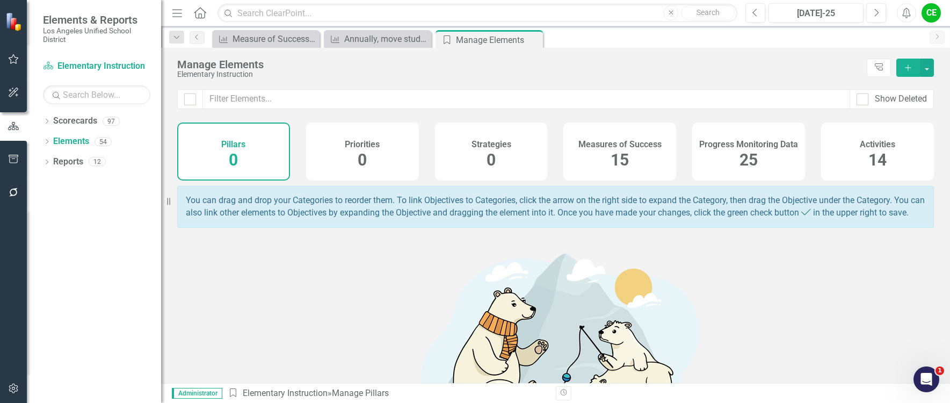
click at [606, 145] on h4 "Measures of Success" at bounding box center [620, 145] width 83 height 10
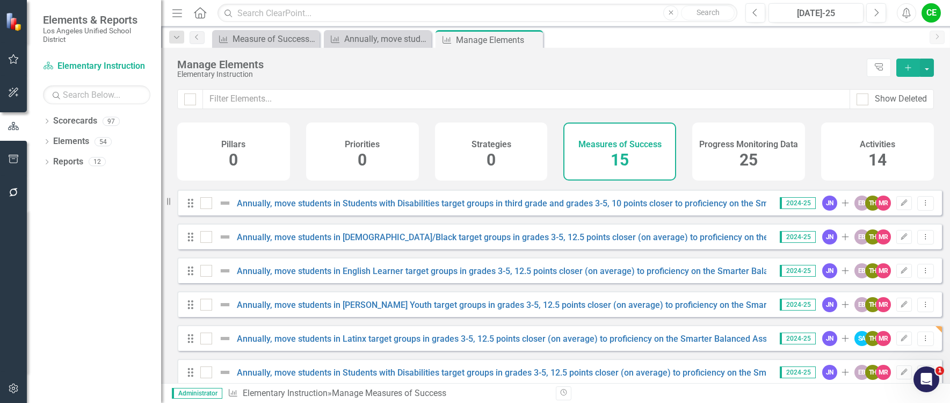
scroll to position [319, 0]
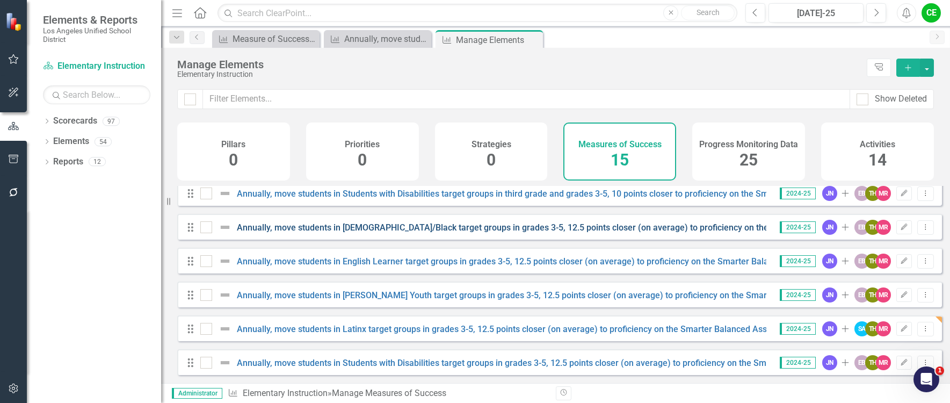
click at [521, 226] on link "Annually, move students in [DEMOGRAPHIC_DATA]/Black target groups in grades 3-5…" at bounding box center [646, 227] width 819 height 10
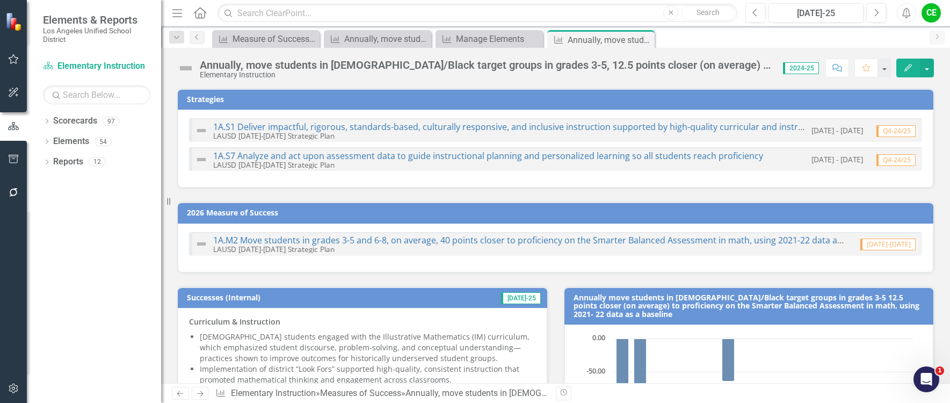
click at [581, 64] on div "Annually, move students in [DEMOGRAPHIC_DATA]/Black target groups in grades 3-5…" at bounding box center [486, 65] width 573 height 12
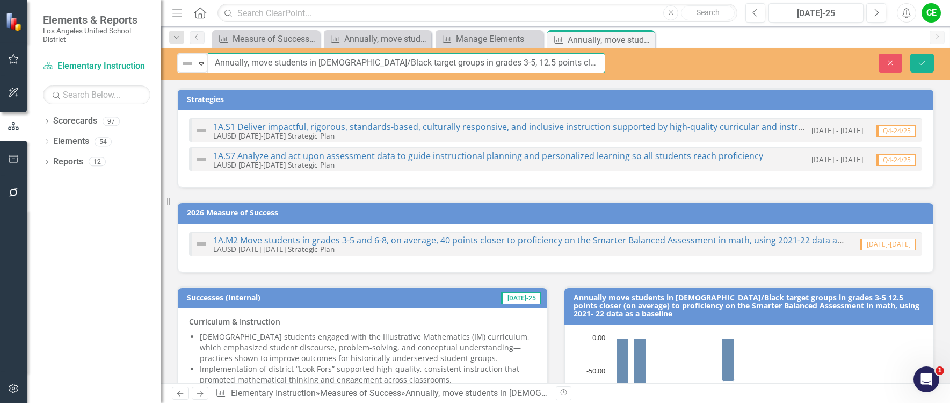
click at [581, 64] on input "Annually, move students in [DEMOGRAPHIC_DATA]/Black target groups in grades 3-5…" at bounding box center [407, 63] width 398 height 20
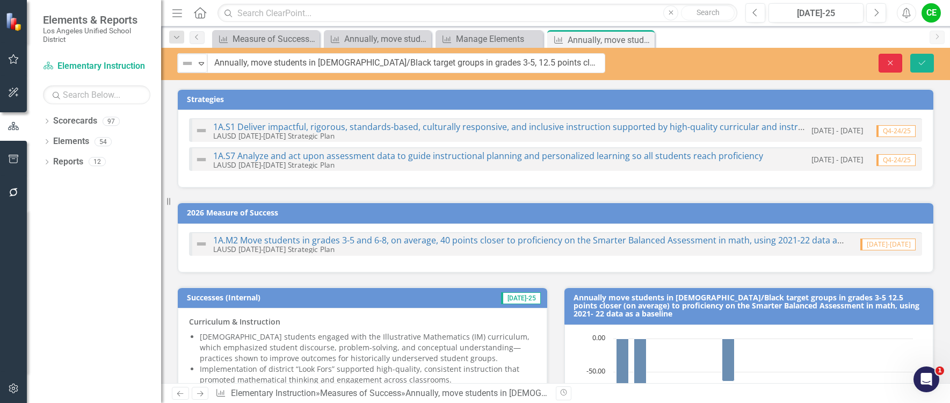
click at [885, 59] on button "Close" at bounding box center [891, 63] width 24 height 19
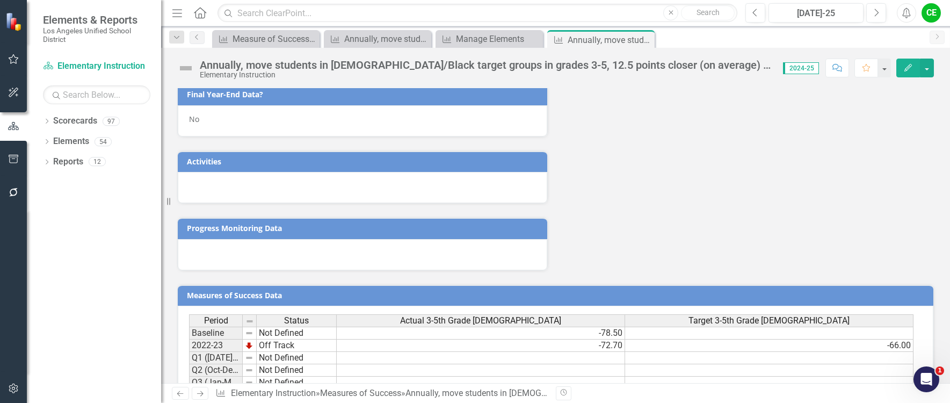
scroll to position [1182, 0]
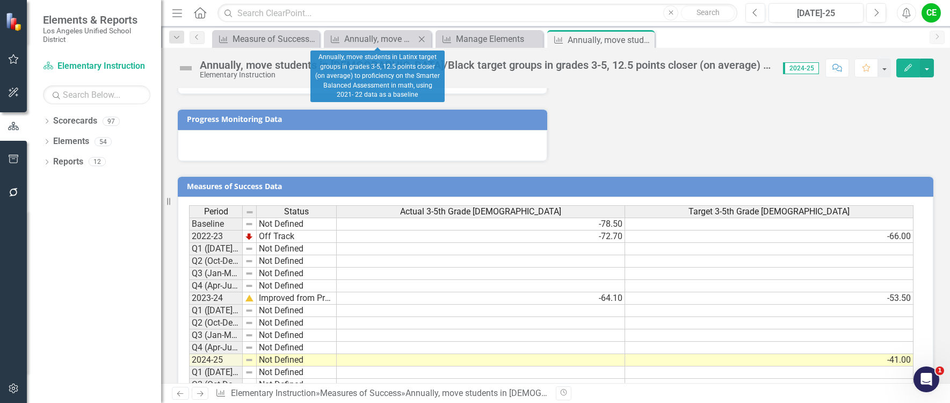
click at [421, 38] on icon "Close" at bounding box center [421, 39] width 11 height 9
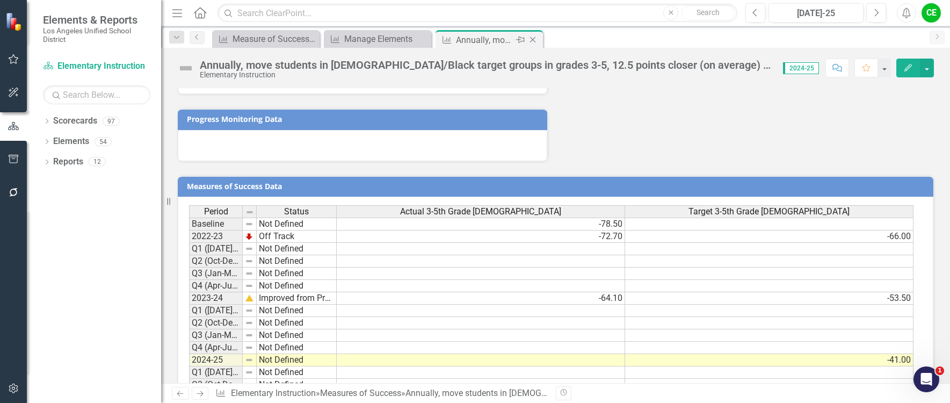
click at [469, 40] on div "Annually, move students in [DEMOGRAPHIC_DATA]/Black target groups in grades 3-5…" at bounding box center [484, 39] width 57 height 13
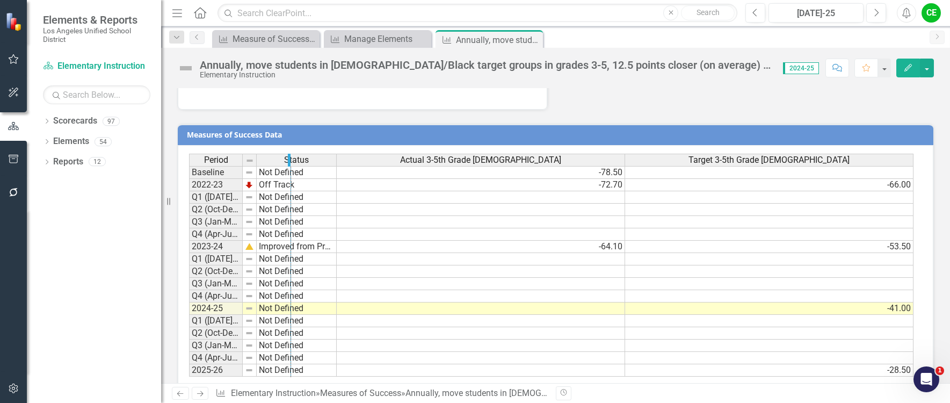
drag, startPoint x: 240, startPoint y: 136, endPoint x: 289, endPoint y: 141, distance: 48.6
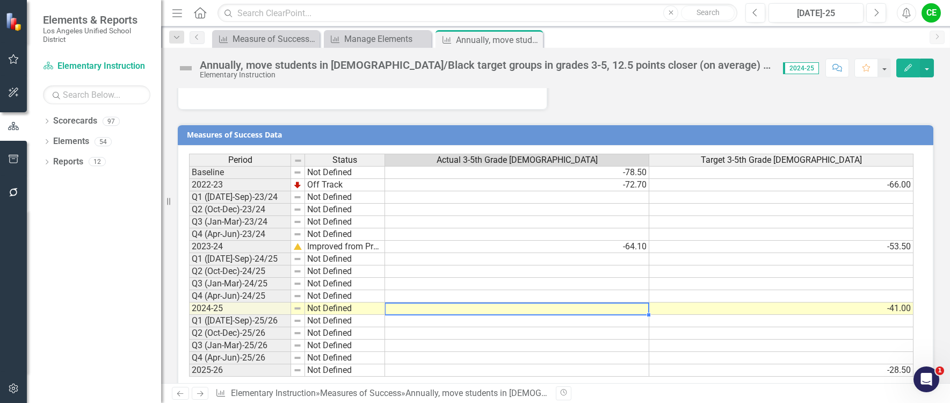
click at [521, 302] on td at bounding box center [517, 308] width 264 height 12
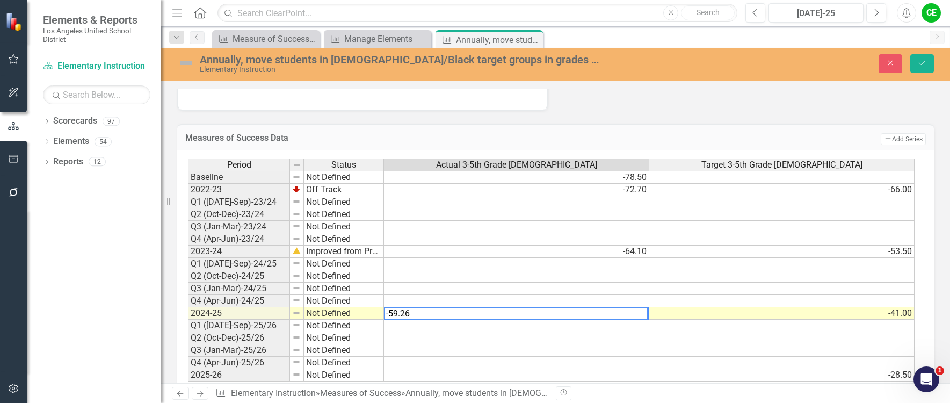
type textarea "-59.26"
click at [513, 320] on td at bounding box center [516, 326] width 265 height 12
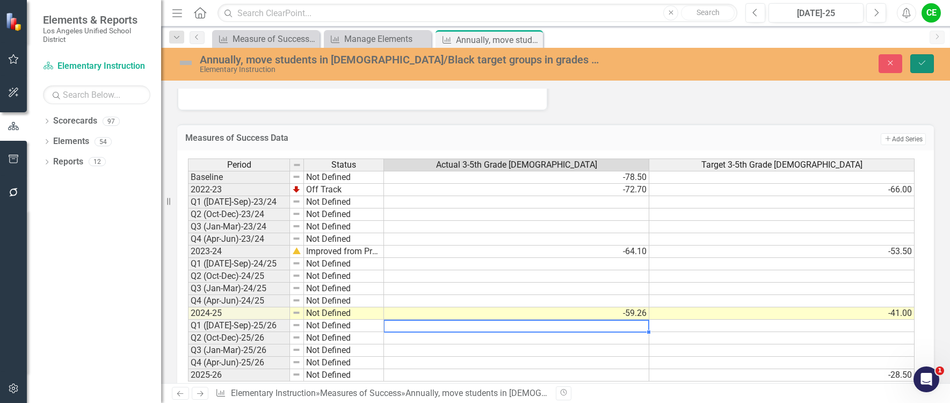
click at [925, 60] on icon "Save" at bounding box center [923, 63] width 10 height 8
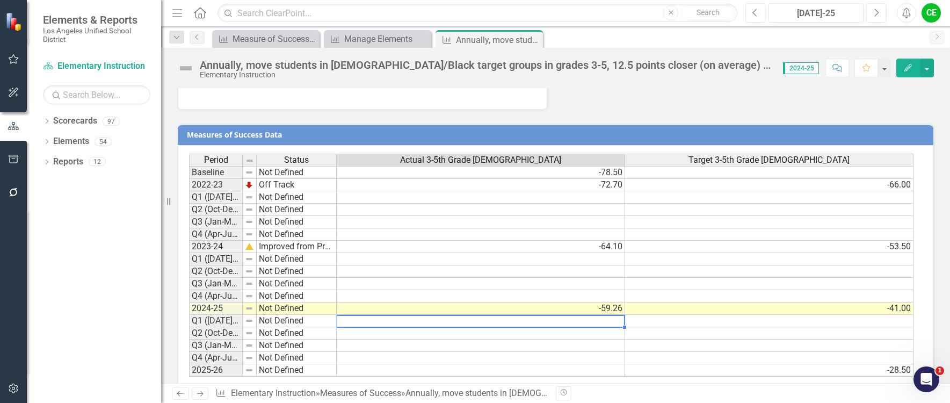
click at [613, 315] on td at bounding box center [481, 321] width 289 height 12
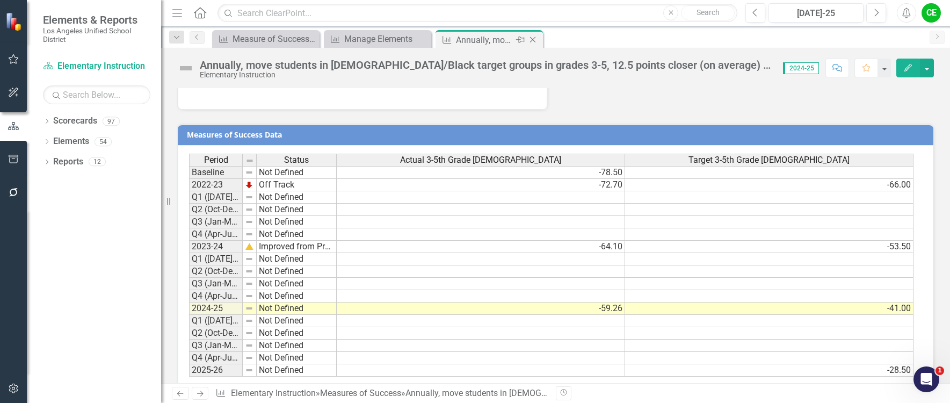
click at [535, 38] on icon at bounding box center [533, 40] width 6 height 6
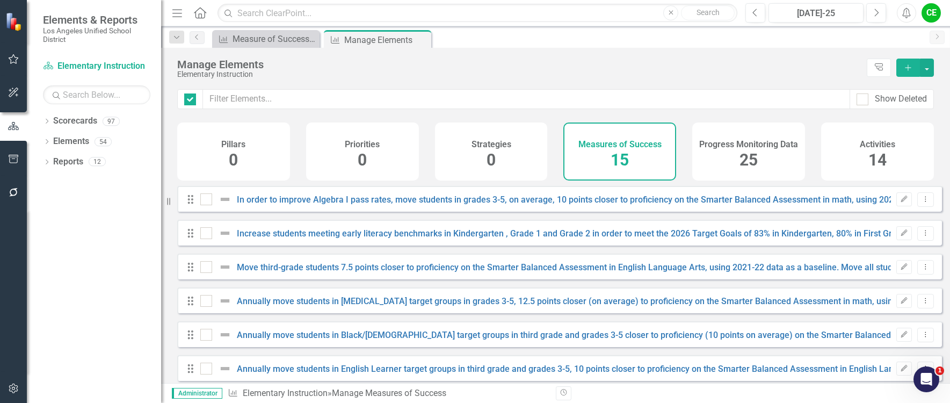
checkbox input "false"
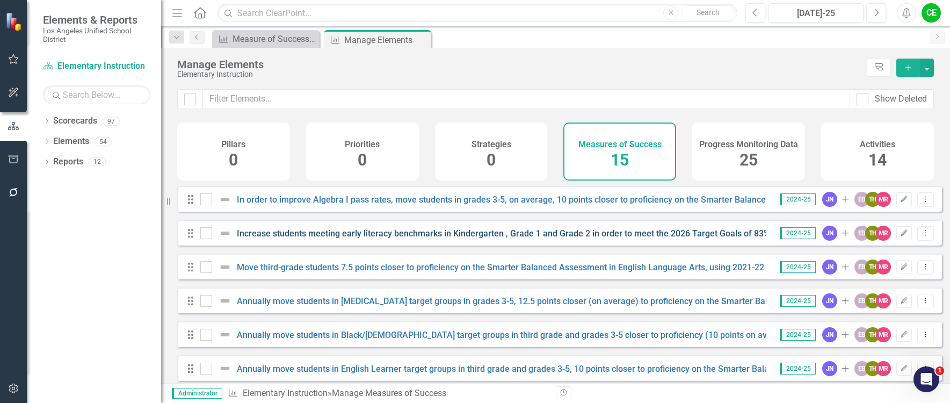
click at [454, 239] on link "Increase students meeting early literacy benchmarks in Kindergarten , Grade 1 a…" at bounding box center [623, 233] width 773 height 10
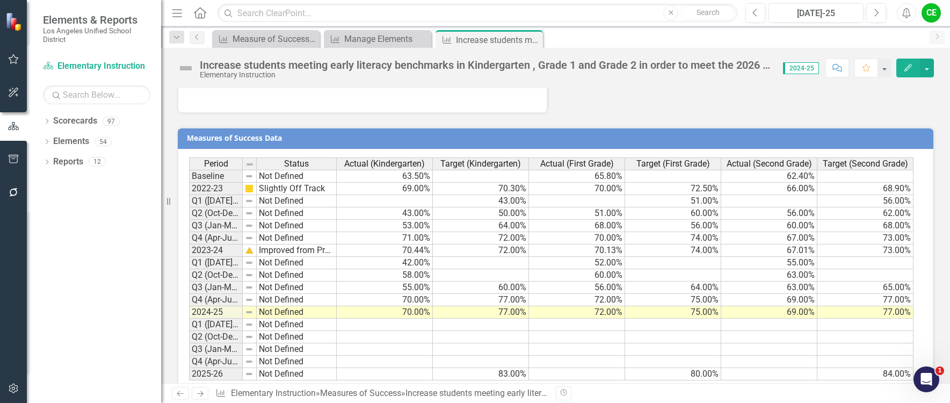
scroll to position [1319, 0]
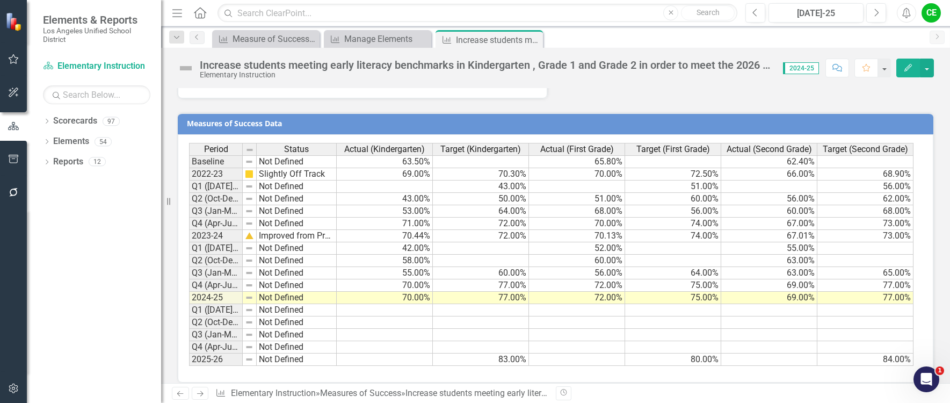
click at [380, 292] on td "70.00%" at bounding box center [385, 298] width 96 height 12
click at [931, 70] on button "button" at bounding box center [927, 68] width 14 height 19
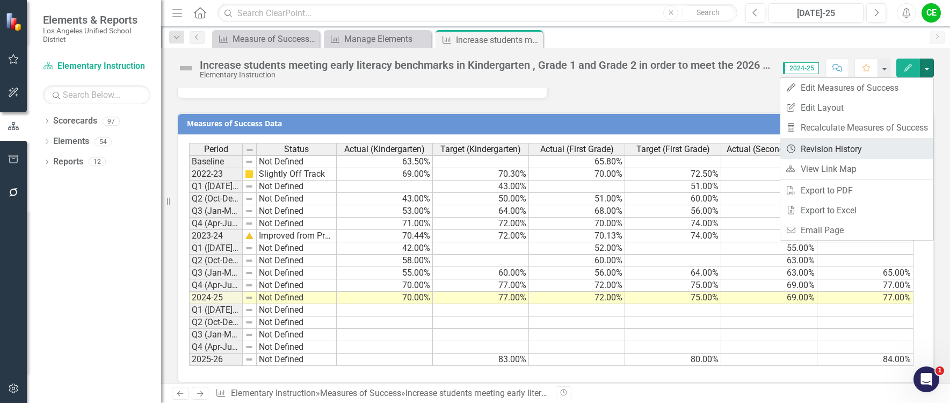
click at [856, 148] on link "Revision History Revision History" at bounding box center [857, 149] width 153 height 20
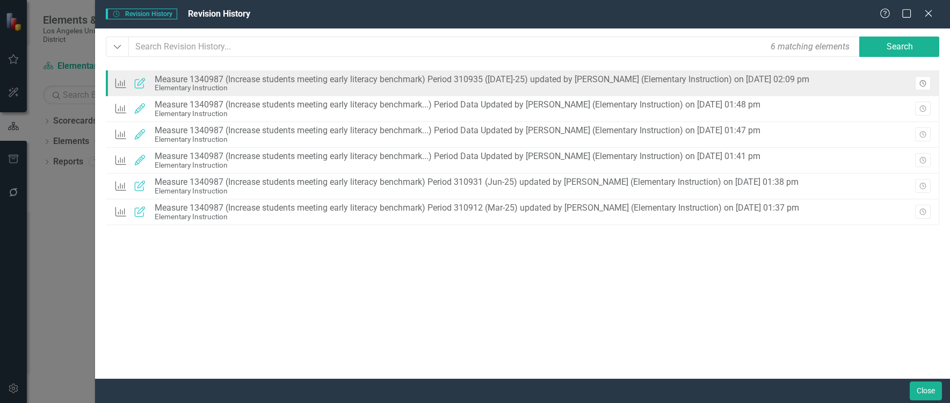
click at [929, 84] on button "Revision History" at bounding box center [924, 83] width 16 height 14
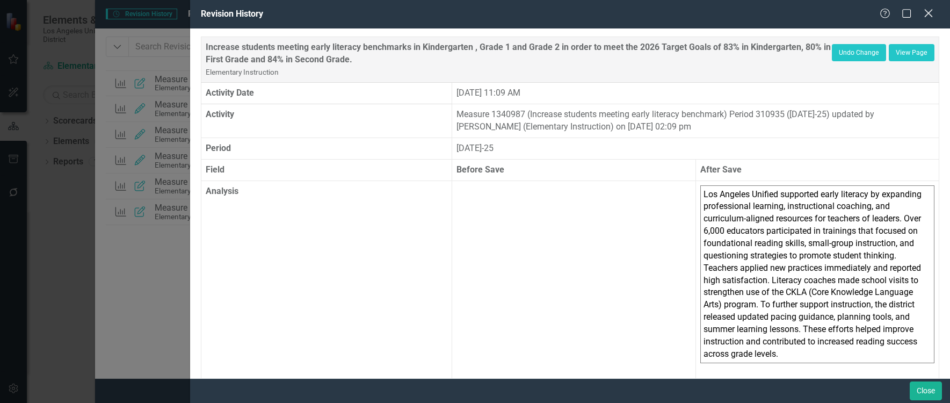
click at [931, 14] on icon "Close" at bounding box center [928, 13] width 13 height 10
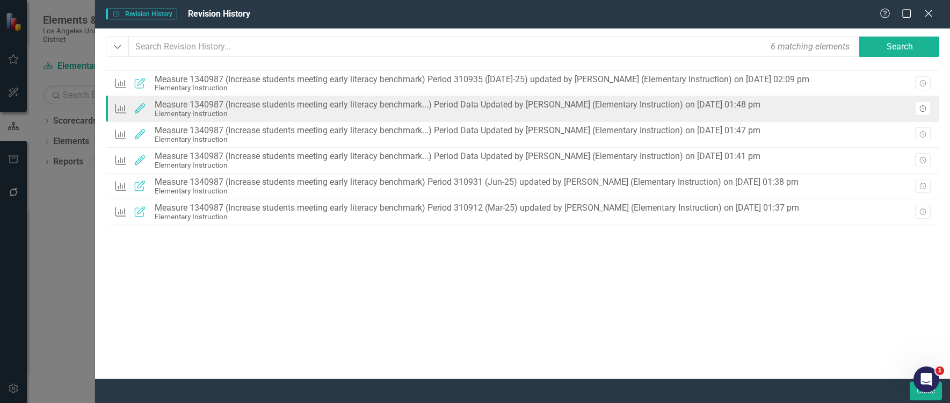
click at [925, 107] on icon "Revision History" at bounding box center [923, 109] width 8 height 6
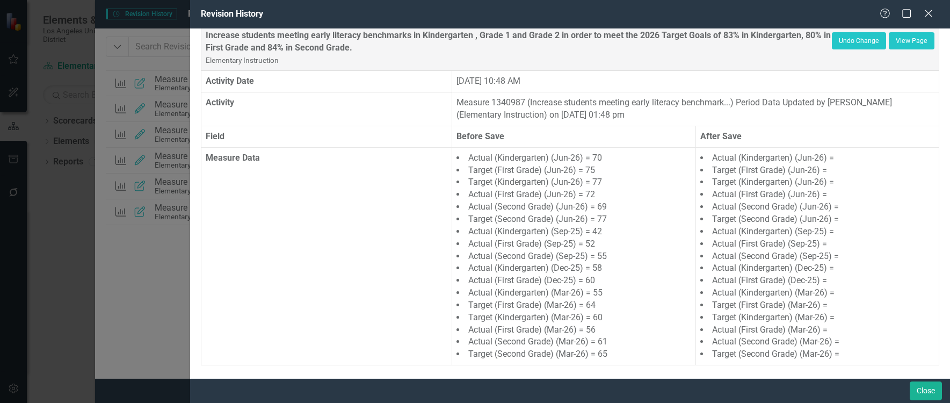
scroll to position [15, 0]
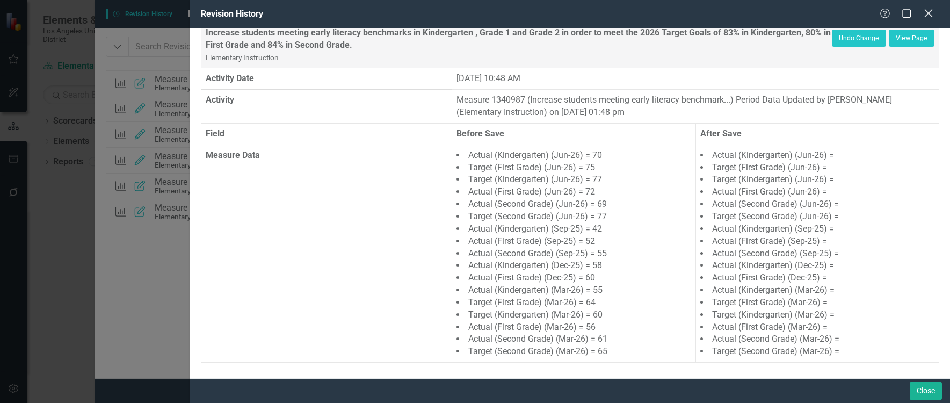
click at [929, 9] on icon "Close" at bounding box center [928, 13] width 13 height 10
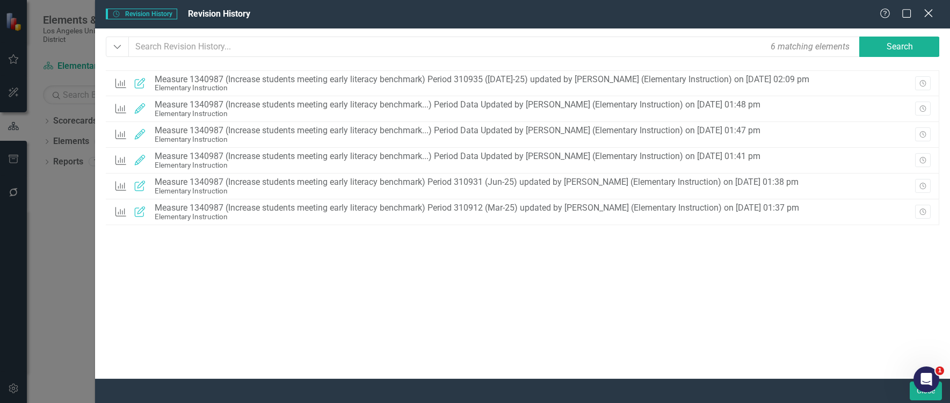
click at [928, 10] on icon "Close" at bounding box center [928, 13] width 13 height 10
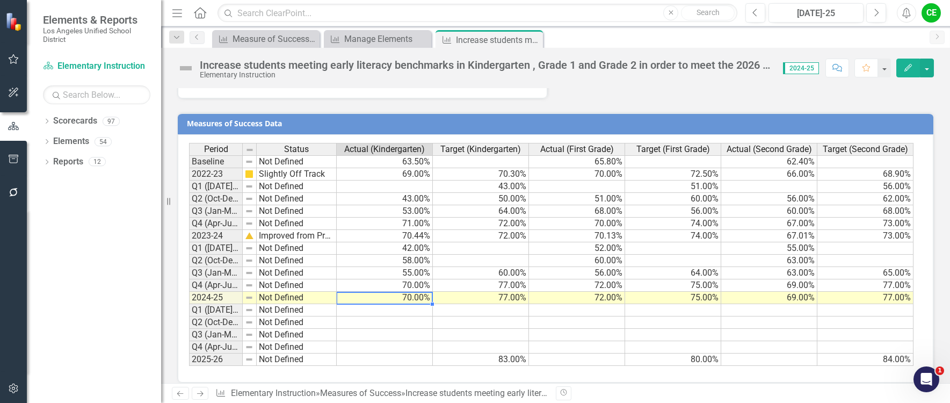
click at [419, 292] on td "70.00%" at bounding box center [385, 298] width 96 height 12
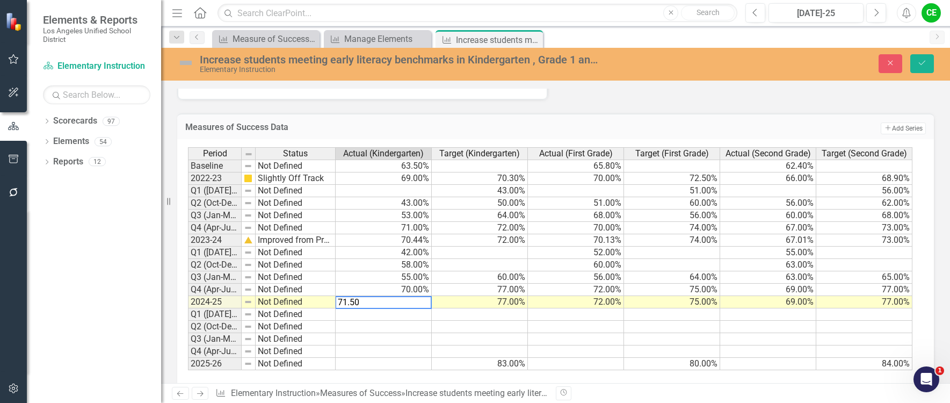
type textarea "71.50"
click at [414, 308] on td at bounding box center [384, 314] width 96 height 12
drag, startPoint x: 920, startPoint y: 63, endPoint x: 666, endPoint y: 181, distance: 280.1
click at [920, 63] on icon "Save" at bounding box center [923, 63] width 10 height 8
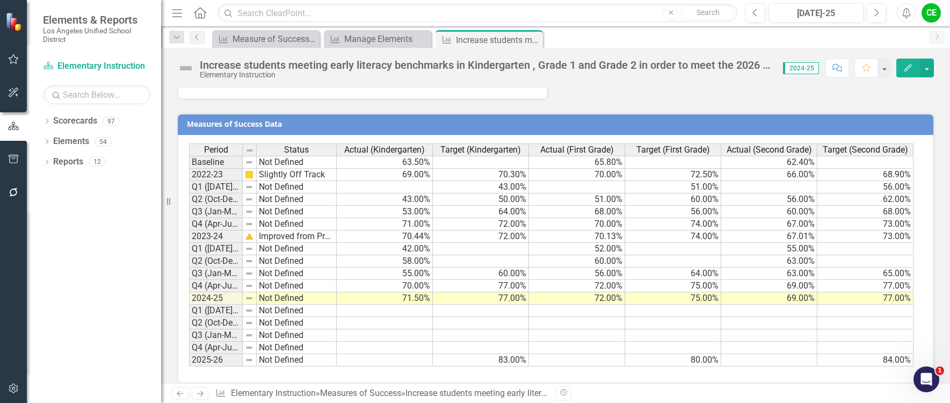
scroll to position [1319, 0]
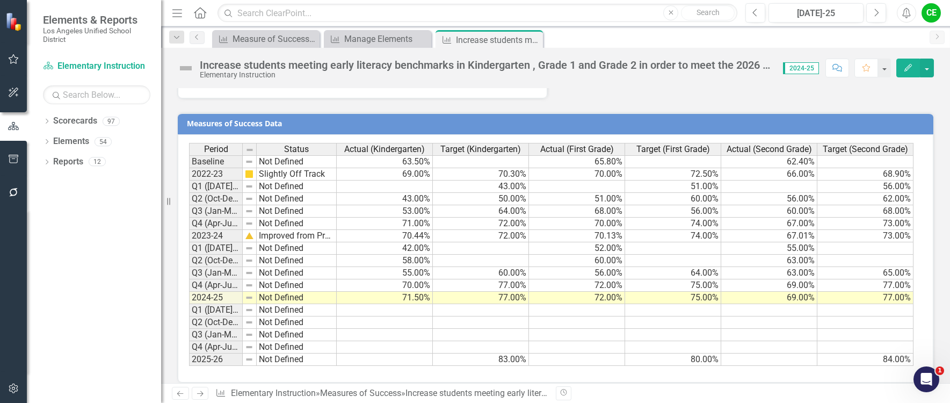
click at [557, 292] on td "72.00%" at bounding box center [577, 298] width 96 height 12
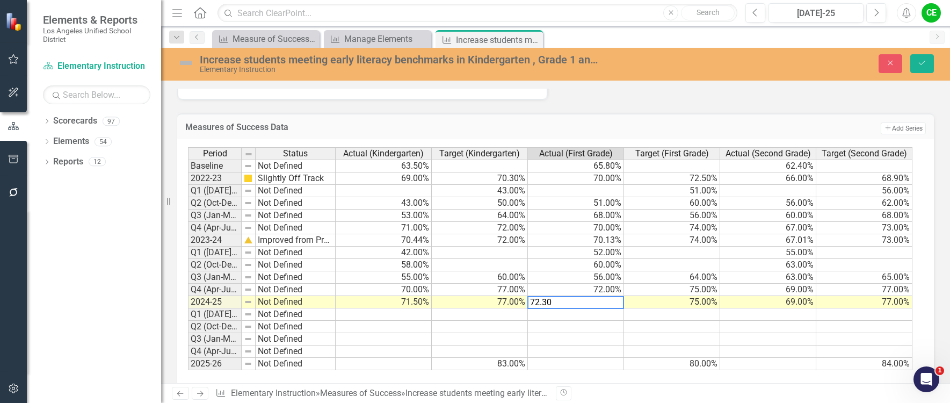
click at [725, 296] on td "69.00%" at bounding box center [769, 302] width 96 height 12
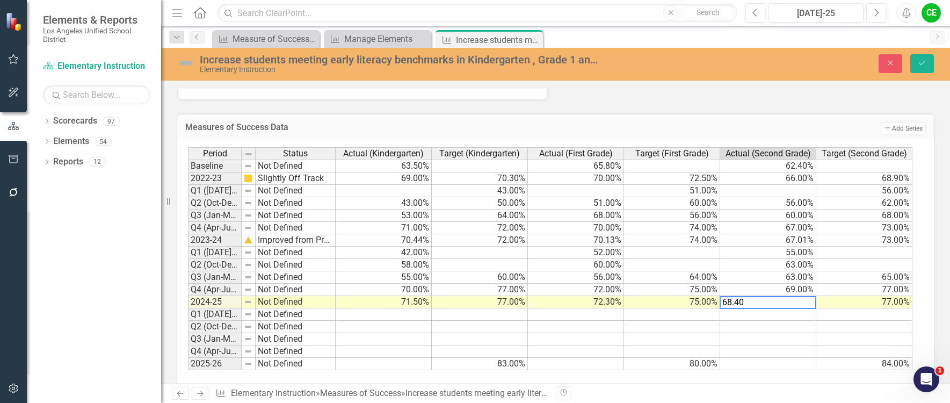
type textarea "68.40"
click at [744, 308] on td at bounding box center [769, 314] width 96 height 12
click at [927, 67] on button "Save" at bounding box center [923, 63] width 24 height 19
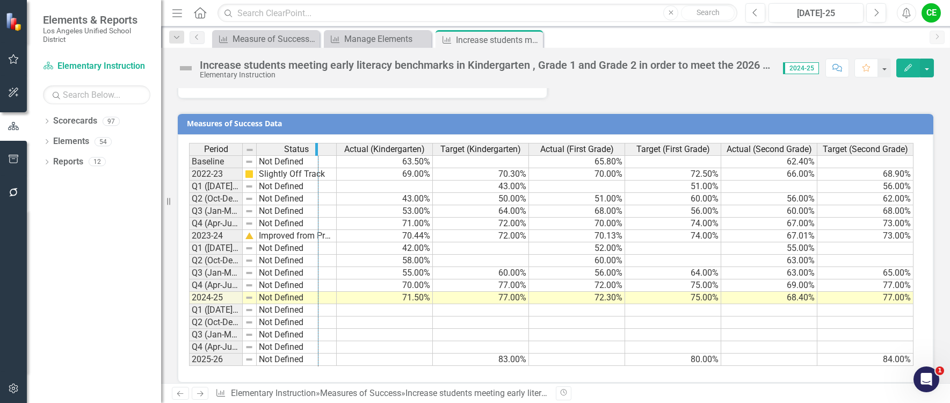
drag, startPoint x: 242, startPoint y: 137, endPoint x: 318, endPoint y: 143, distance: 76.0
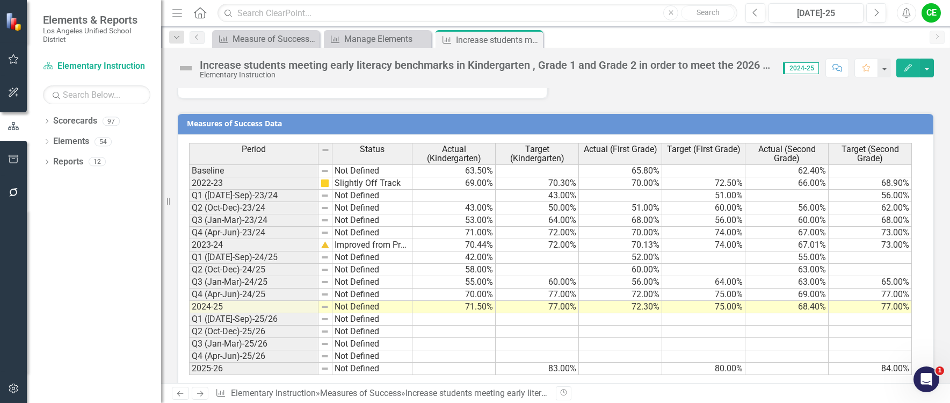
click at [358, 301] on td "Not Defined" at bounding box center [373, 307] width 80 height 12
click at [359, 301] on td "Not Defined" at bounding box center [373, 307] width 80 height 12
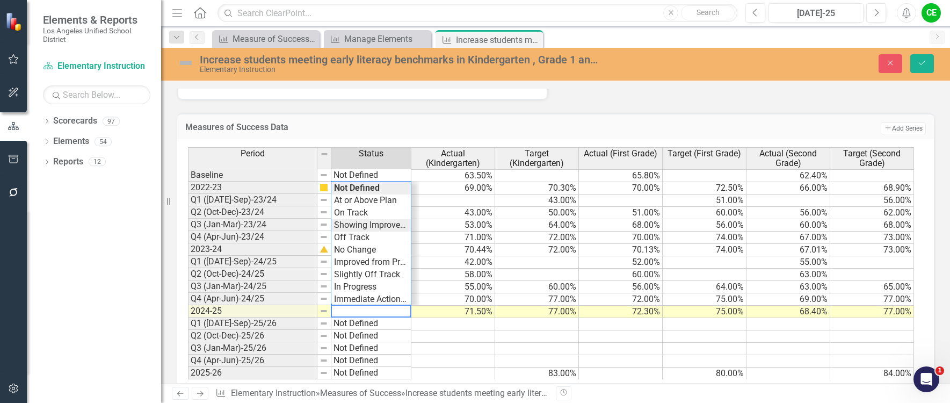
click at [379, 217] on div "Period Status Actual (Kindergarten) Target (Kindergarten) Actual (First Grade) …" at bounding box center [551, 263] width 727 height 232
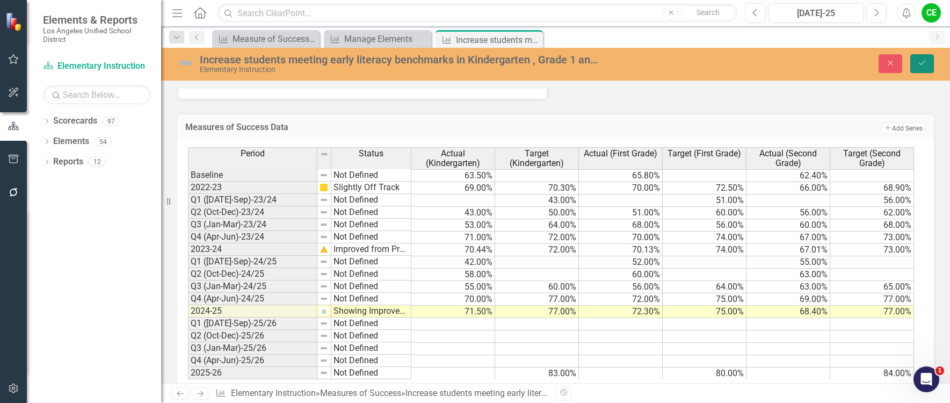
click at [919, 64] on icon "Save" at bounding box center [923, 63] width 10 height 8
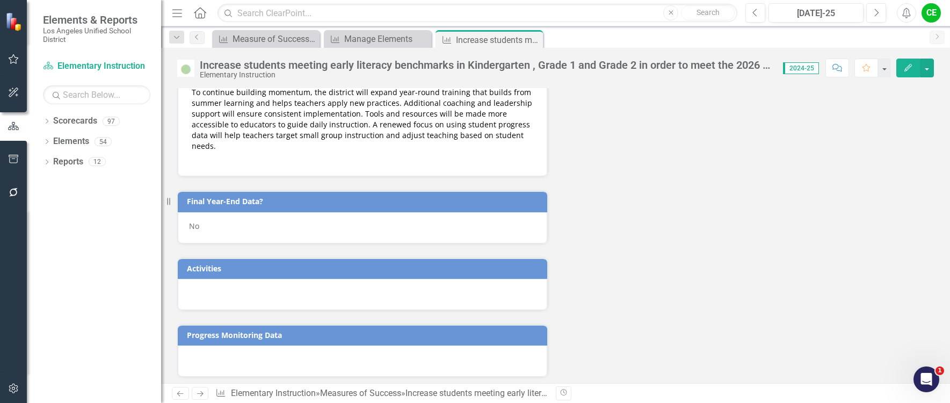
scroll to position [1021, 0]
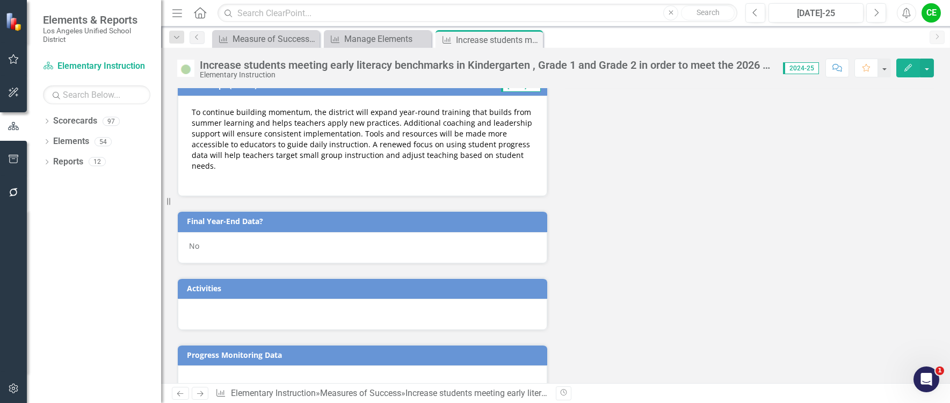
click at [216, 235] on div "No" at bounding box center [363, 247] width 370 height 31
click at [217, 235] on div "No" at bounding box center [363, 247] width 370 height 31
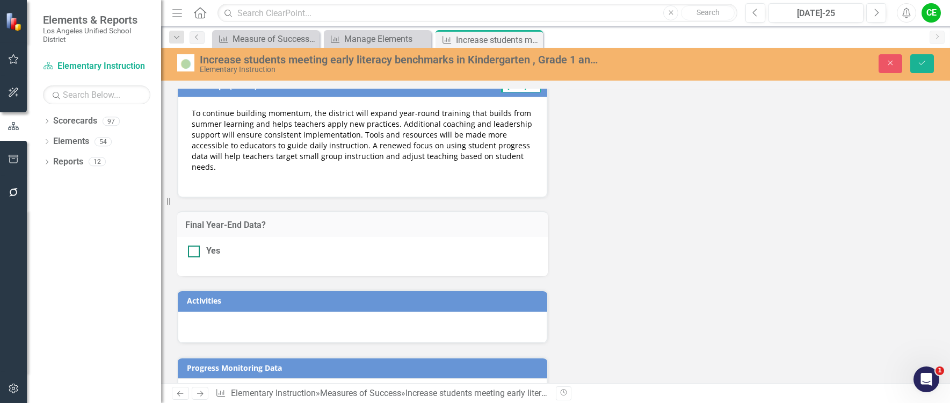
click at [190, 246] on input "Yes" at bounding box center [191, 249] width 7 height 7
checkbox input "true"
click at [920, 62] on icon "Save" at bounding box center [923, 63] width 10 height 8
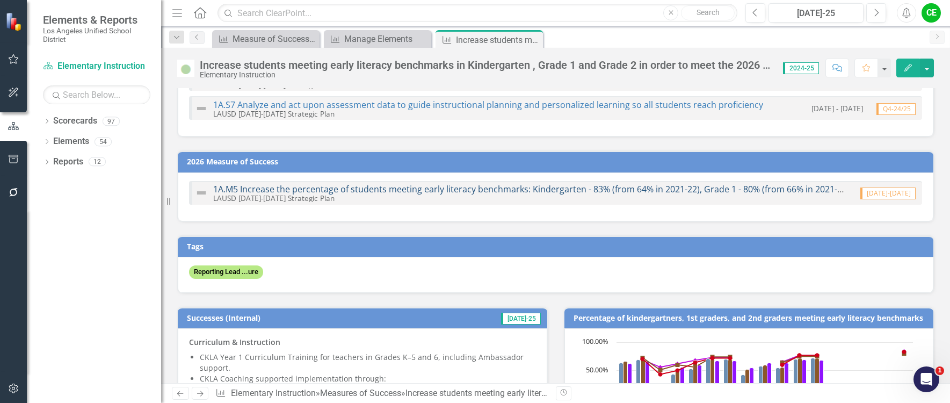
scroll to position [0, 0]
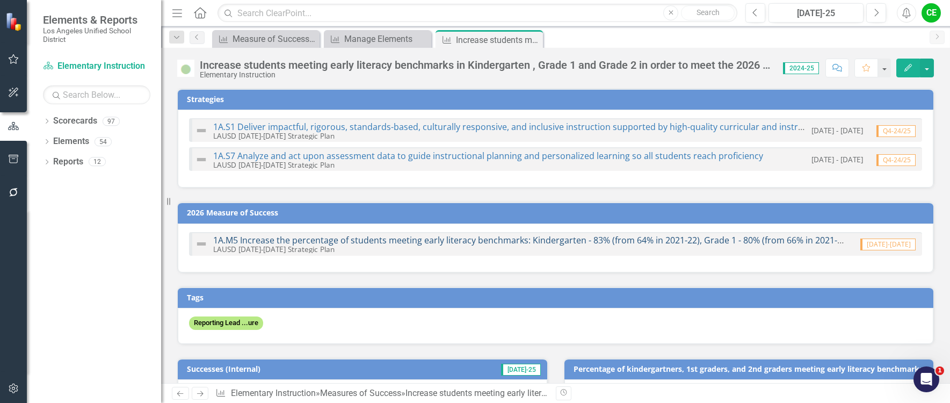
click at [473, 239] on link "1A.M5 Increase the percentage of students meeting early literacy benchmarks: Ki…" at bounding box center [606, 240] width 787 height 12
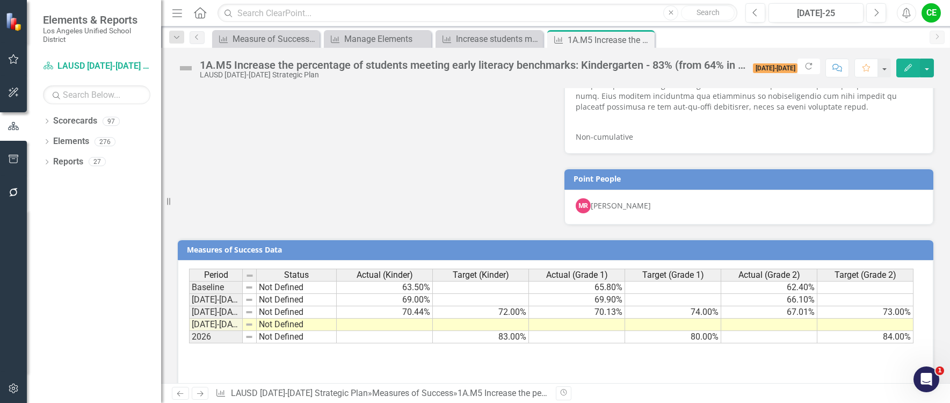
scroll to position [760, 0]
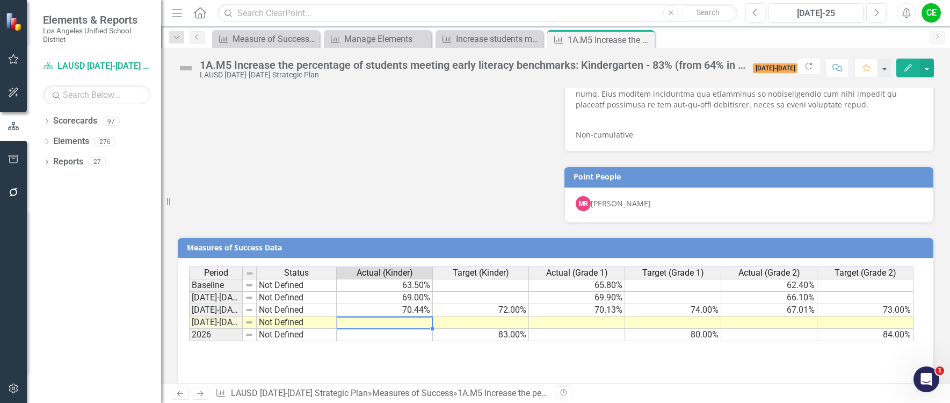
click at [378, 316] on td at bounding box center [385, 322] width 96 height 12
click at [511, 316] on td at bounding box center [481, 322] width 96 height 12
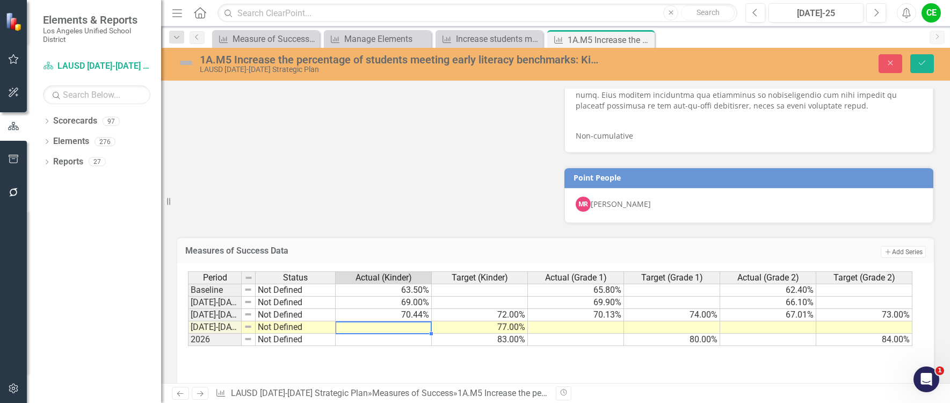
click at [188, 314] on div "Period Status Actual (Kinder) Target (Kinder) Actual (Grade 1) Target (Grade 1)…" at bounding box center [188, 308] width 0 height 75
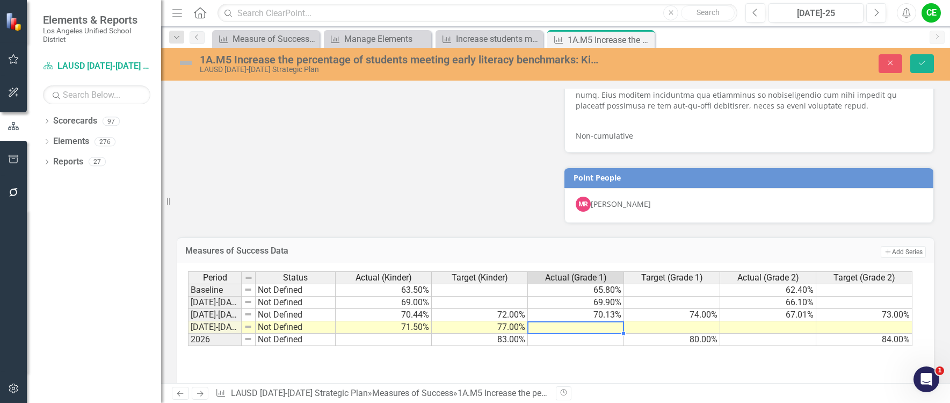
click at [608, 321] on td at bounding box center [576, 327] width 96 height 12
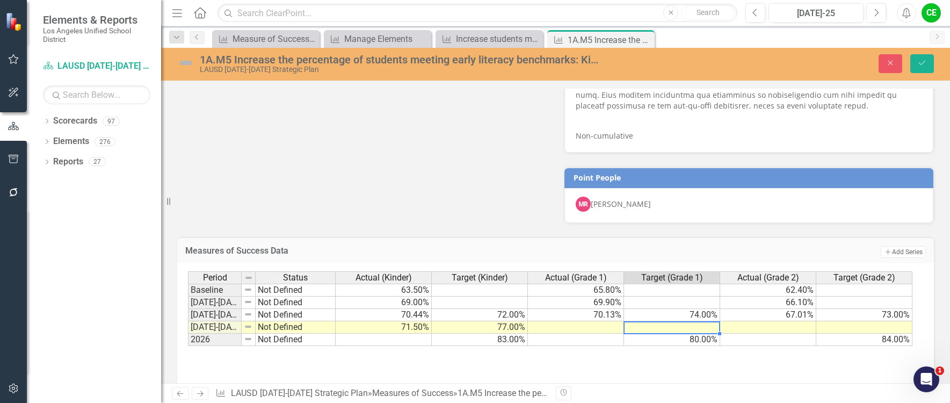
click at [663, 321] on td at bounding box center [672, 327] width 96 height 12
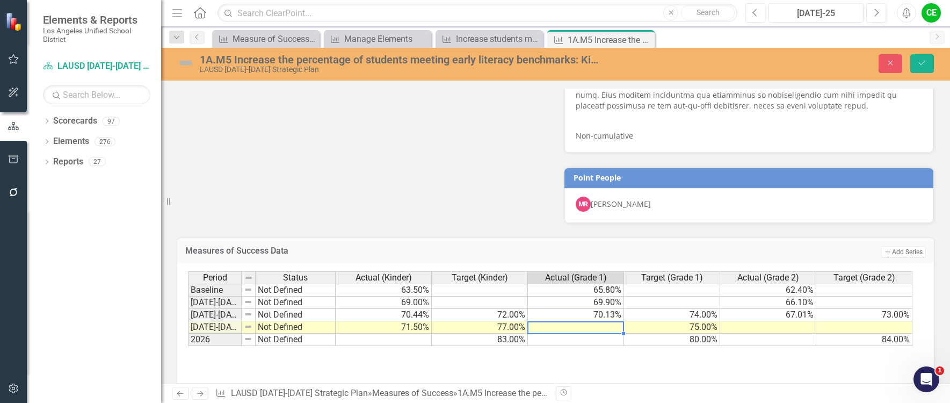
click at [605, 321] on td at bounding box center [576, 327] width 96 height 12
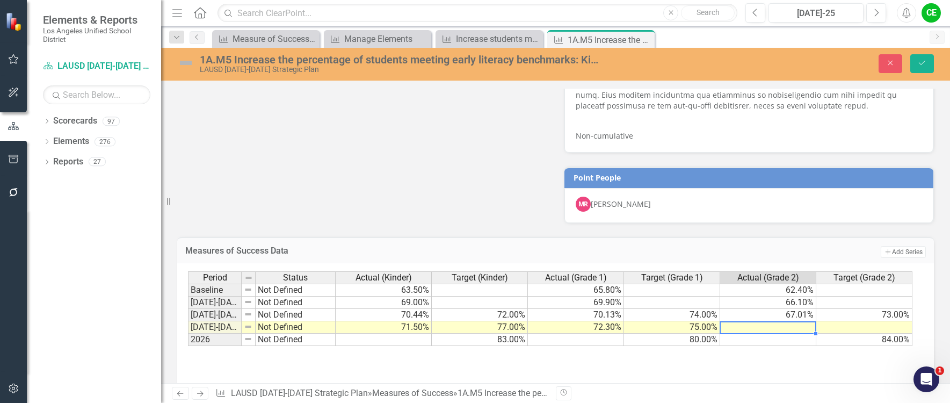
click at [755, 321] on td at bounding box center [769, 327] width 96 height 12
click at [853, 321] on td at bounding box center [865, 327] width 96 height 12
click at [784, 321] on td at bounding box center [769, 327] width 96 height 12
click at [798, 334] on td at bounding box center [769, 340] width 96 height 12
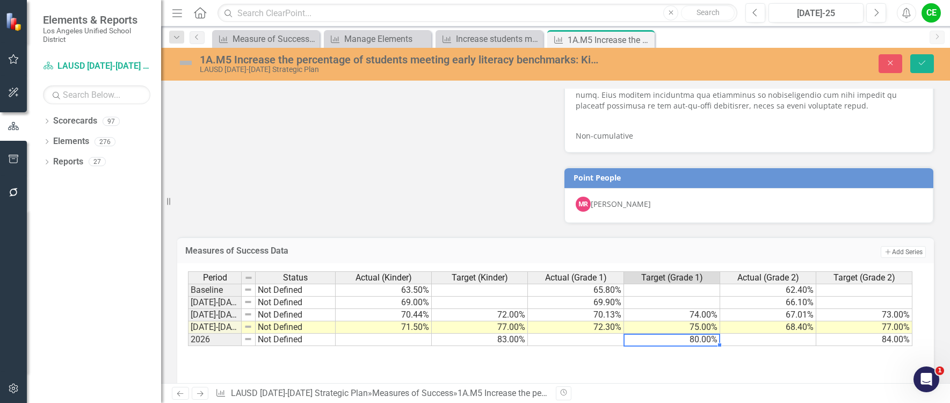
click at [680, 334] on td "80.00%" at bounding box center [672, 340] width 96 height 12
type textarea "75"
click at [740, 334] on td at bounding box center [769, 340] width 96 height 12
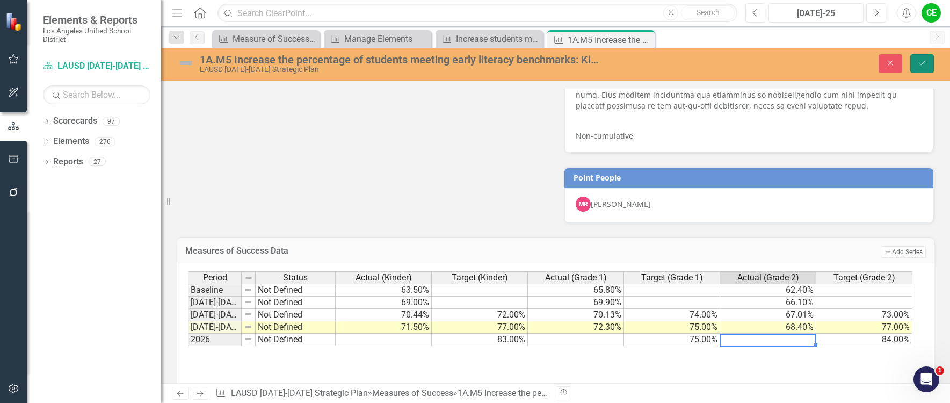
click at [924, 62] on icon "Save" at bounding box center [923, 63] width 10 height 8
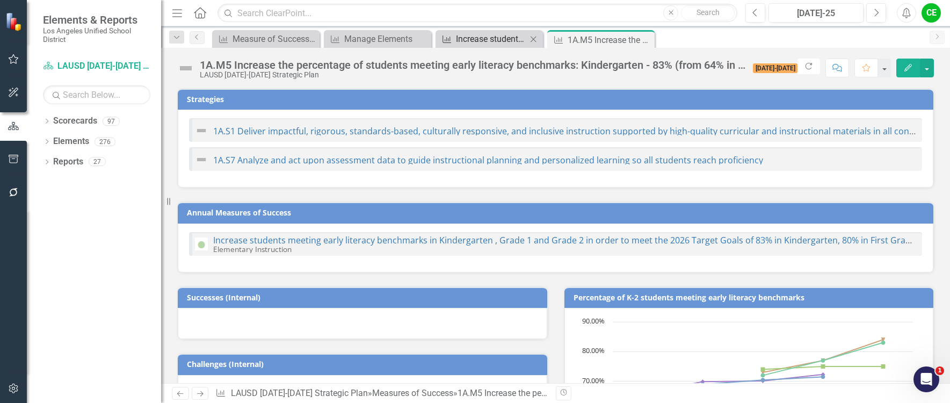
click at [496, 38] on div "Increase students meeting early literacy benchmarks in Kindergarten , Grade 1 a…" at bounding box center [491, 38] width 71 height 13
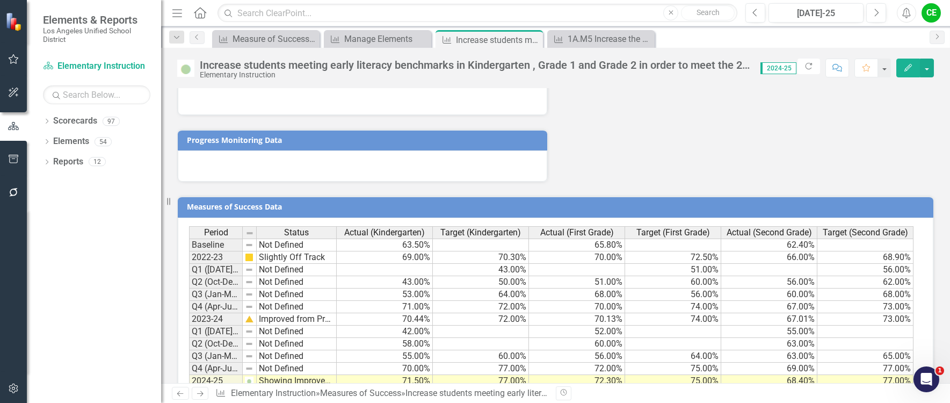
scroll to position [1319, 0]
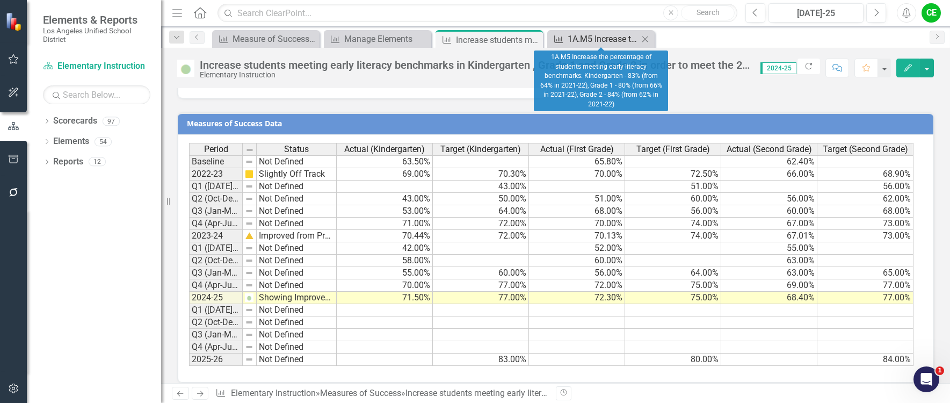
click at [607, 39] on div "1A.M5 Increase the percentage of students meeting early literacy benchmarks: Ki…" at bounding box center [603, 38] width 71 height 13
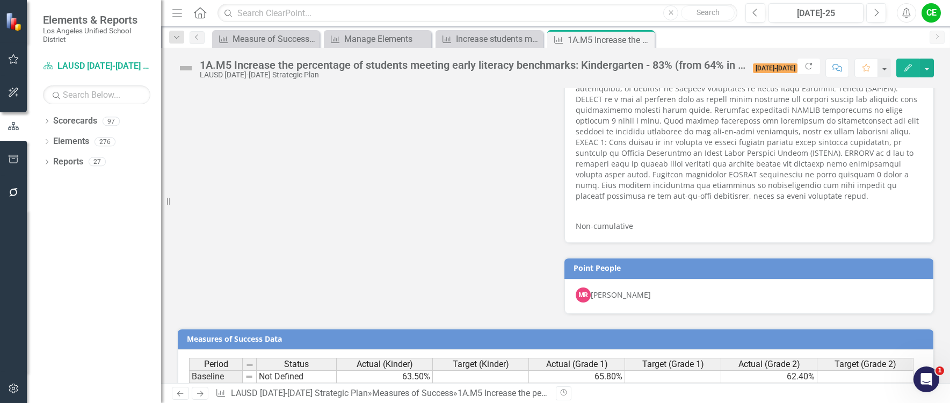
scroll to position [760, 0]
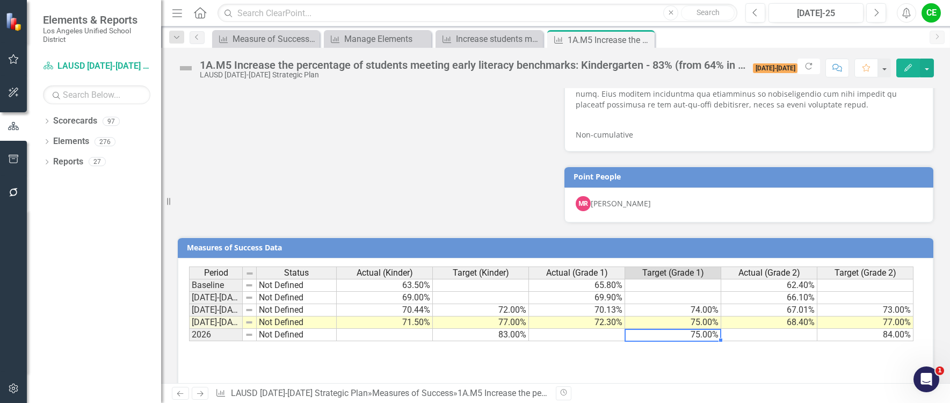
click at [698, 329] on td "75.00%" at bounding box center [673, 335] width 96 height 12
click at [693, 329] on td "75.00%" at bounding box center [673, 335] width 96 height 12
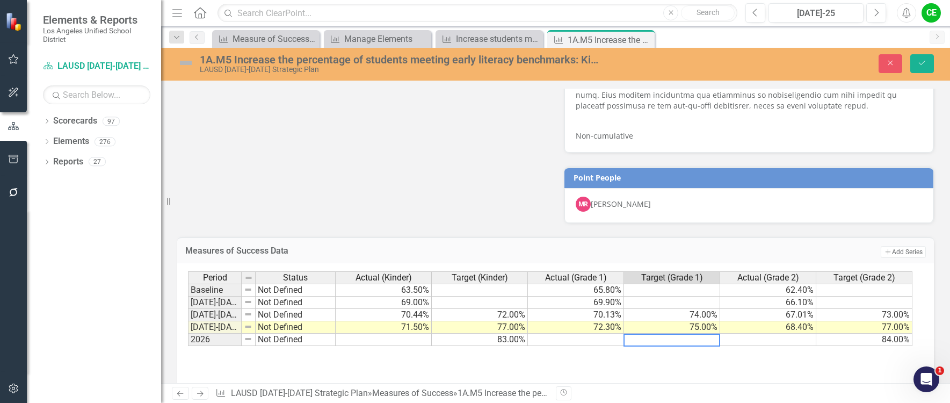
drag, startPoint x: 645, startPoint y: 323, endPoint x: 601, endPoint y: 323, distance: 44.1
click at [601, 323] on div "Period Status Actual (Kinder) Target (Kinder) Actual (Grade 1) Target (Grade 1)…" at bounding box center [551, 308] width 727 height 75
type textarea "80"
click at [600, 334] on td at bounding box center [576, 340] width 96 height 12
click at [932, 66] on button "Save" at bounding box center [923, 63] width 24 height 19
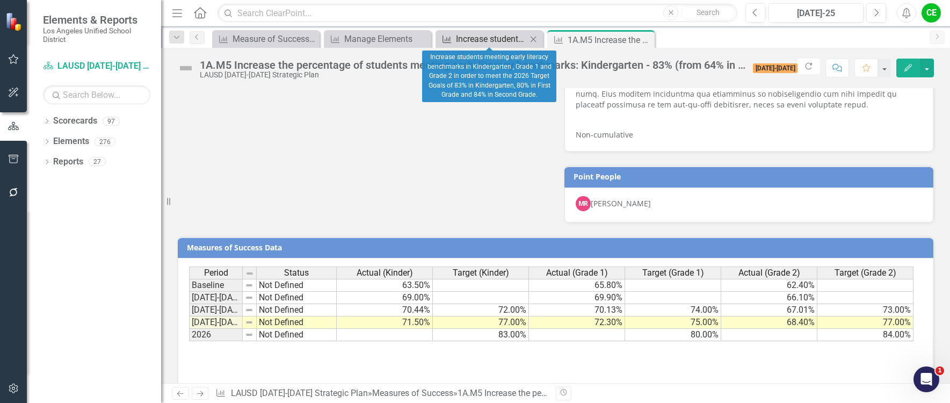
click at [502, 37] on div "Increase students meeting early literacy benchmarks in Kindergarten , Grade 1 a…" at bounding box center [491, 38] width 71 height 13
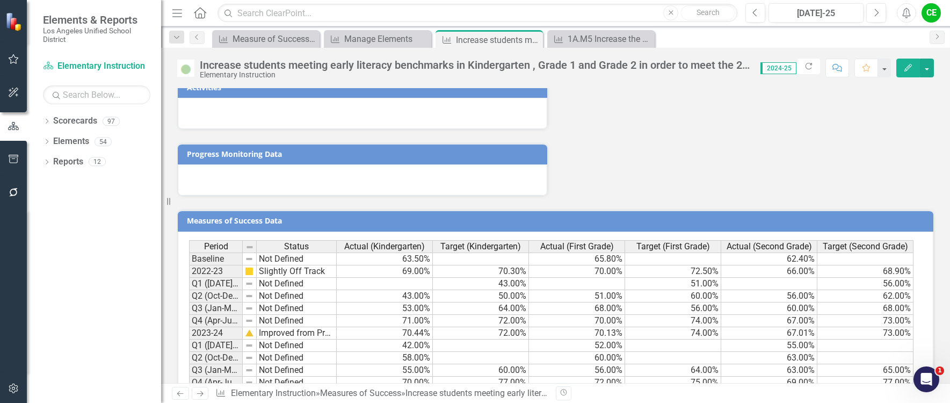
scroll to position [1319, 0]
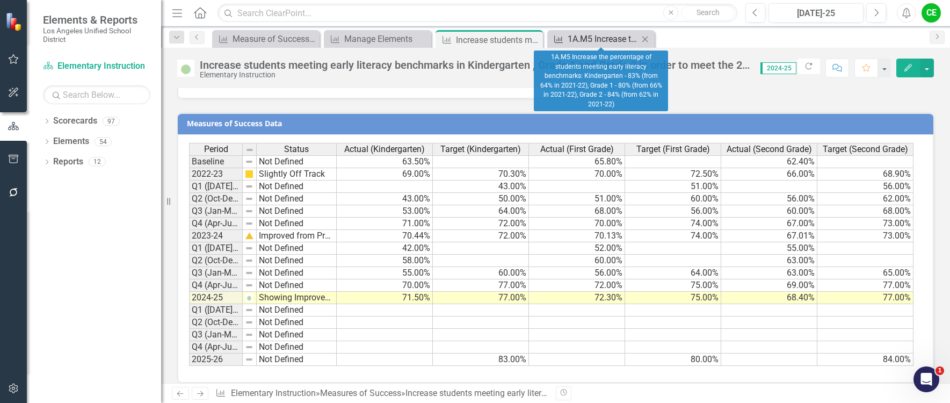
click at [589, 39] on div "1A.M5 Increase the percentage of students meeting early literacy benchmarks: Ki…" at bounding box center [603, 38] width 71 height 13
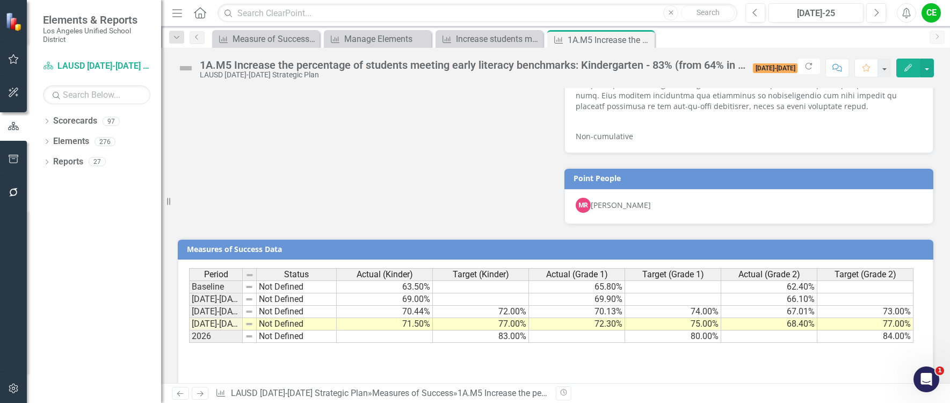
scroll to position [760, 0]
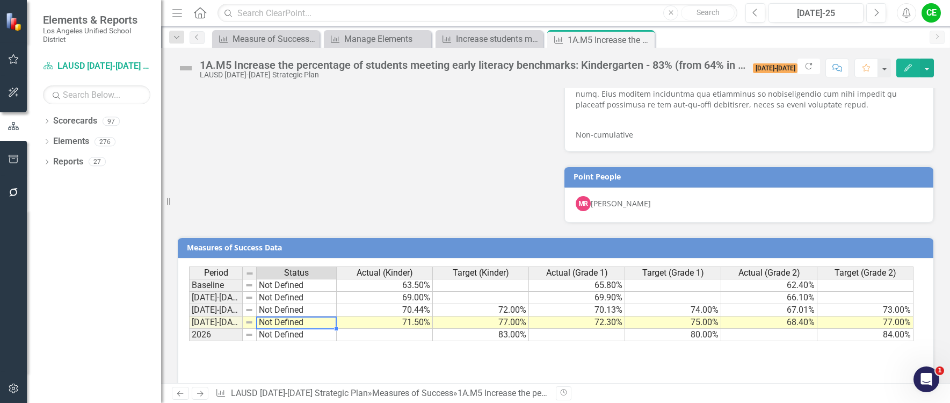
click at [284, 316] on td "Not Defined" at bounding box center [297, 322] width 80 height 12
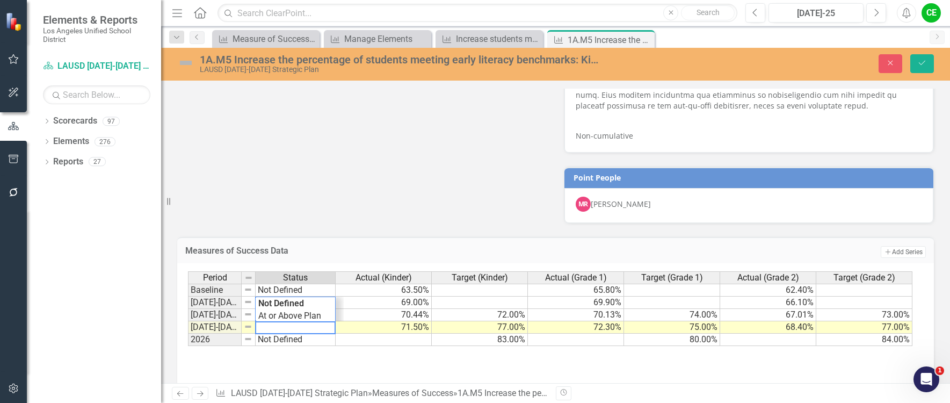
drag, startPoint x: 312, startPoint y: 313, endPoint x: 234, endPoint y: 298, distance: 78.7
click at [234, 298] on div "Period Status Actual (Kinder) Target (Kinder) Actual (Grade 1) Target (Grade 1)…" at bounding box center [551, 308] width 727 height 75
click at [292, 298] on div "Period Status Actual (Kinder) Target (Kinder) Actual (Grade 1) Target (Grade 1)…" at bounding box center [551, 308] width 727 height 75
type textarea "Showing Improvemet"
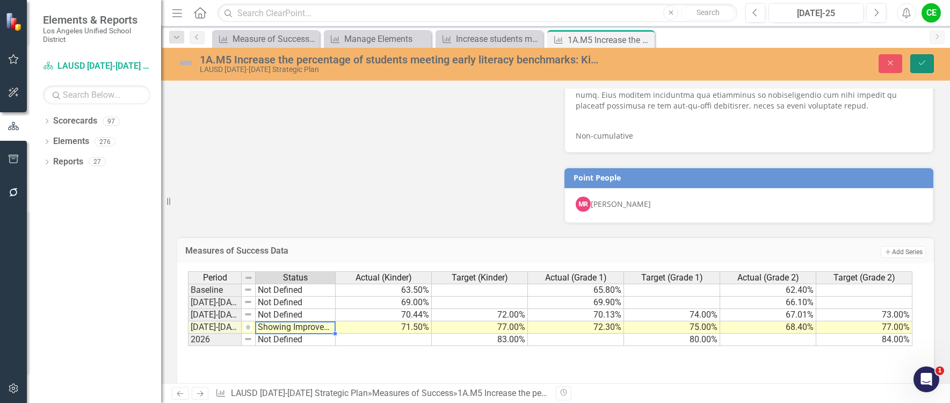
click at [926, 65] on icon "Save" at bounding box center [923, 63] width 10 height 8
